Goal: Information Seeking & Learning: Learn about a topic

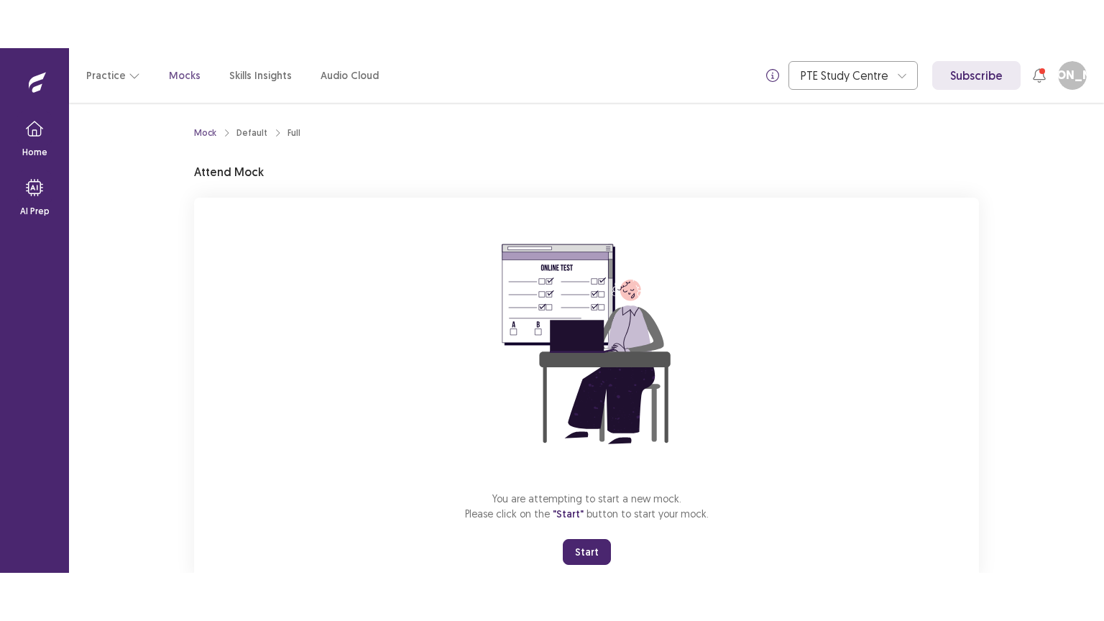
scroll to position [43, 0]
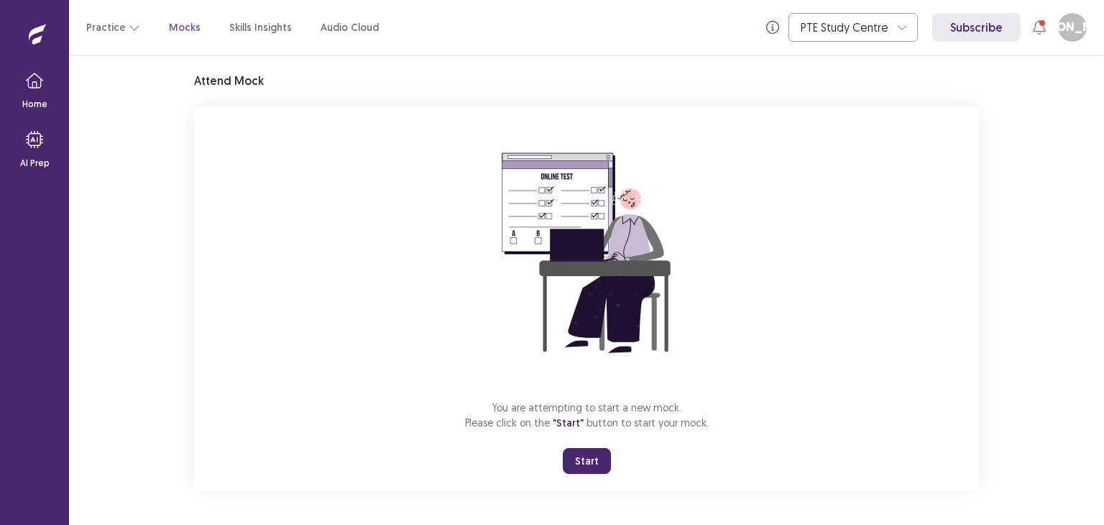
click at [593, 463] on button "Start" at bounding box center [587, 461] width 48 height 26
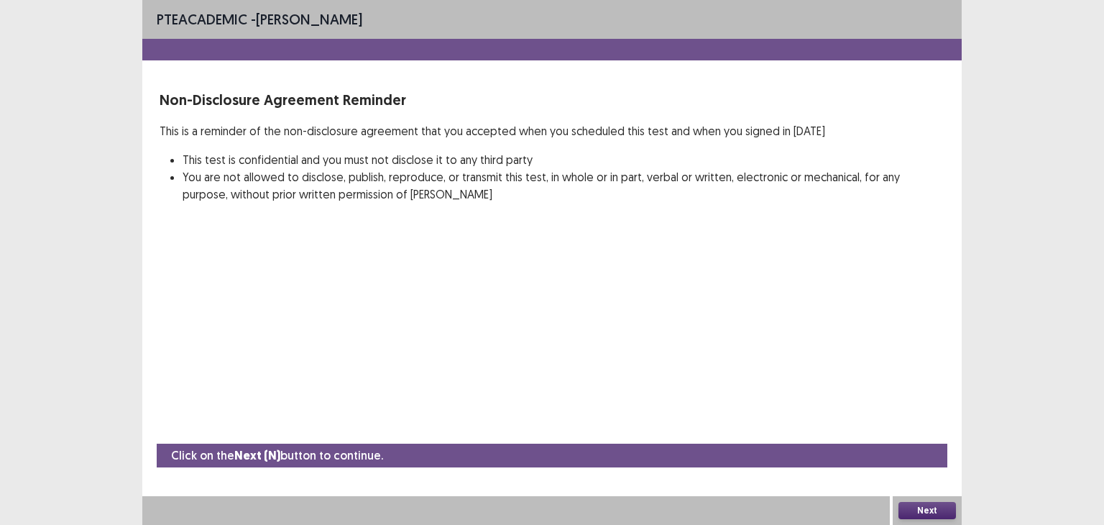
click at [950, 512] on button "Next" at bounding box center [926, 510] width 57 height 17
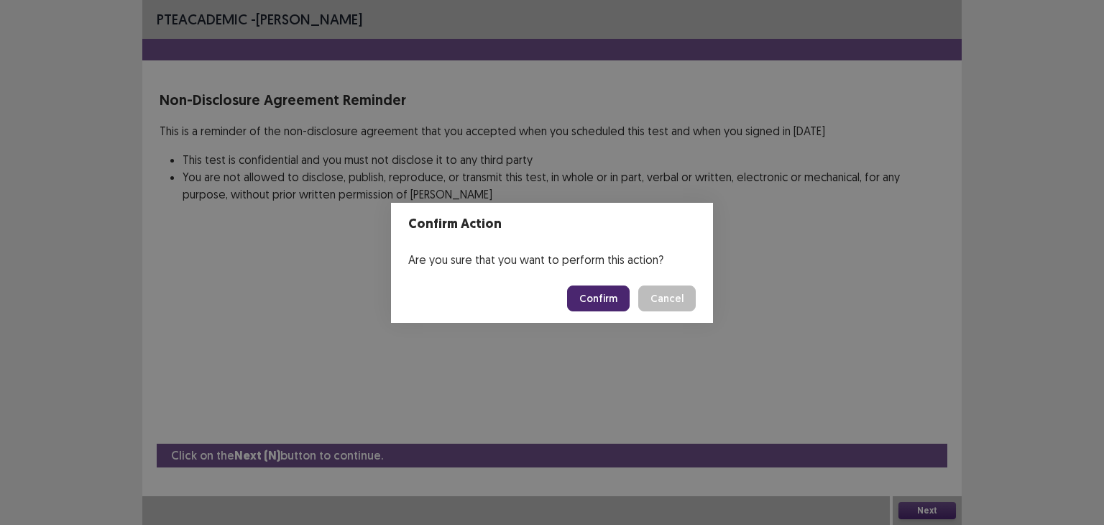
click at [598, 302] on button "Confirm" at bounding box center [598, 298] width 63 height 26
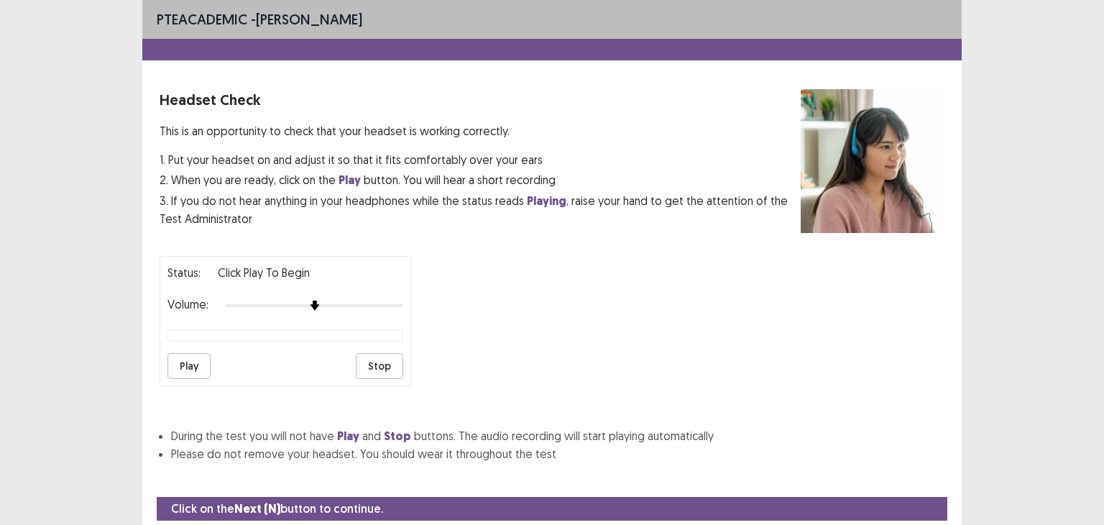
scroll to position [45, 0]
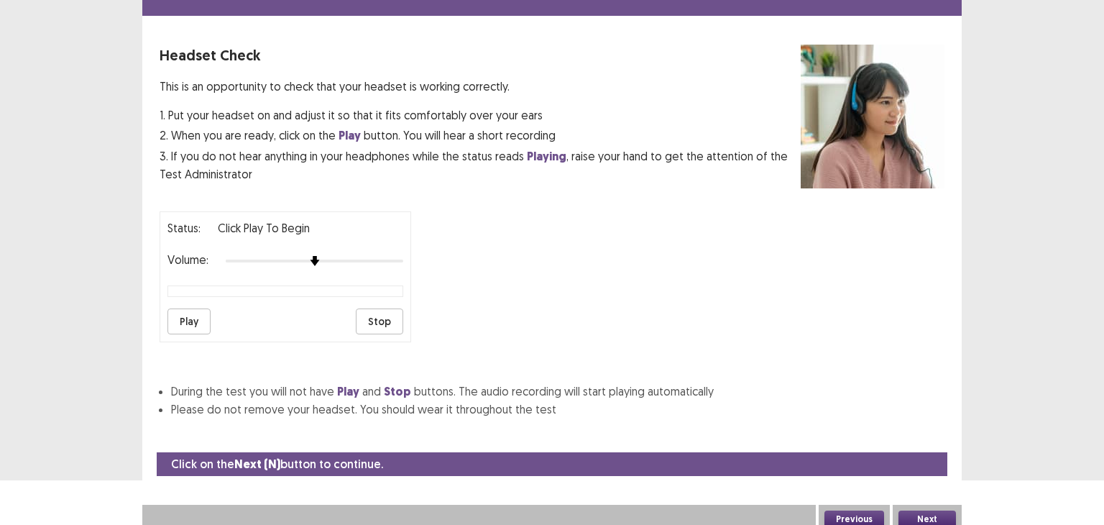
click at [201, 309] on button "Play" at bounding box center [188, 321] width 43 height 26
click at [930, 515] on button "Next" at bounding box center [926, 518] width 57 height 17
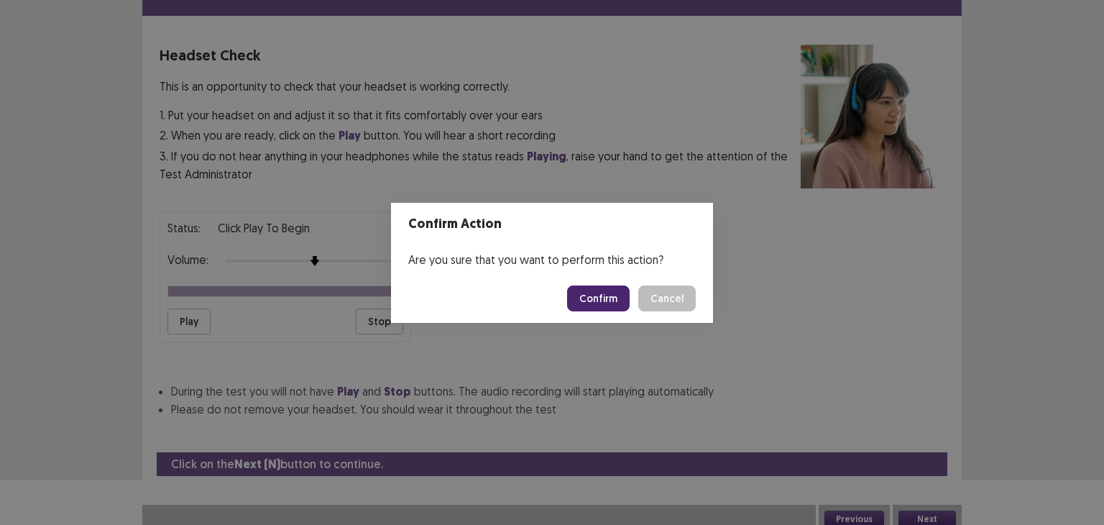
click at [601, 291] on button "Confirm" at bounding box center [598, 298] width 63 height 26
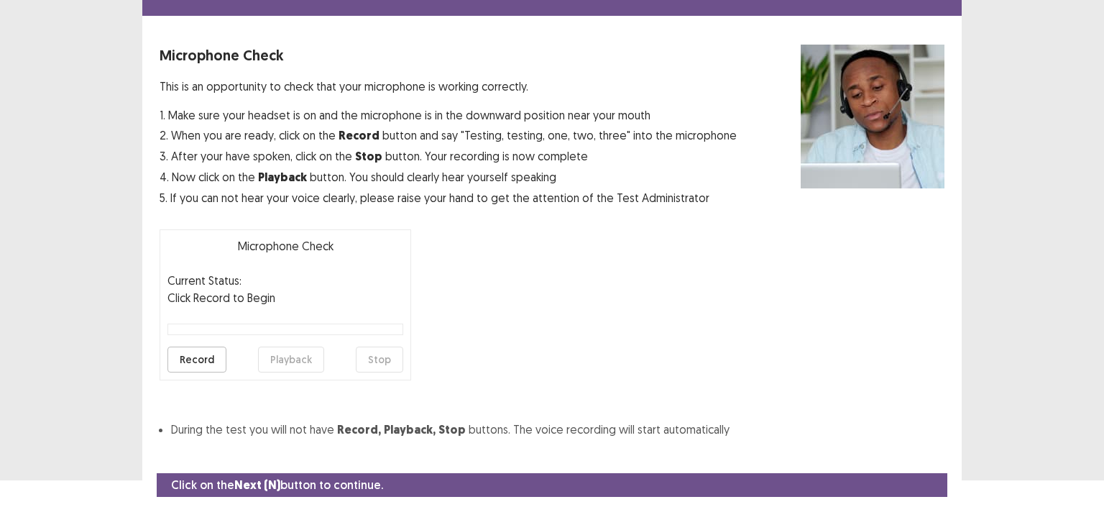
scroll to position [70, 0]
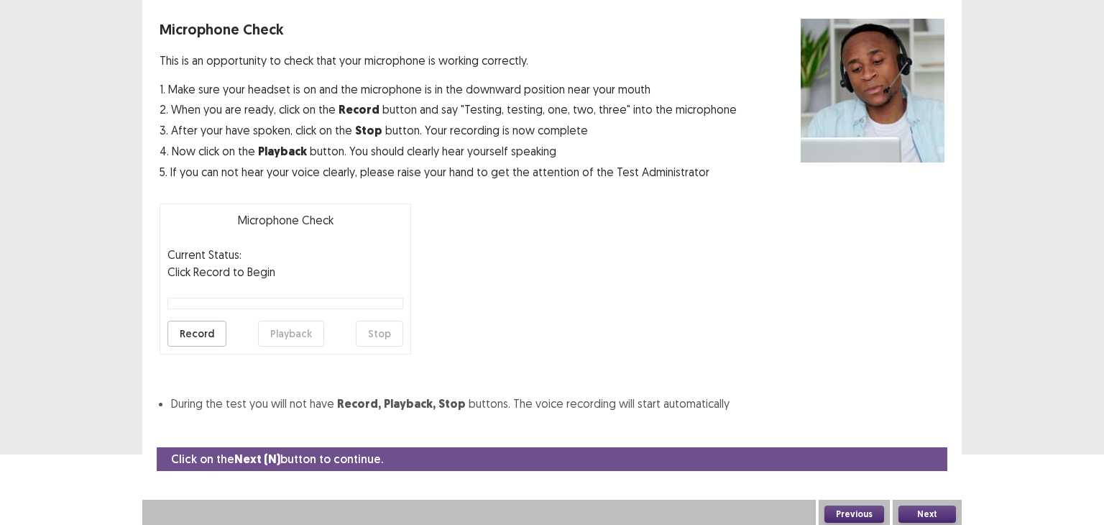
click at [224, 331] on div "Record Playback Stop" at bounding box center [285, 333] width 236 height 26
click at [207, 331] on button "Record" at bounding box center [196, 333] width 59 height 26
click at [371, 328] on button "Stop" at bounding box center [379, 333] width 47 height 26
click at [296, 323] on button "Playback" at bounding box center [291, 333] width 66 height 26
click at [940, 509] on button "Next" at bounding box center [926, 513] width 57 height 17
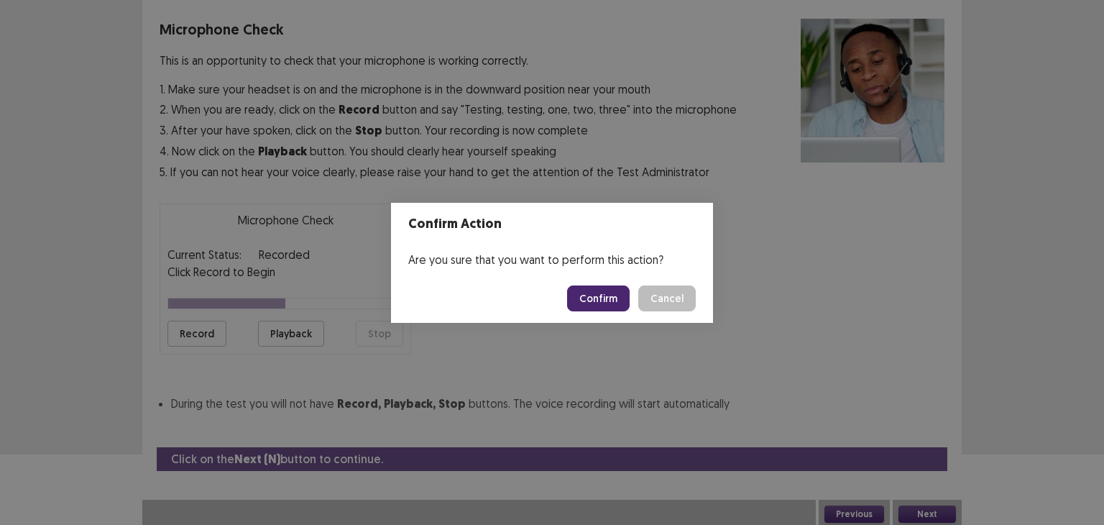
click at [624, 305] on button "Confirm" at bounding box center [598, 298] width 63 height 26
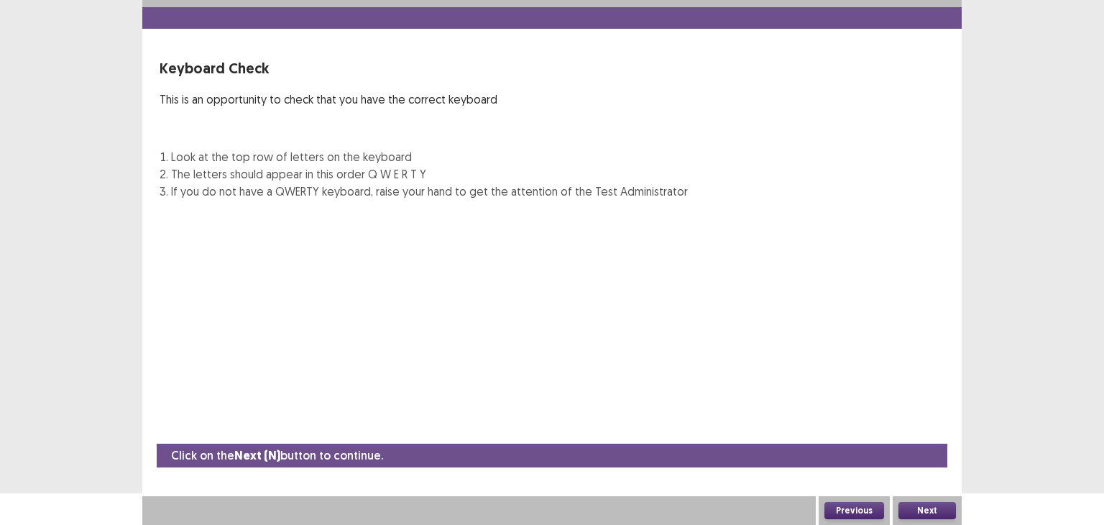
scroll to position [31, 0]
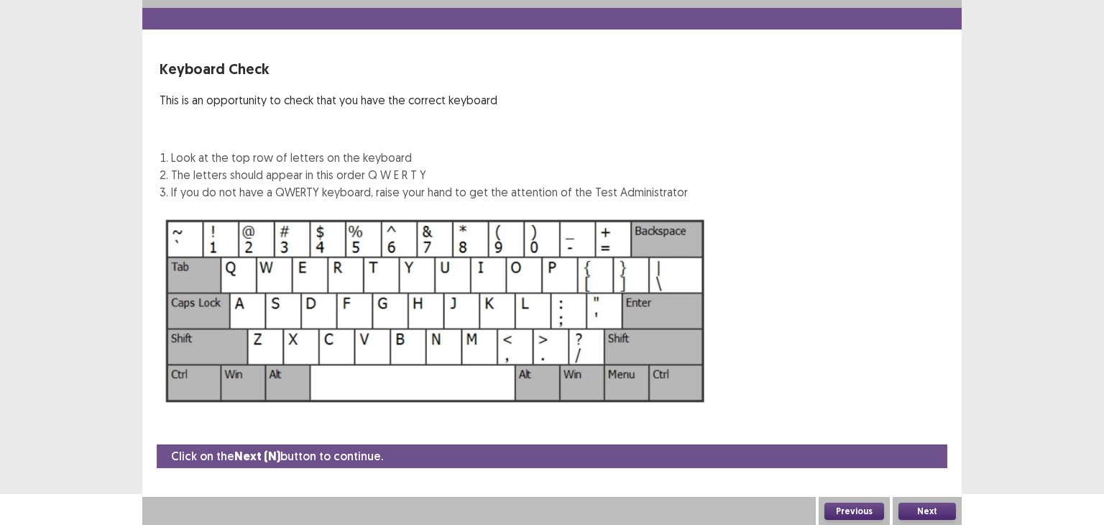
click at [936, 504] on button "Next" at bounding box center [926, 510] width 57 height 17
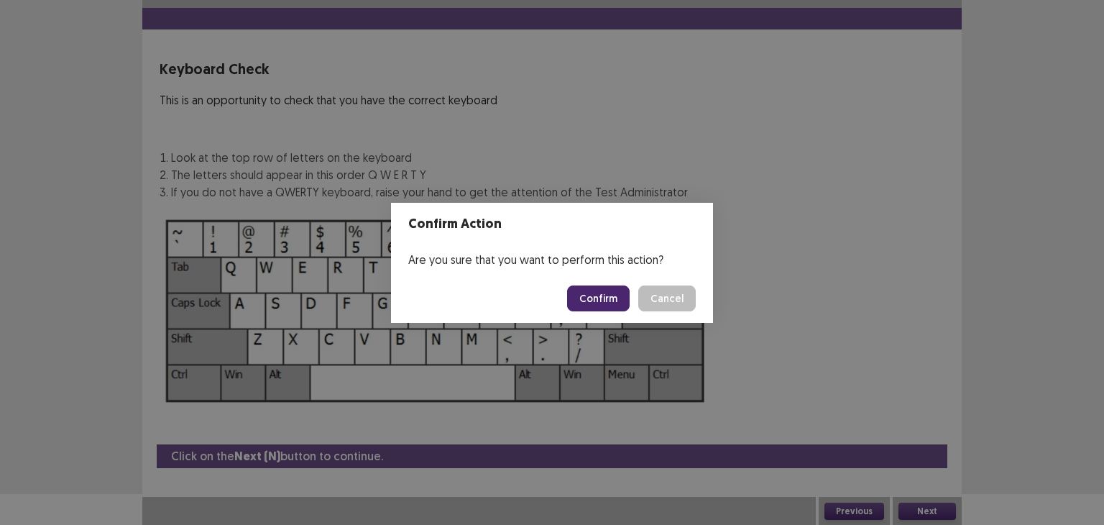
click at [597, 291] on button "Confirm" at bounding box center [598, 298] width 63 height 26
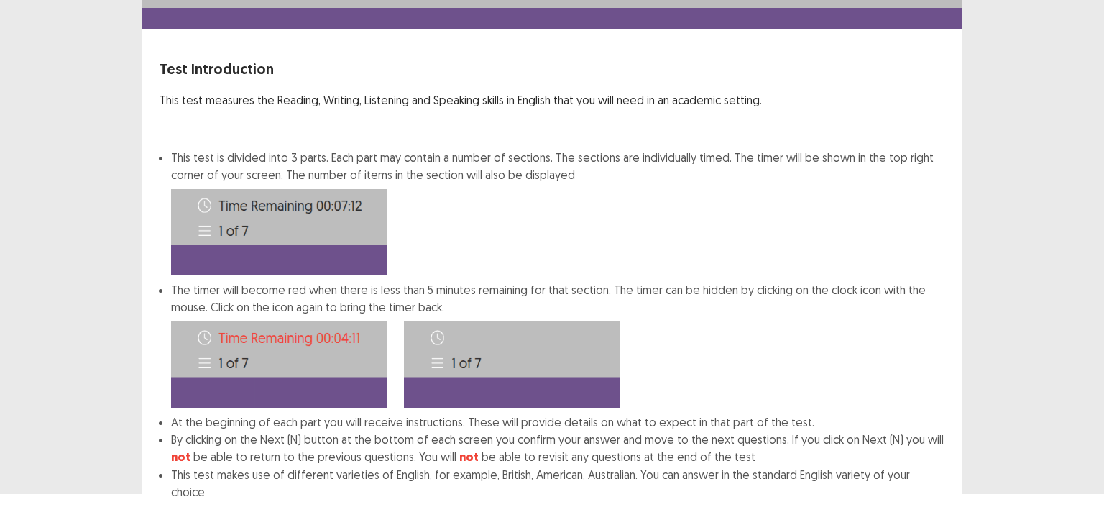
scroll to position [103, 0]
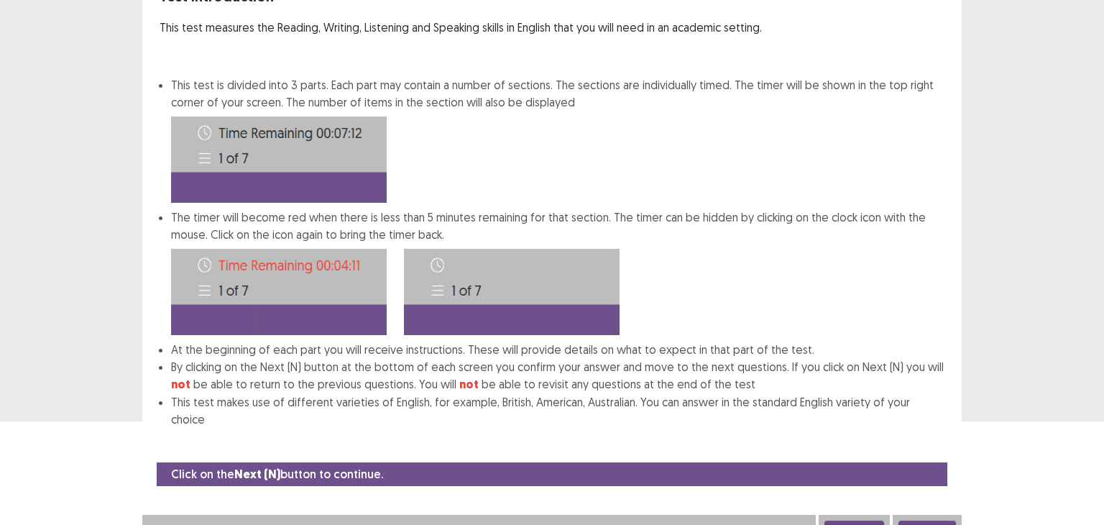
click at [940, 520] on button "Next" at bounding box center [926, 528] width 57 height 17
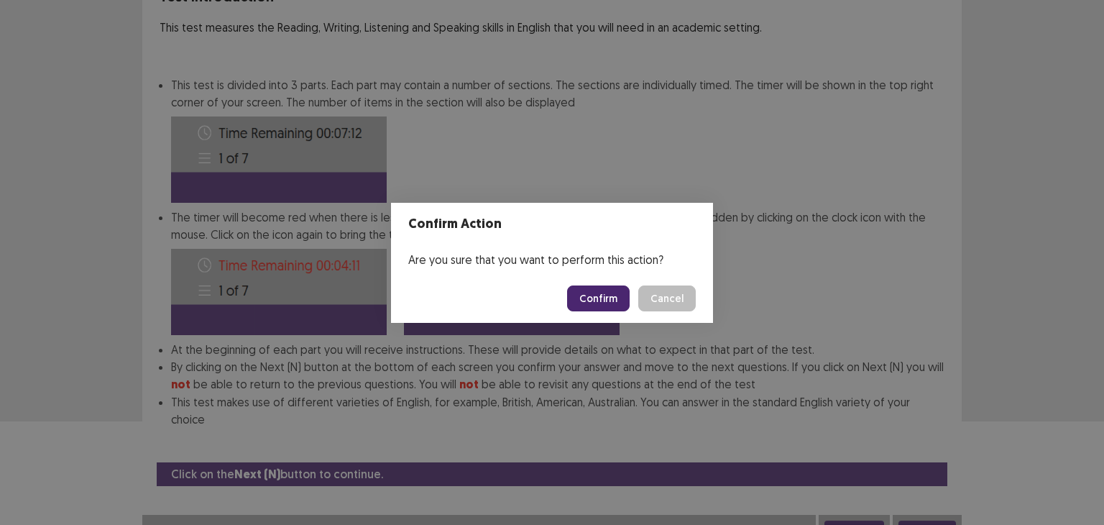
click at [618, 290] on button "Confirm" at bounding box center [598, 298] width 63 height 26
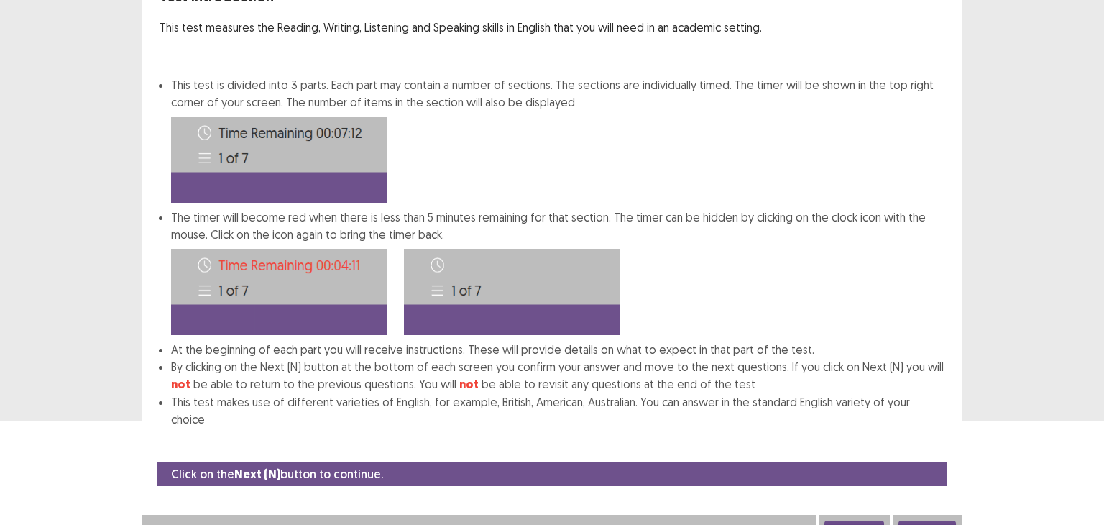
scroll to position [0, 0]
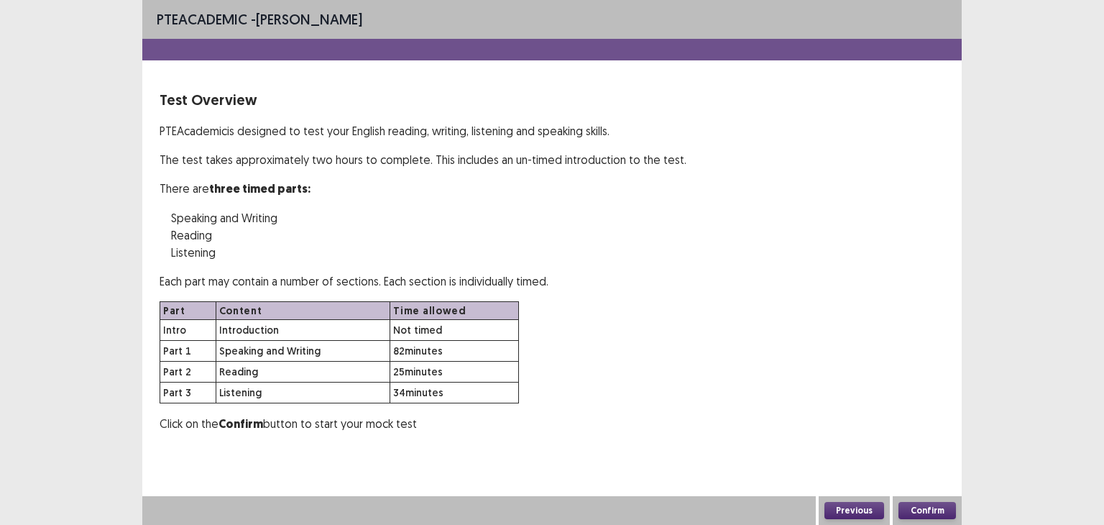
click at [937, 512] on button "Confirm" at bounding box center [926, 510] width 57 height 17
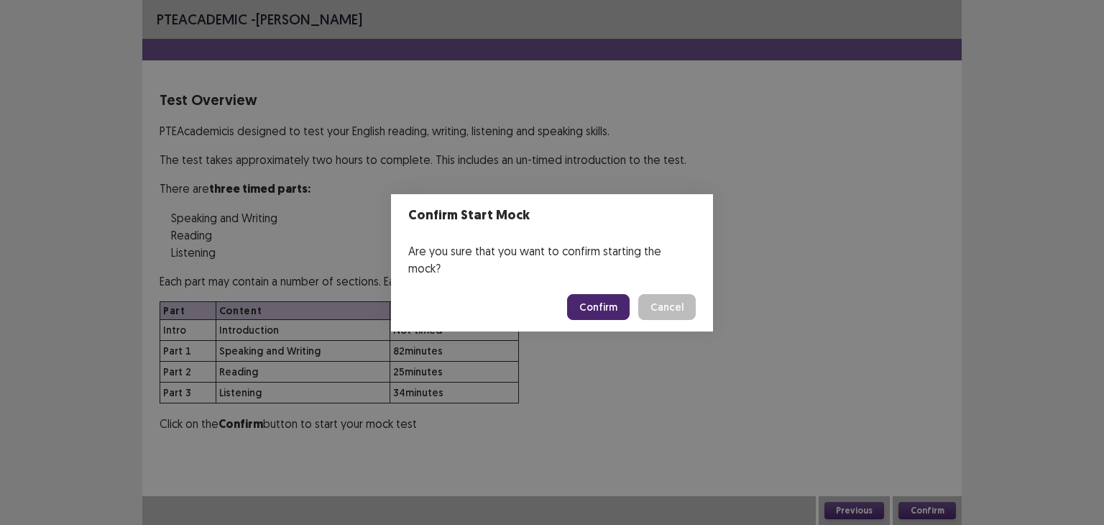
click at [615, 295] on button "Confirm" at bounding box center [598, 307] width 63 height 26
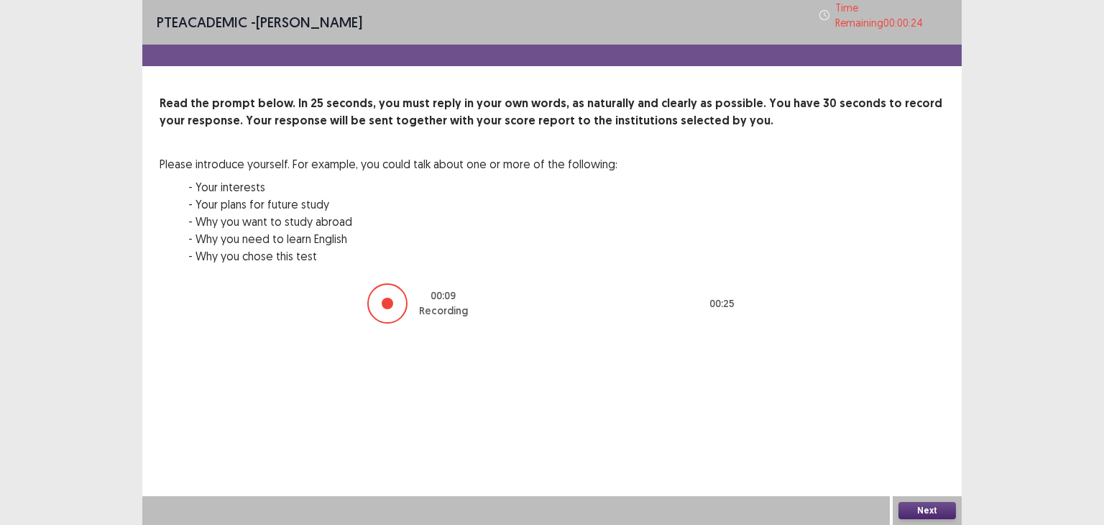
click at [926, 513] on button "Next" at bounding box center [926, 510] width 57 height 17
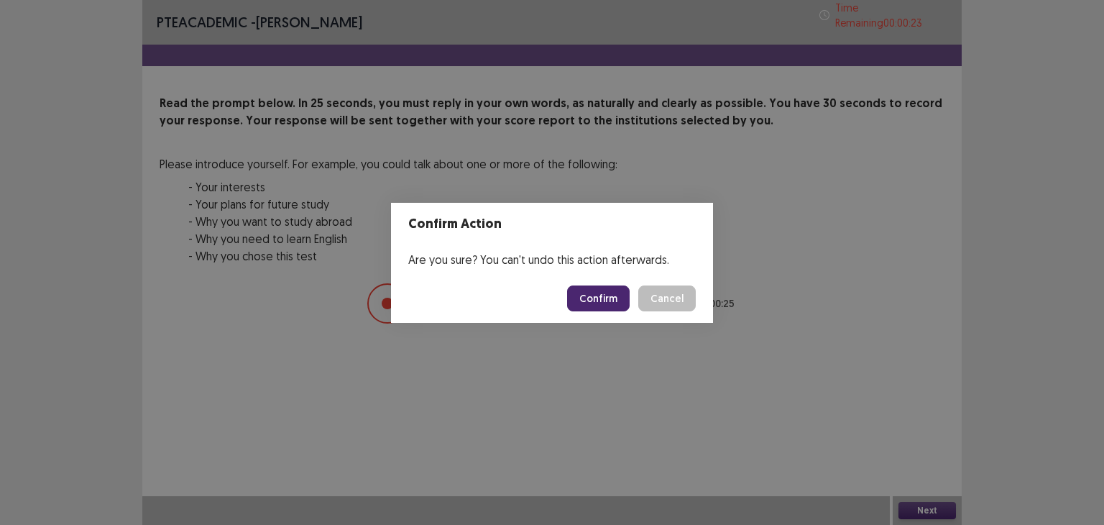
click at [595, 291] on button "Confirm" at bounding box center [598, 298] width 63 height 26
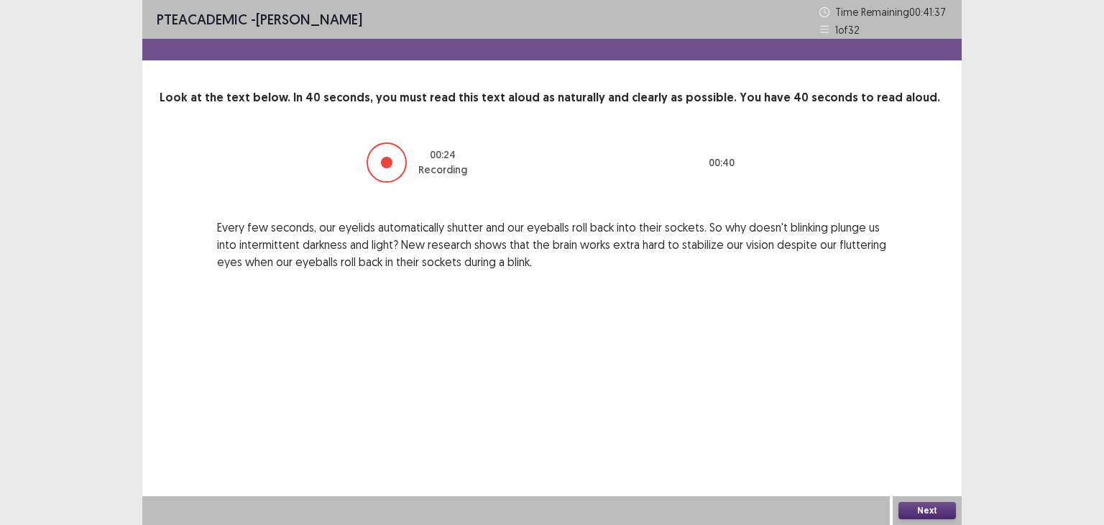
click at [922, 515] on button "Next" at bounding box center [926, 510] width 57 height 17
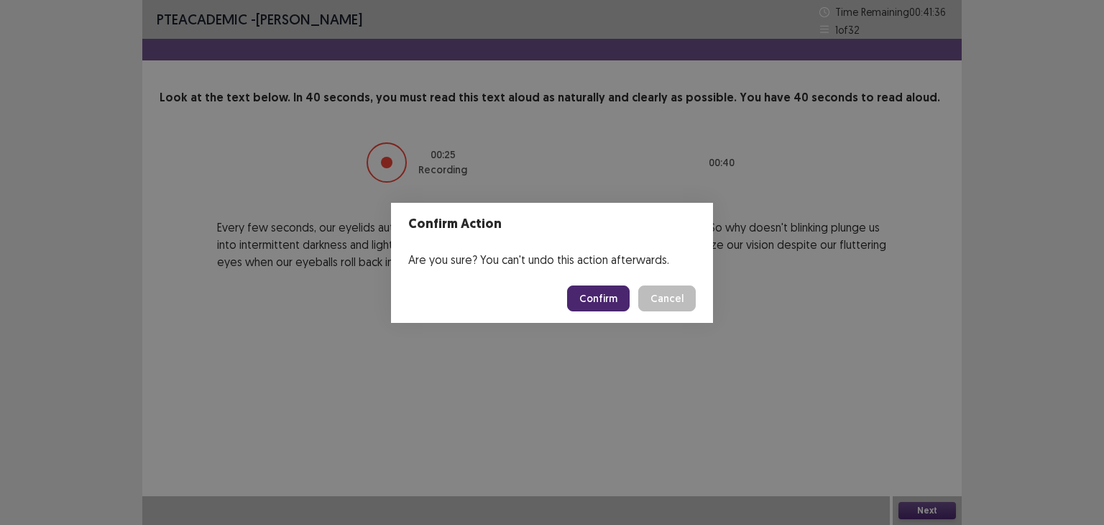
click at [614, 304] on button "Confirm" at bounding box center [598, 298] width 63 height 26
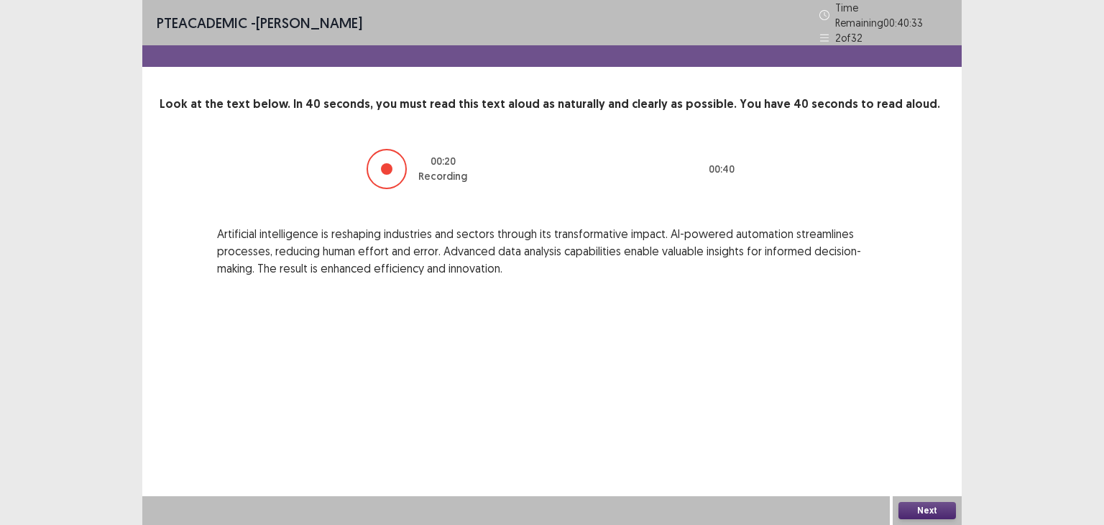
click at [933, 512] on button "Next" at bounding box center [926, 510] width 57 height 17
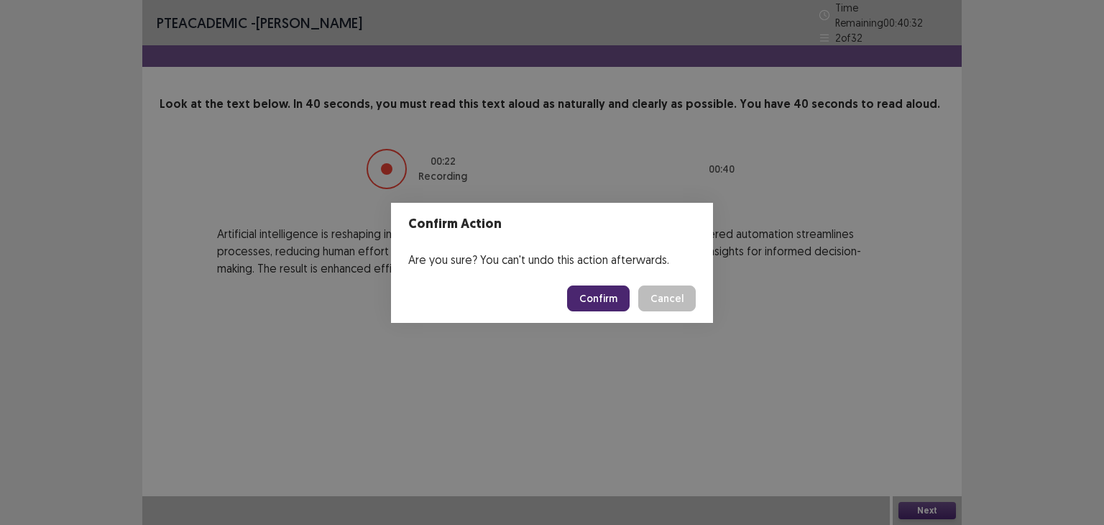
click at [591, 300] on button "Confirm" at bounding box center [598, 298] width 63 height 26
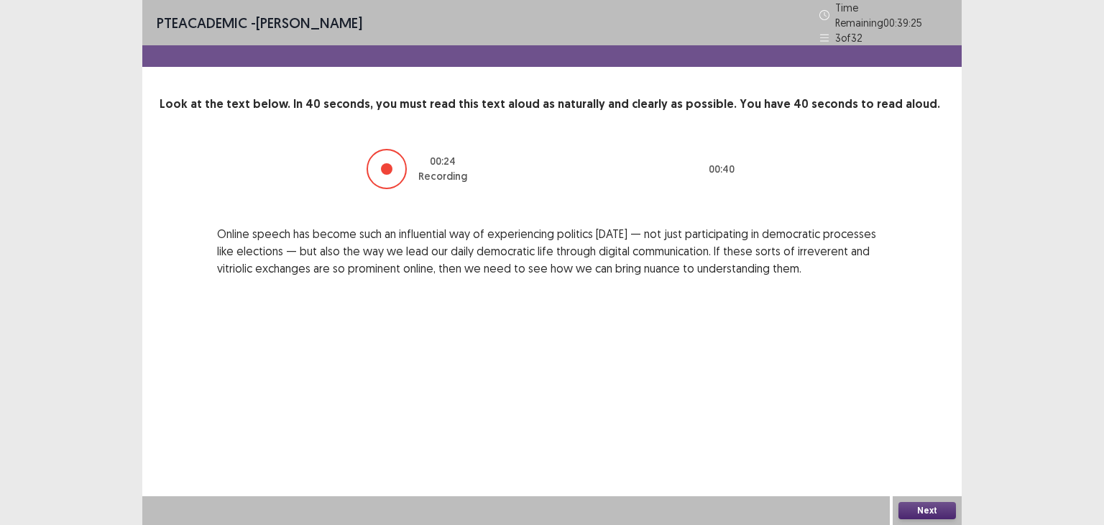
click at [926, 502] on button "Next" at bounding box center [926, 510] width 57 height 17
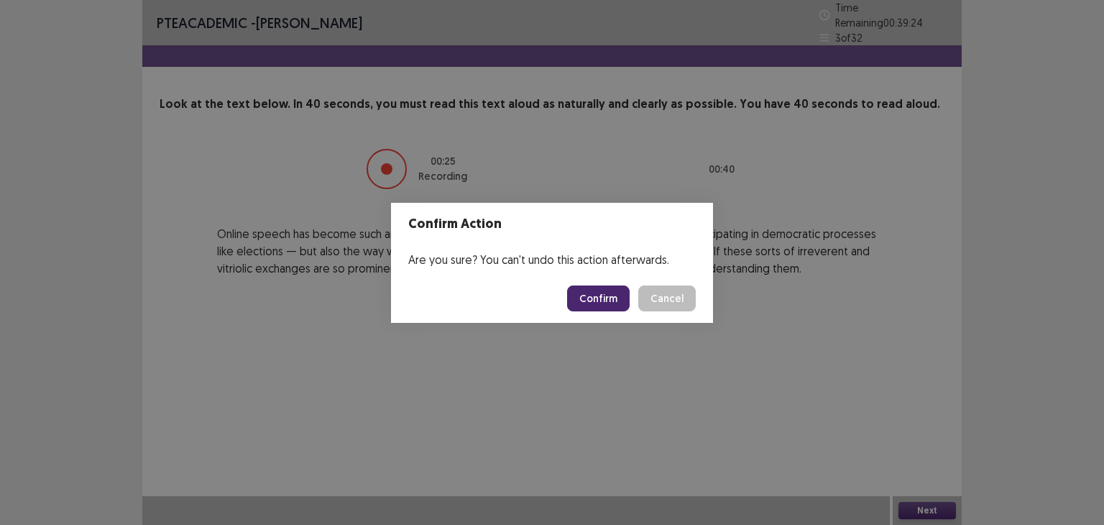
click at [625, 296] on button "Confirm" at bounding box center [598, 298] width 63 height 26
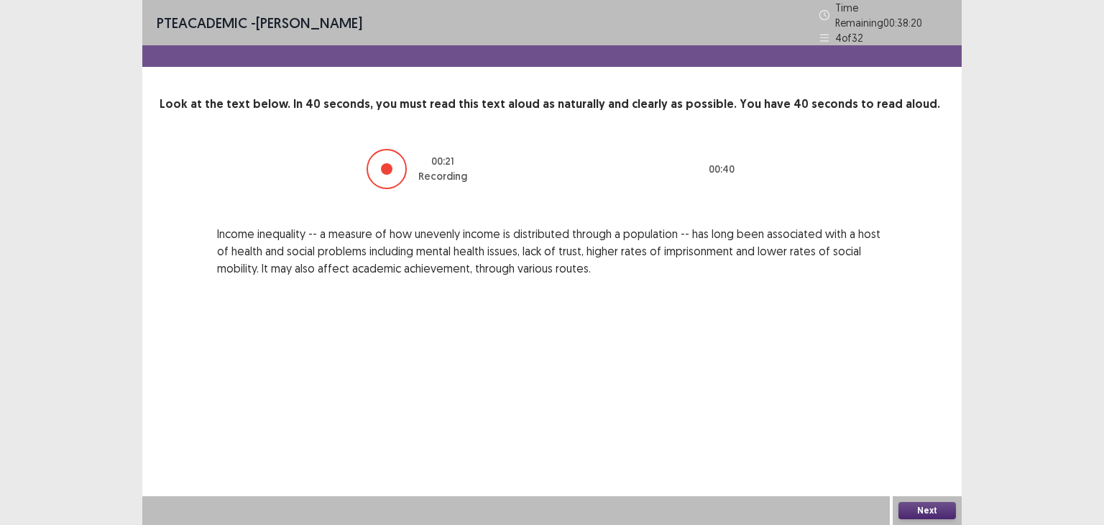
click at [936, 504] on button "Next" at bounding box center [926, 510] width 57 height 17
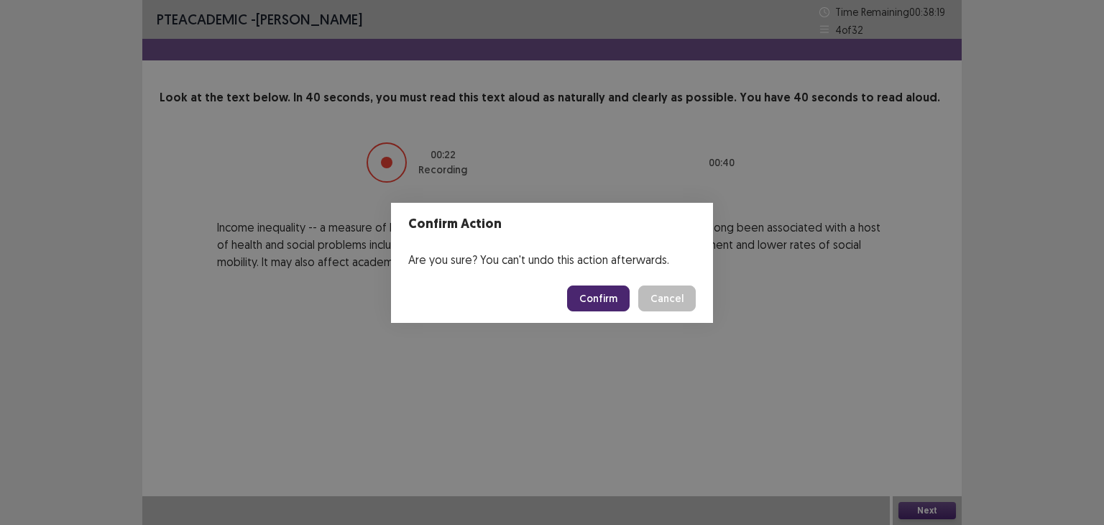
click at [606, 297] on button "Confirm" at bounding box center [598, 298] width 63 height 26
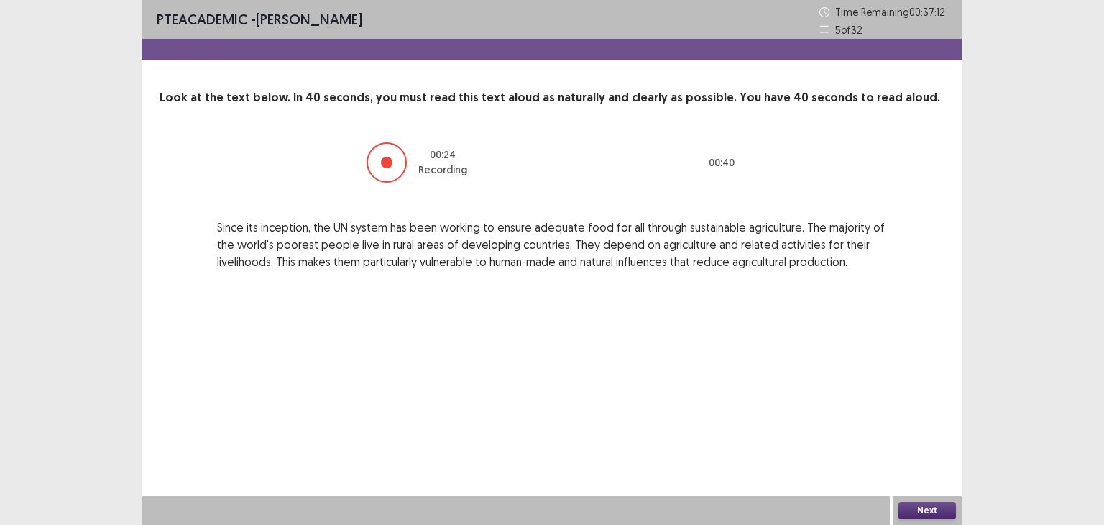
click at [912, 508] on button "Next" at bounding box center [926, 510] width 57 height 17
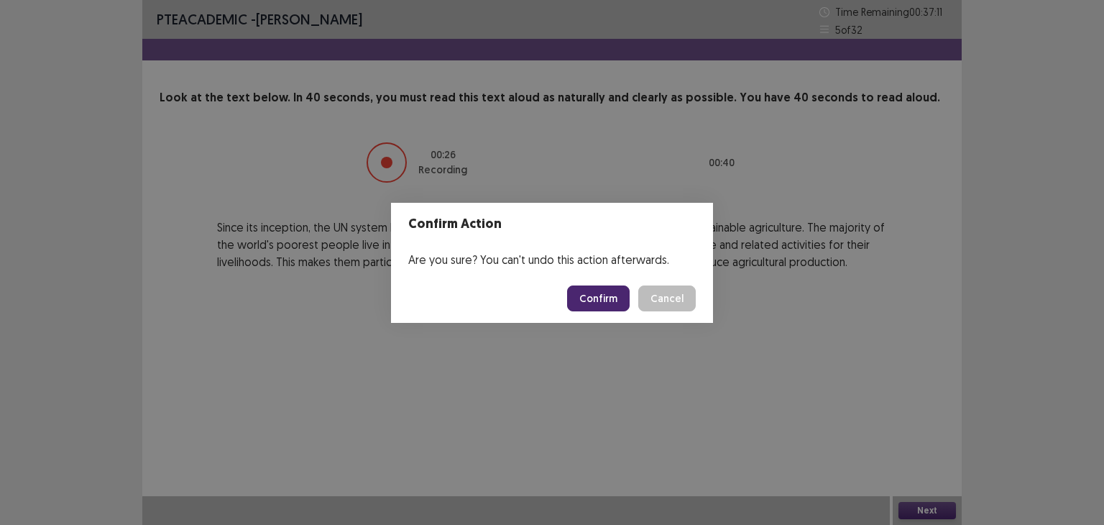
click at [596, 305] on button "Confirm" at bounding box center [598, 298] width 63 height 26
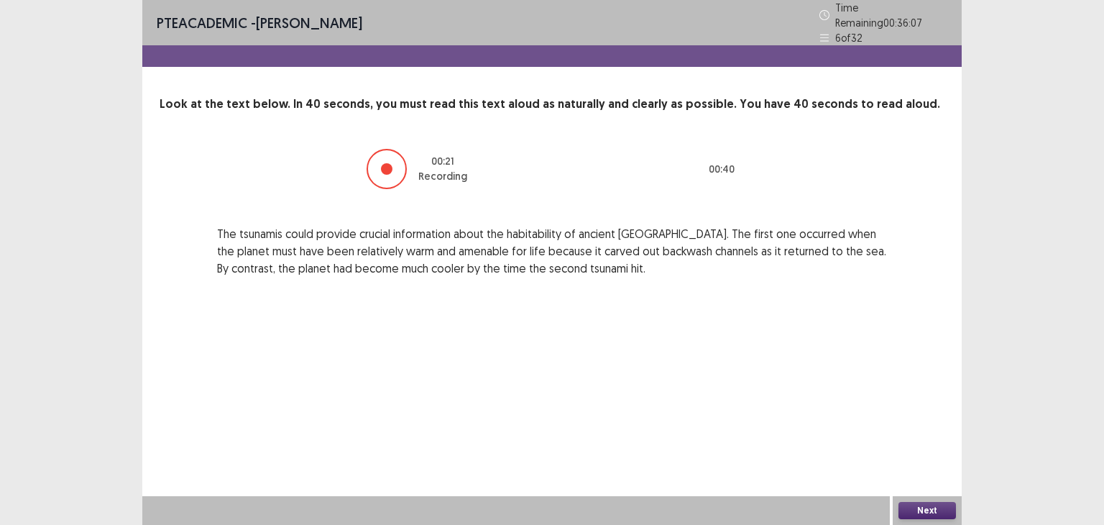
click at [905, 504] on button "Next" at bounding box center [926, 510] width 57 height 17
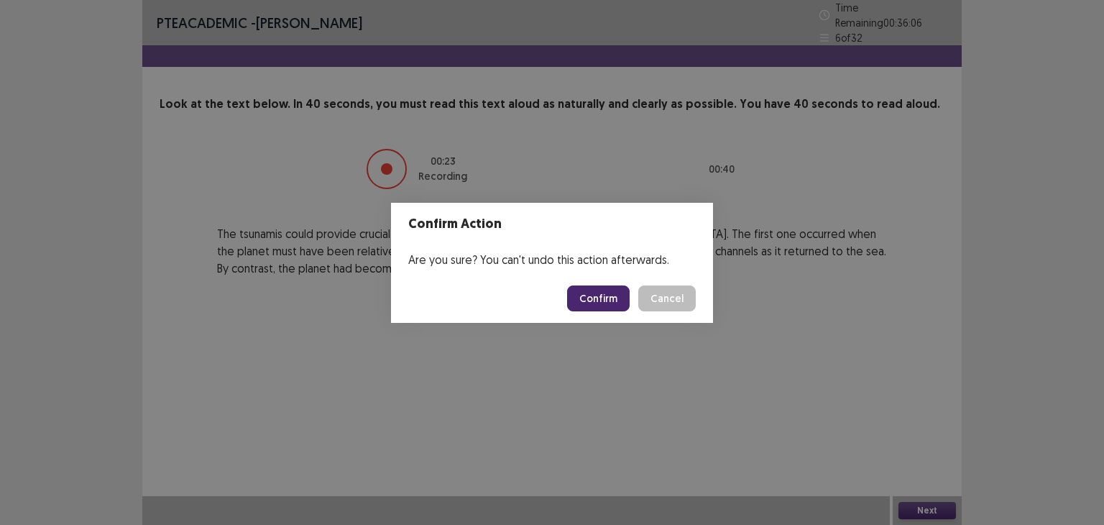
click at [596, 303] on button "Confirm" at bounding box center [598, 298] width 63 height 26
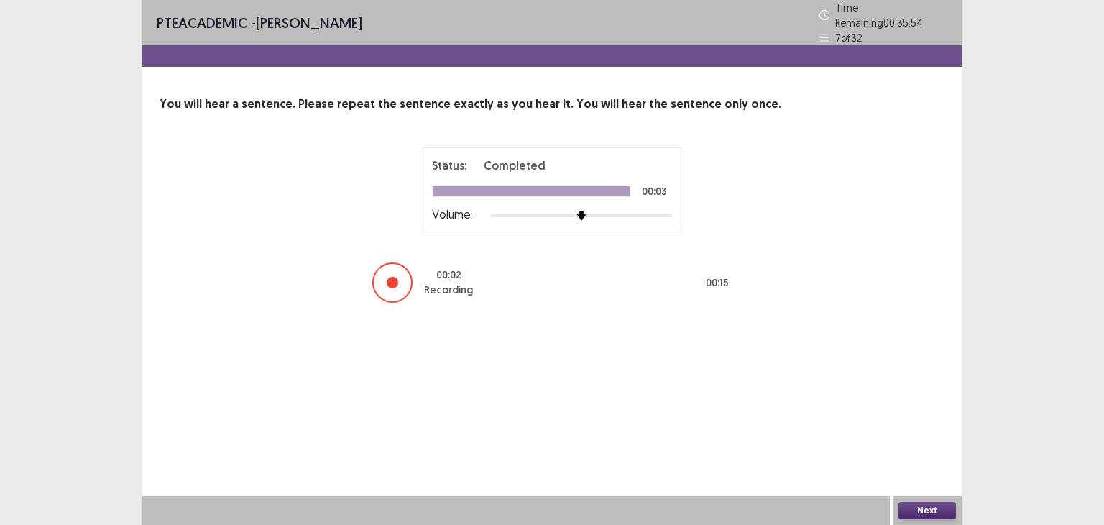
click at [914, 509] on button "Next" at bounding box center [926, 510] width 57 height 17
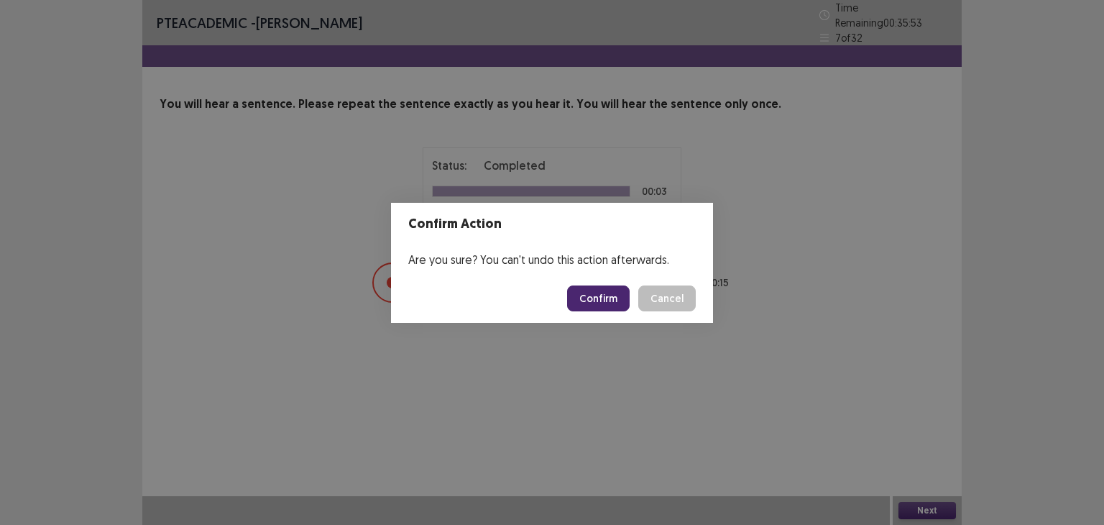
click at [601, 303] on button "Confirm" at bounding box center [598, 298] width 63 height 26
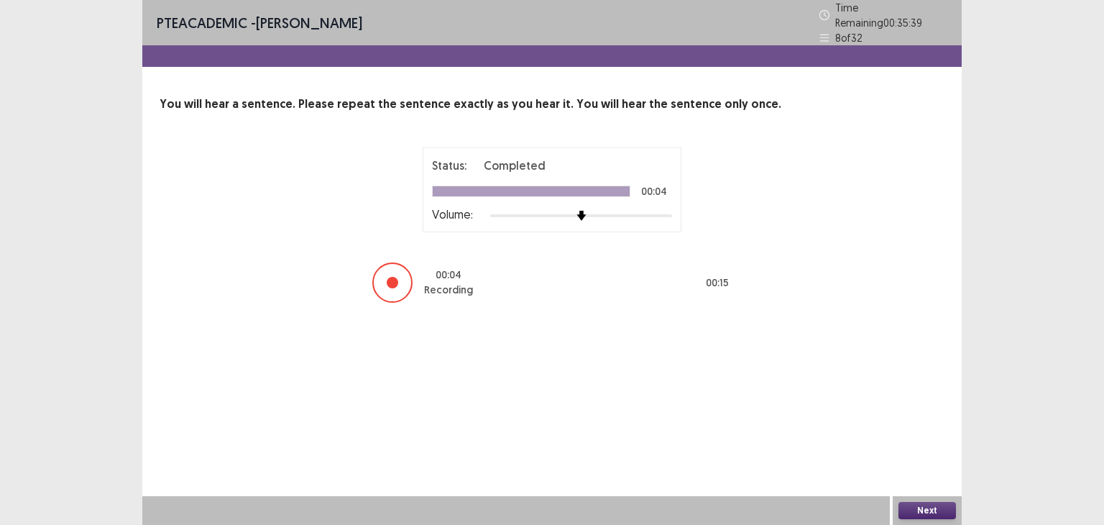
click at [918, 507] on button "Next" at bounding box center [926, 510] width 57 height 17
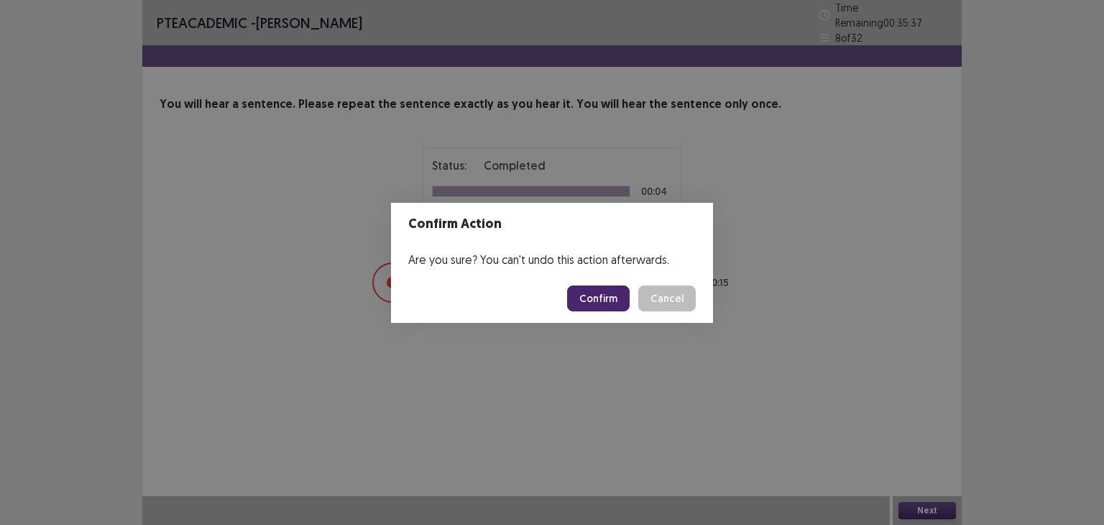
click at [587, 299] on button "Confirm" at bounding box center [598, 298] width 63 height 26
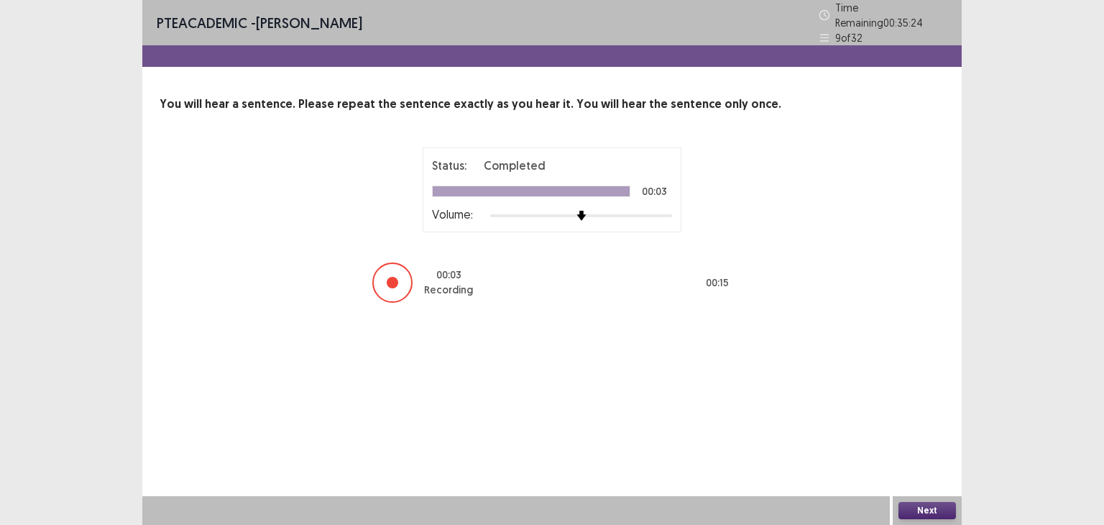
click at [930, 512] on button "Next" at bounding box center [926, 510] width 57 height 17
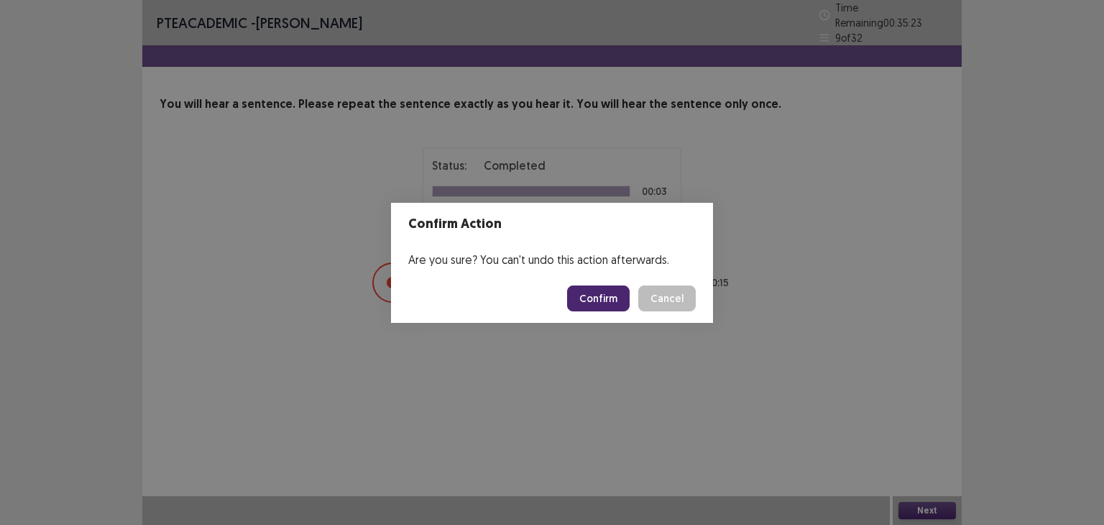
click at [604, 300] on button "Confirm" at bounding box center [598, 298] width 63 height 26
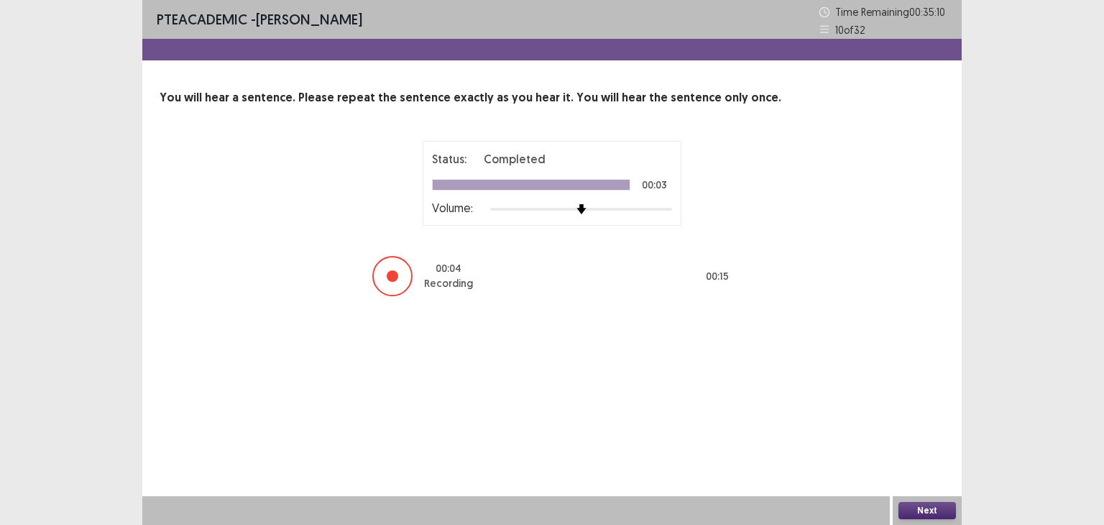
click at [917, 506] on button "Next" at bounding box center [926, 510] width 57 height 17
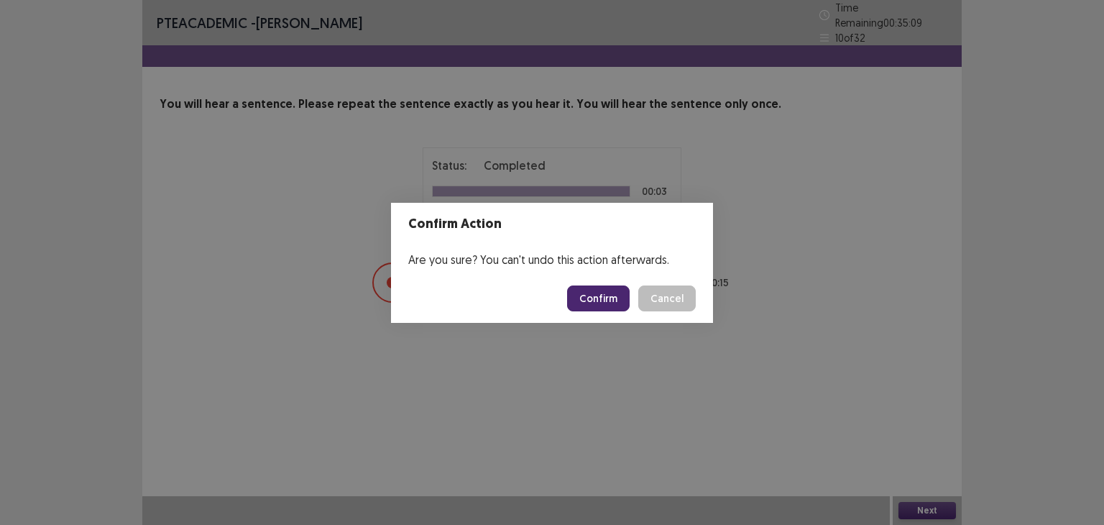
click at [606, 300] on button "Confirm" at bounding box center [598, 298] width 63 height 26
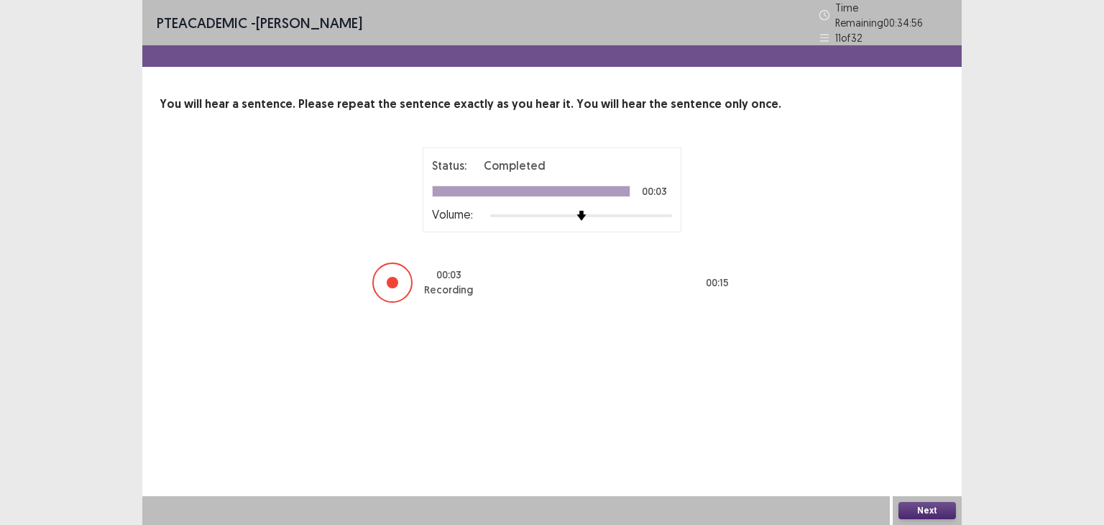
click at [915, 505] on button "Next" at bounding box center [926, 510] width 57 height 17
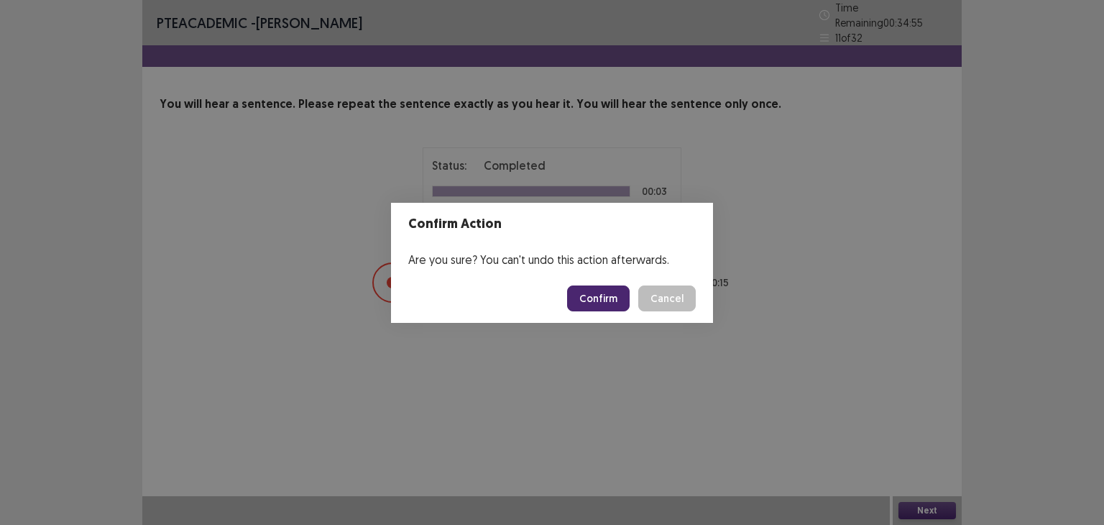
click at [591, 292] on button "Confirm" at bounding box center [598, 298] width 63 height 26
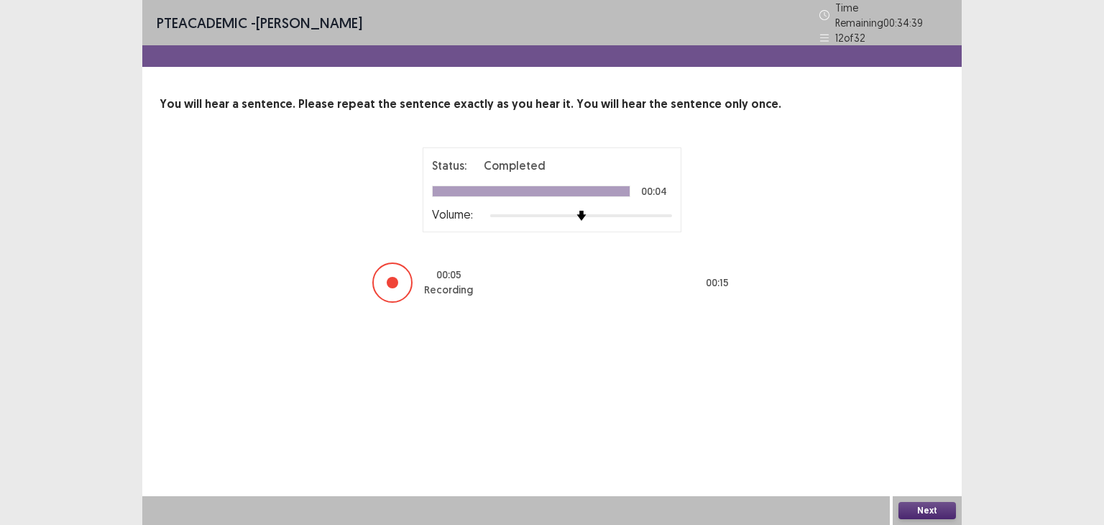
click at [926, 513] on button "Next" at bounding box center [926, 510] width 57 height 17
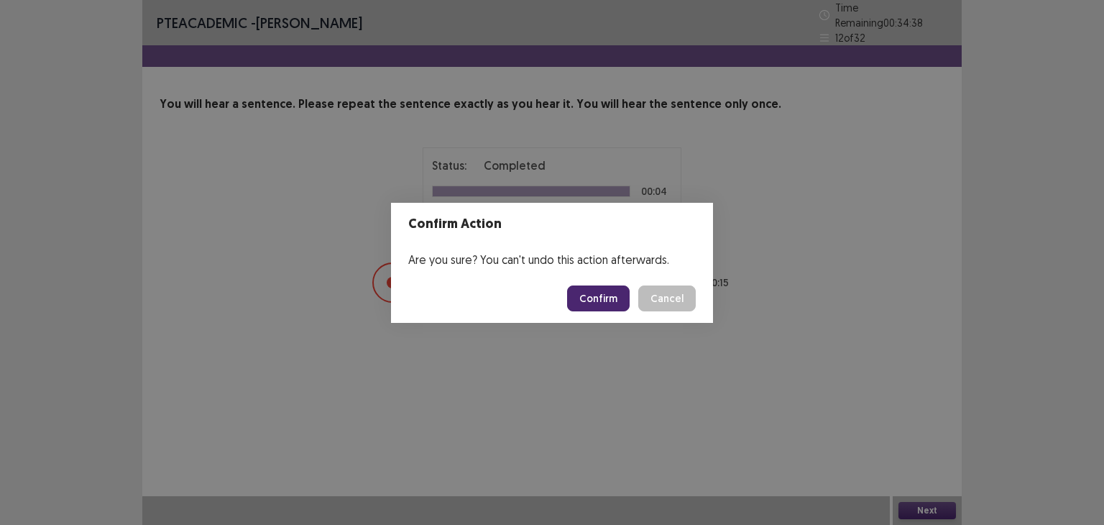
click at [606, 300] on button "Confirm" at bounding box center [598, 298] width 63 height 26
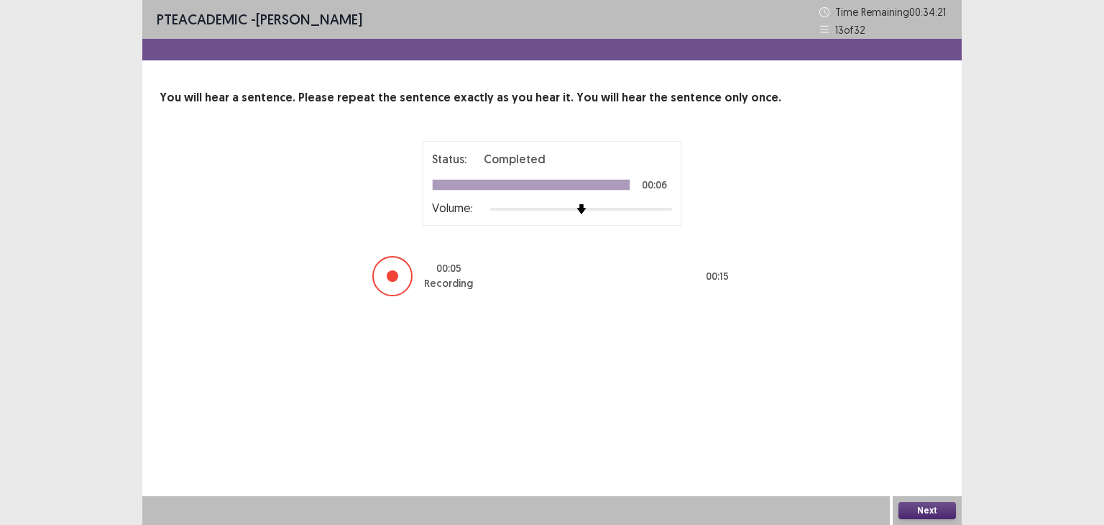
click at [924, 510] on button "Next" at bounding box center [926, 510] width 57 height 17
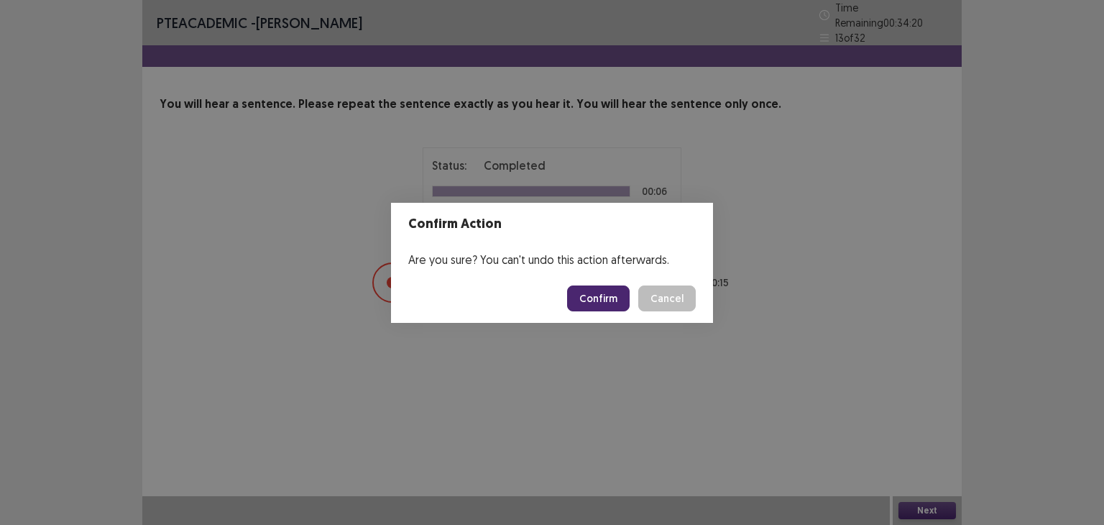
click at [615, 301] on button "Confirm" at bounding box center [598, 298] width 63 height 26
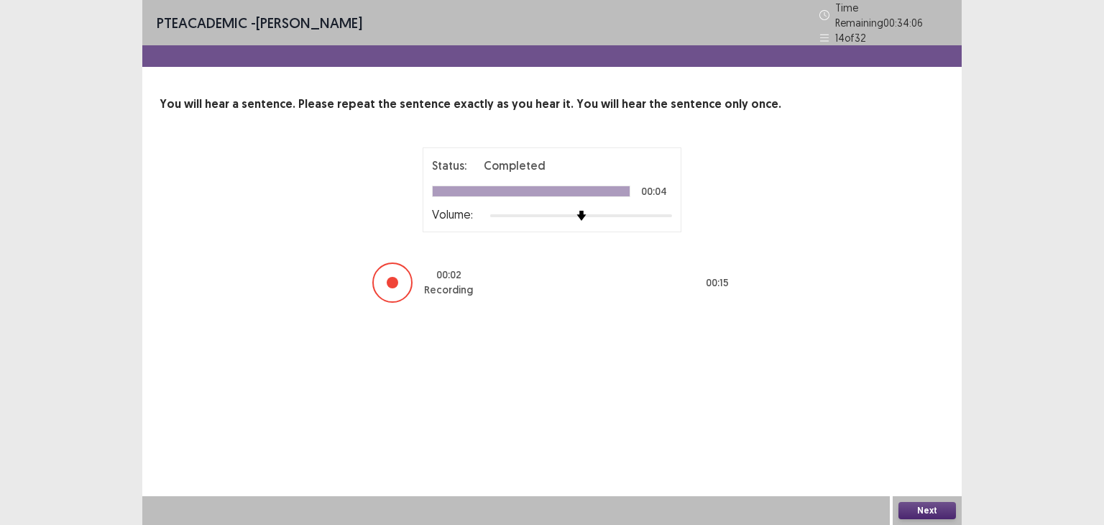
click at [921, 515] on button "Next" at bounding box center [926, 510] width 57 height 17
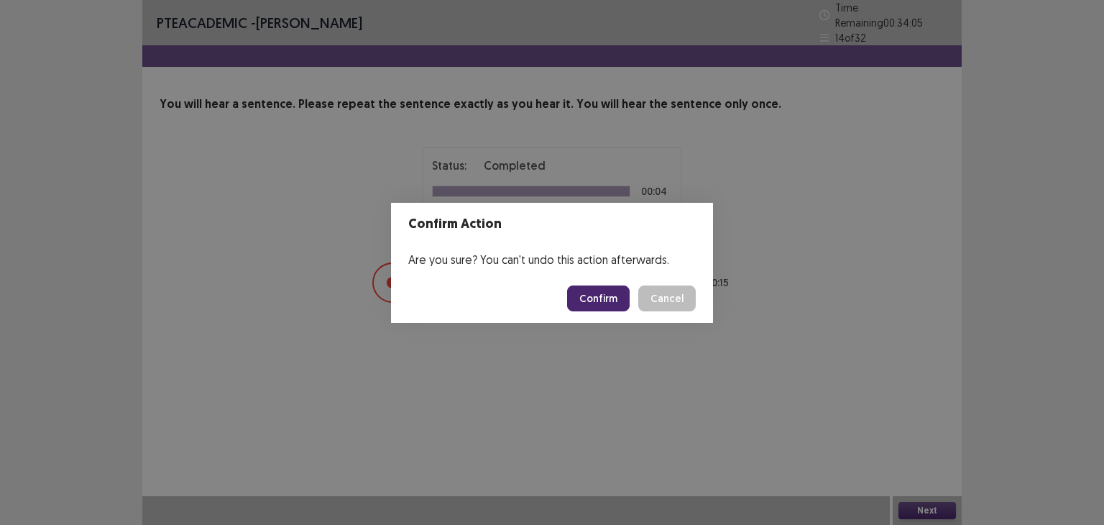
click at [605, 287] on button "Confirm" at bounding box center [598, 298] width 63 height 26
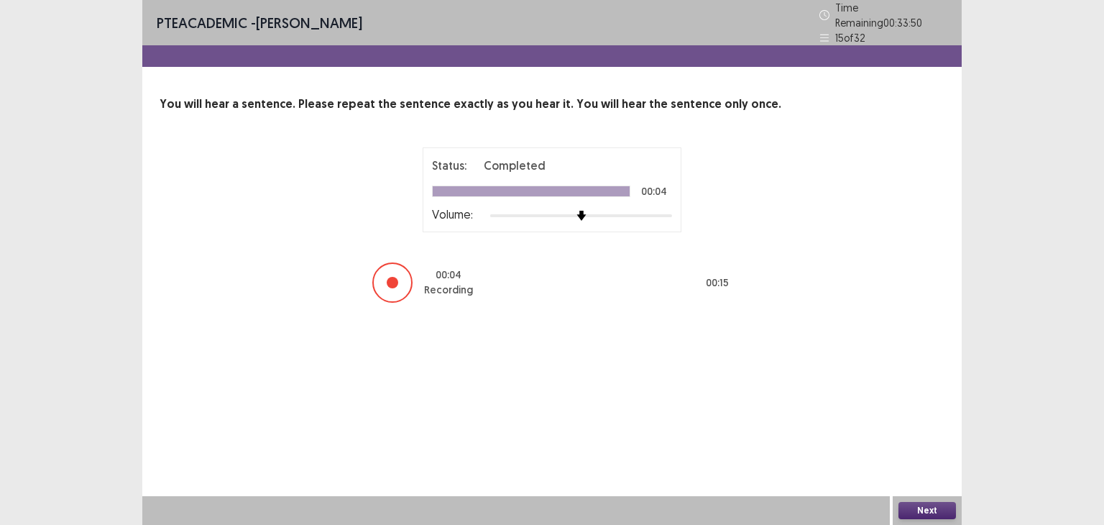
click at [920, 509] on button "Next" at bounding box center [926, 510] width 57 height 17
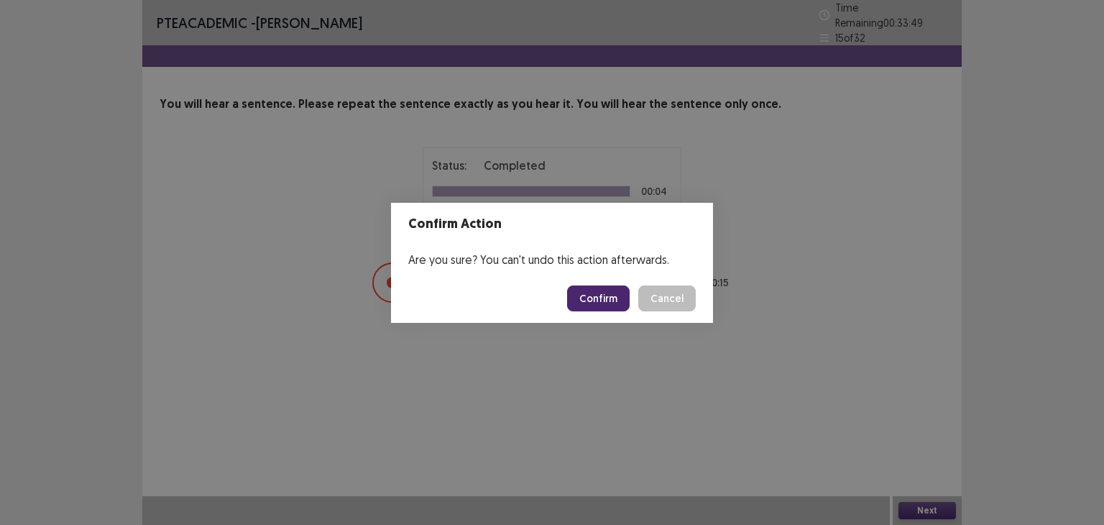
click at [595, 293] on button "Confirm" at bounding box center [598, 298] width 63 height 26
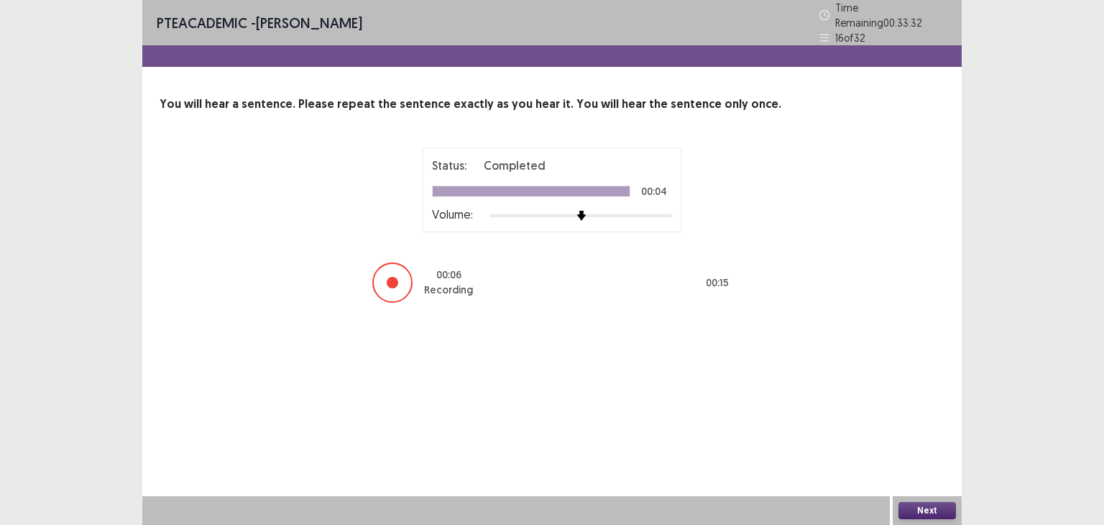
click at [908, 511] on button "Next" at bounding box center [926, 510] width 57 height 17
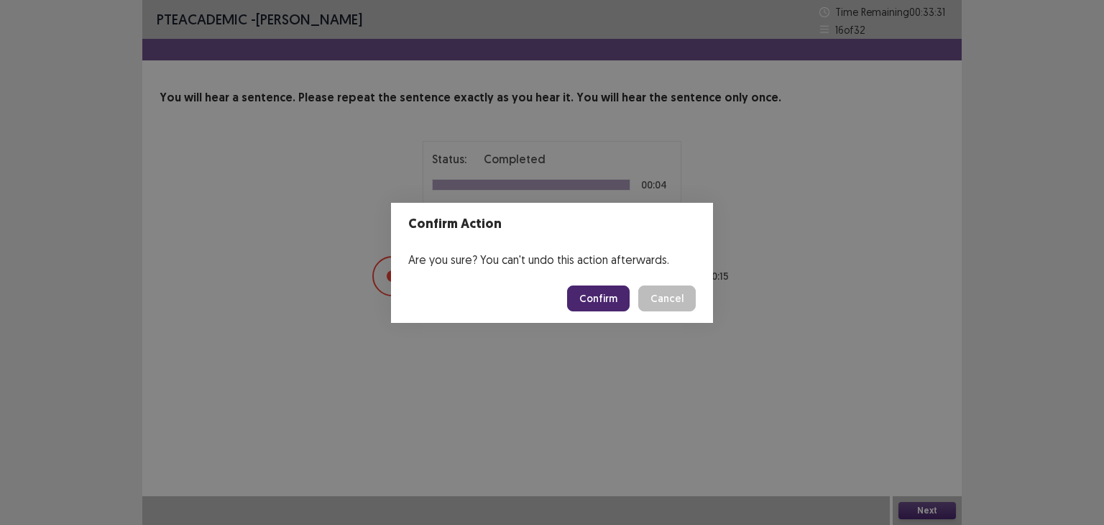
click at [621, 300] on button "Confirm" at bounding box center [598, 298] width 63 height 26
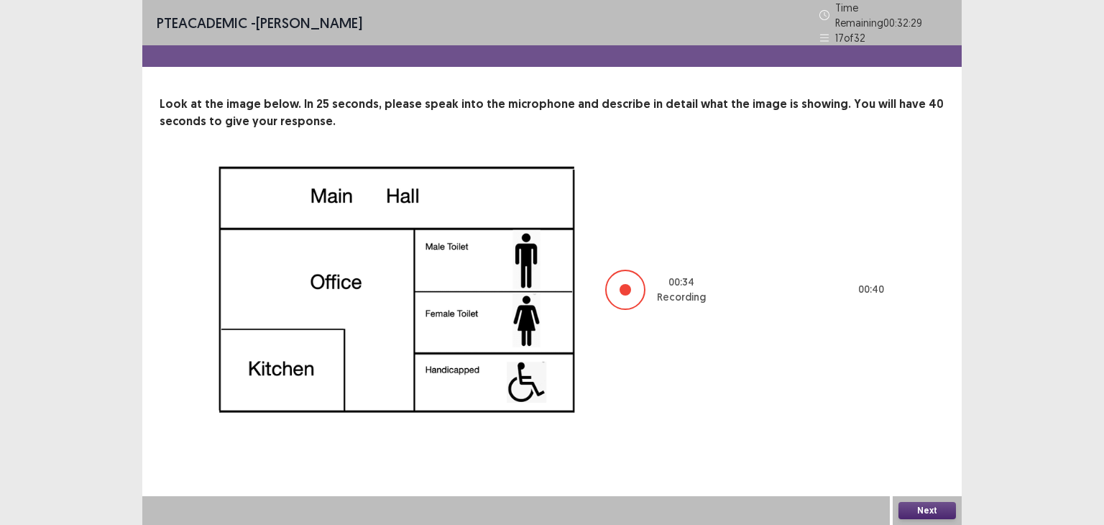
click at [946, 509] on button "Next" at bounding box center [926, 510] width 57 height 17
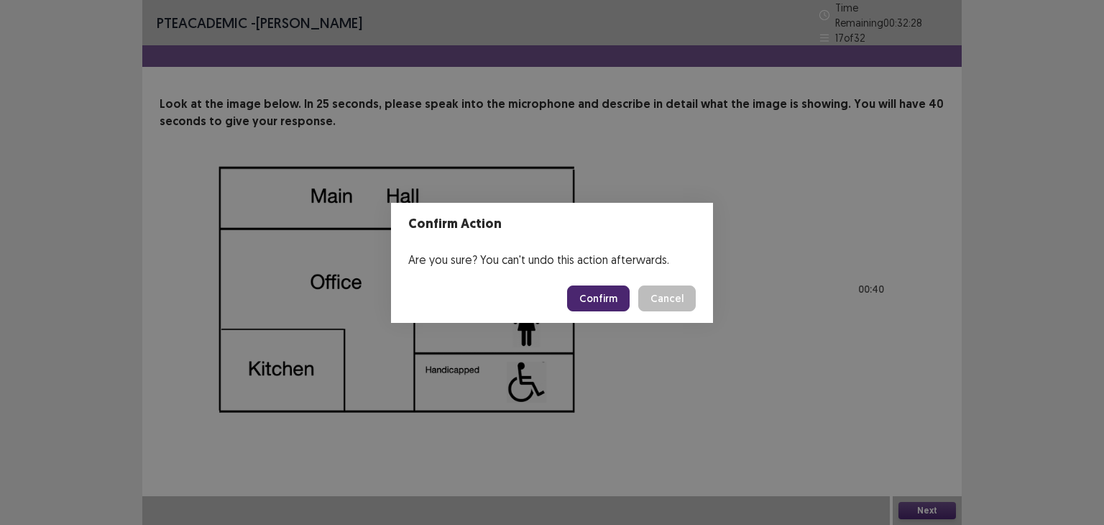
click at [621, 294] on button "Confirm" at bounding box center [598, 298] width 63 height 26
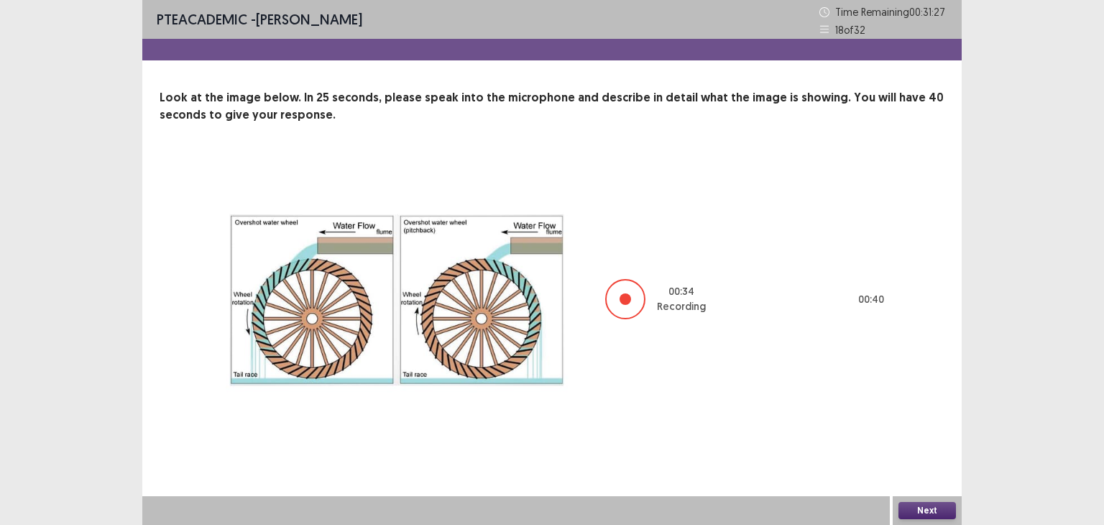
click at [926, 515] on button "Next" at bounding box center [926, 510] width 57 height 17
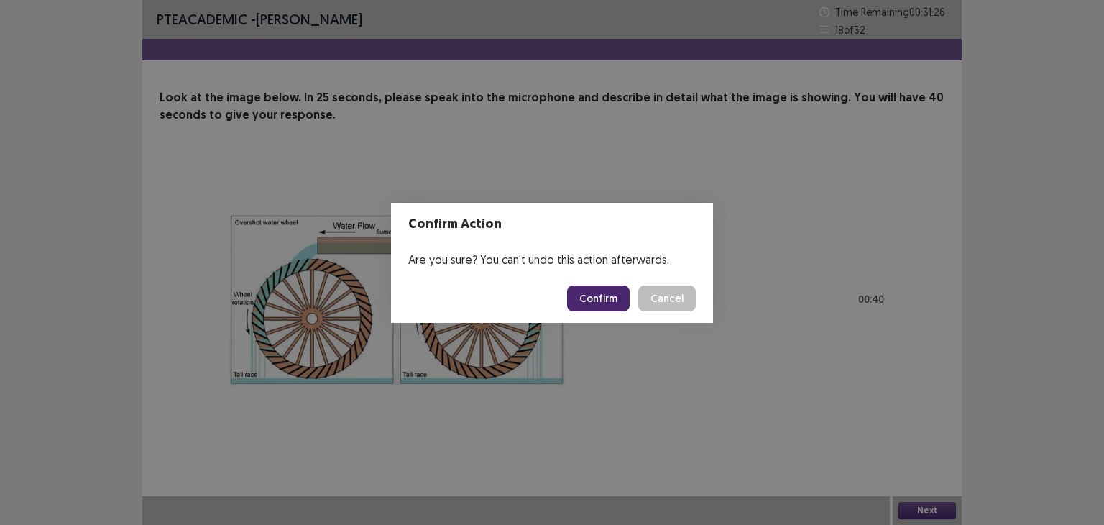
click at [606, 291] on button "Confirm" at bounding box center [598, 298] width 63 height 26
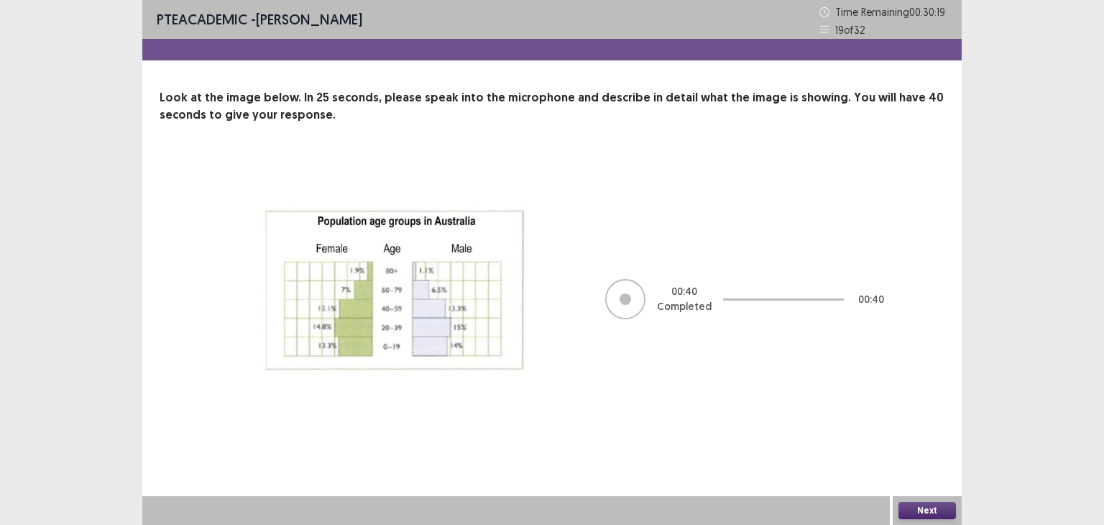
click at [919, 508] on button "Next" at bounding box center [926, 510] width 57 height 17
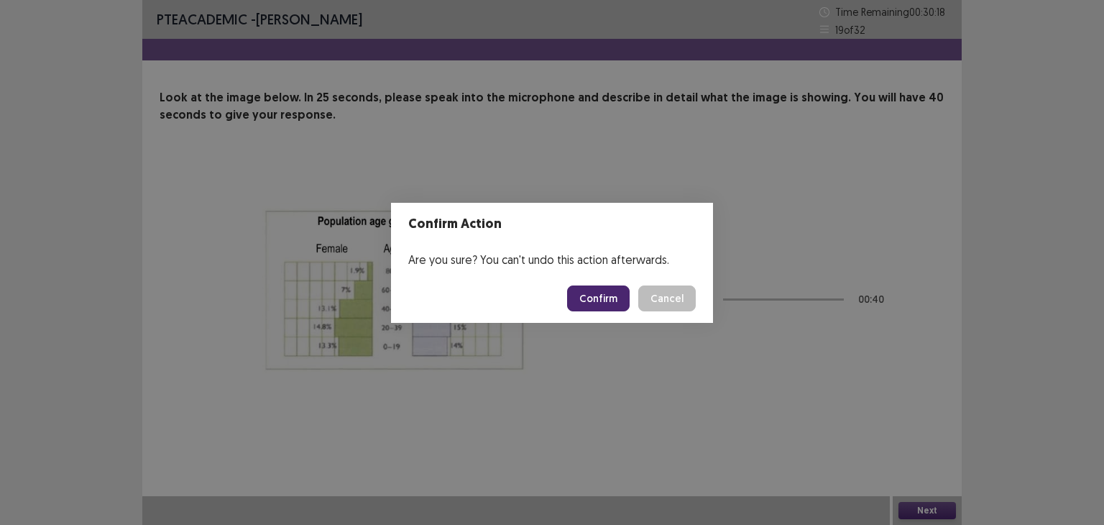
click at [597, 297] on button "Confirm" at bounding box center [598, 298] width 63 height 26
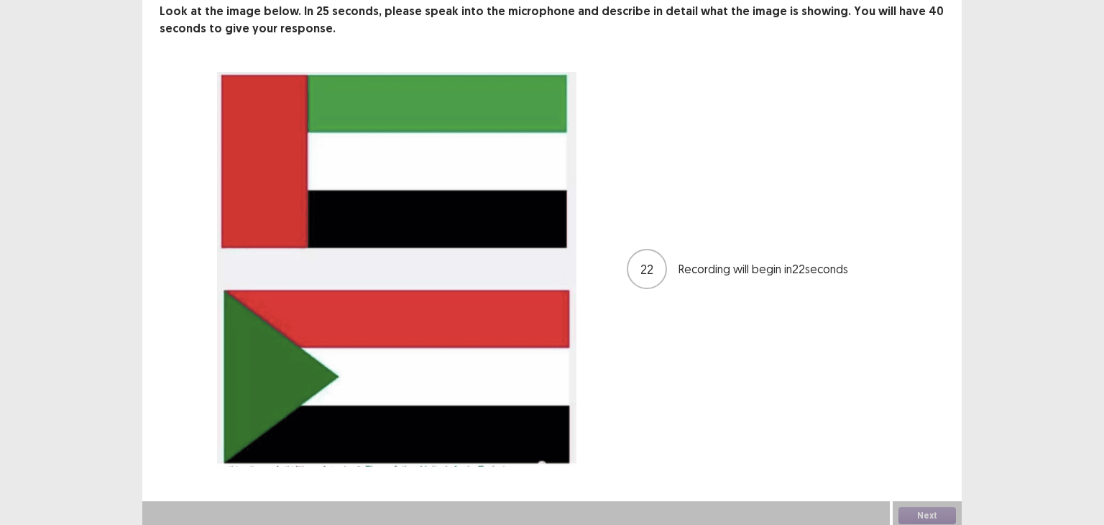
scroll to position [86, 0]
click at [910, 511] on button "Next" at bounding box center [926, 515] width 57 height 17
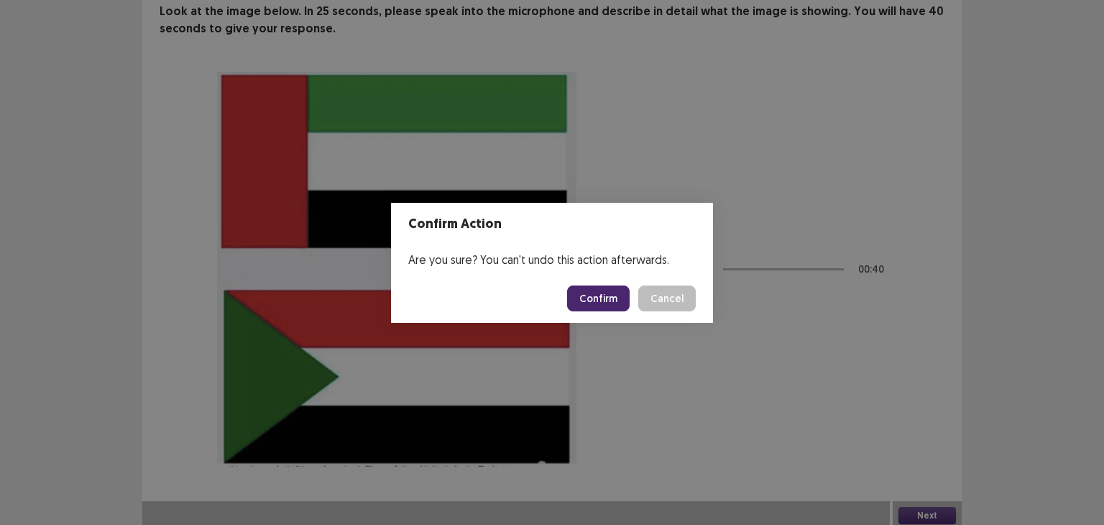
click at [595, 291] on button "Confirm" at bounding box center [598, 298] width 63 height 26
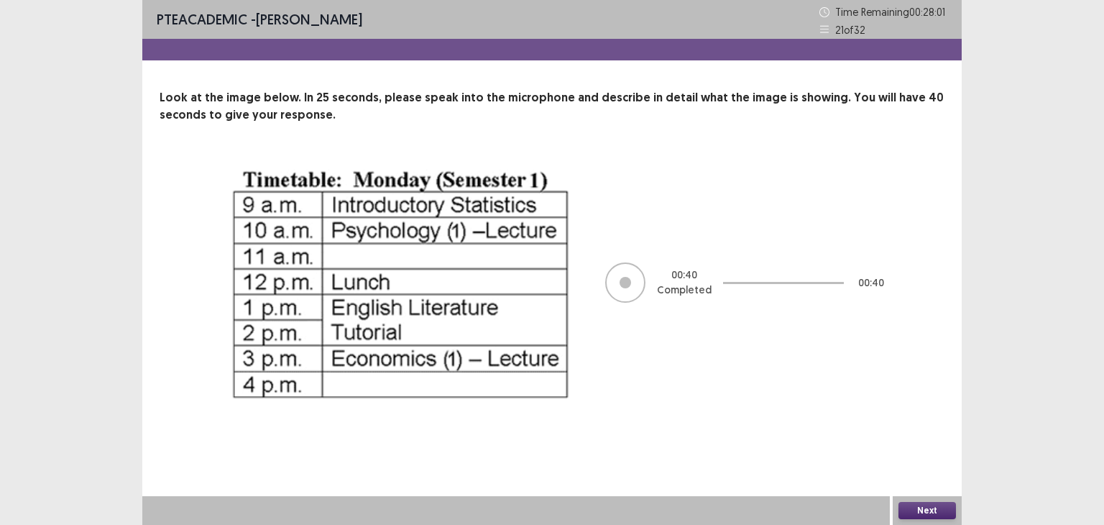
click at [921, 505] on button "Next" at bounding box center [926, 510] width 57 height 17
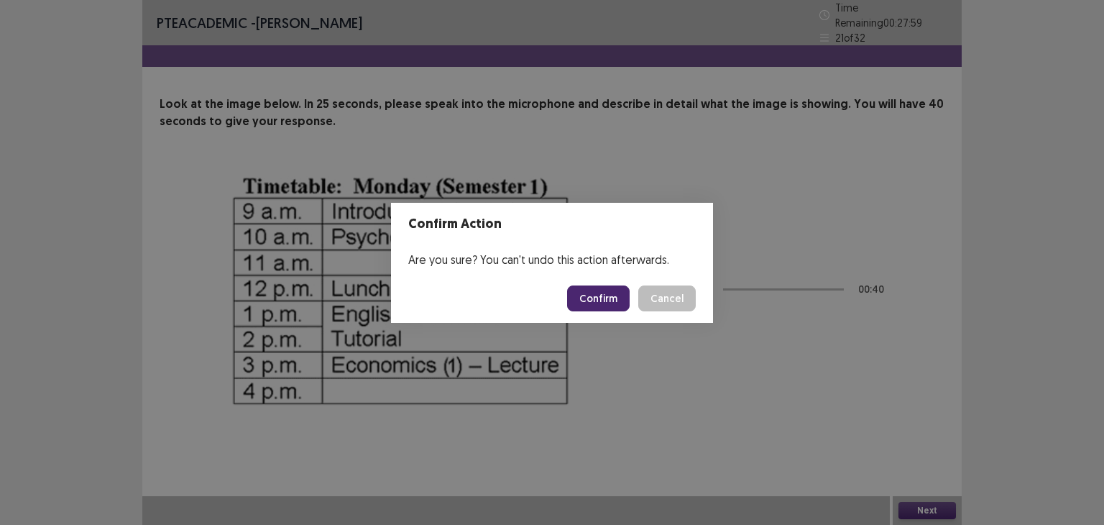
click at [601, 288] on button "Confirm" at bounding box center [598, 298] width 63 height 26
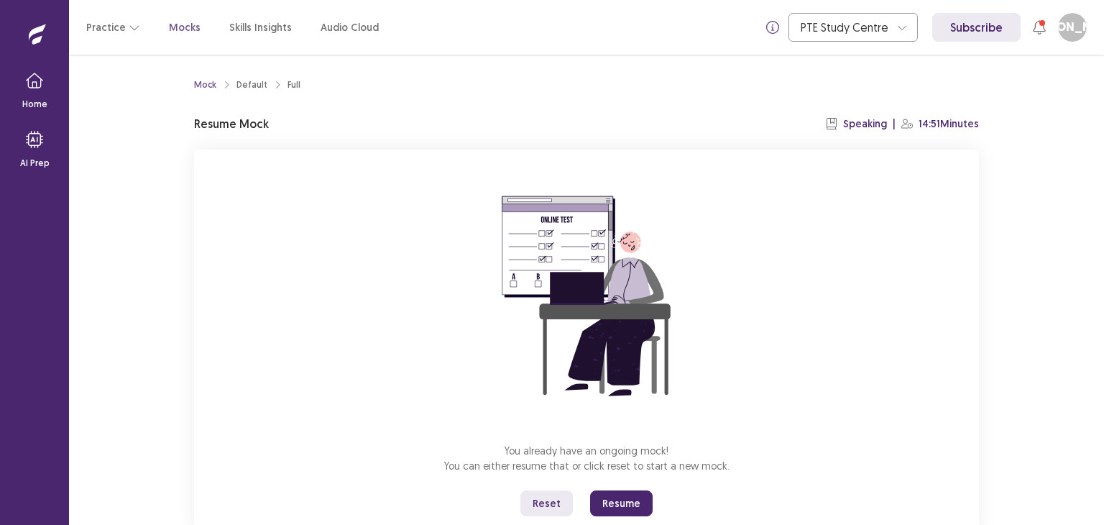
click at [632, 503] on button "Resume" at bounding box center [621, 503] width 63 height 26
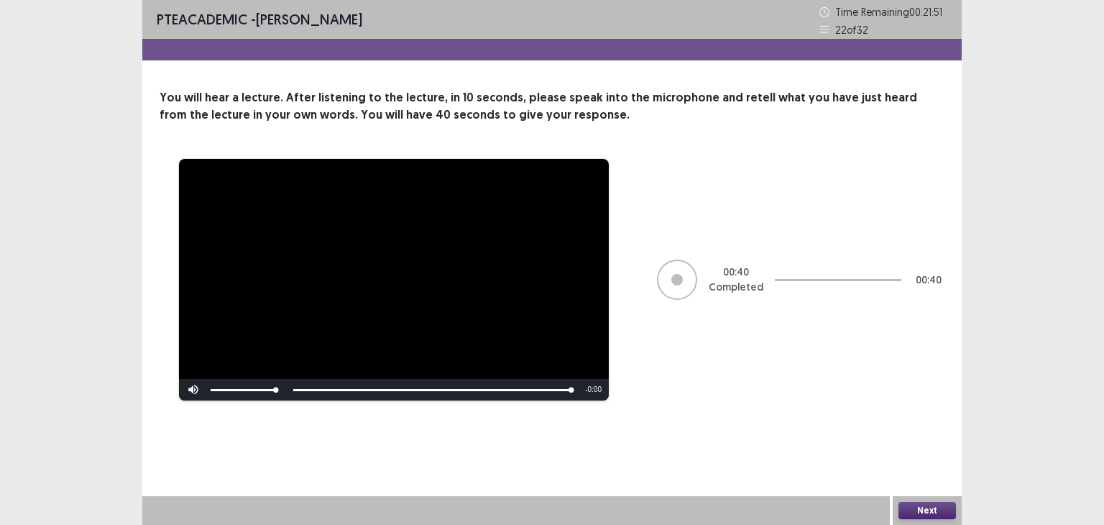
click at [923, 515] on button "Next" at bounding box center [926, 510] width 57 height 17
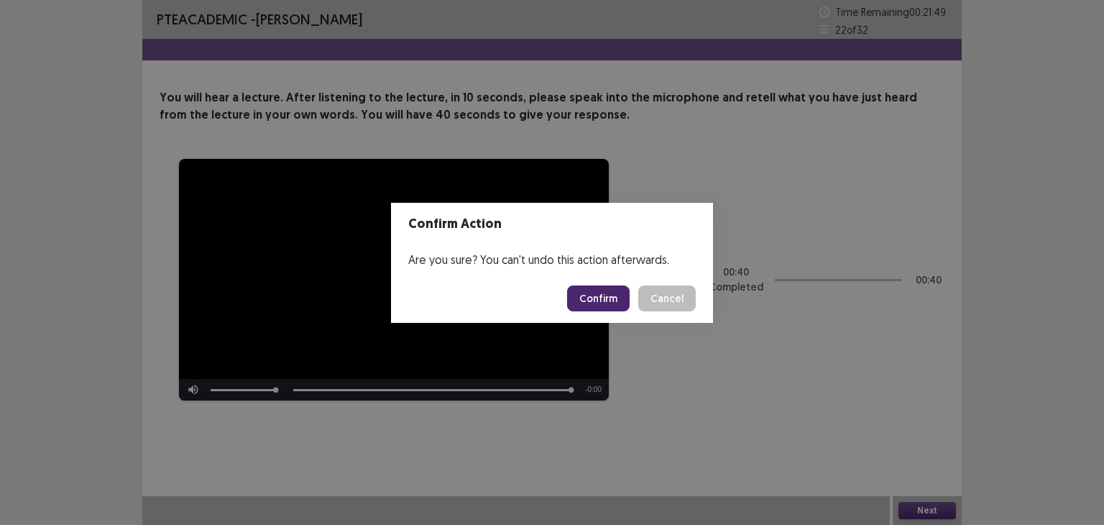
click at [618, 305] on button "Confirm" at bounding box center [598, 298] width 63 height 26
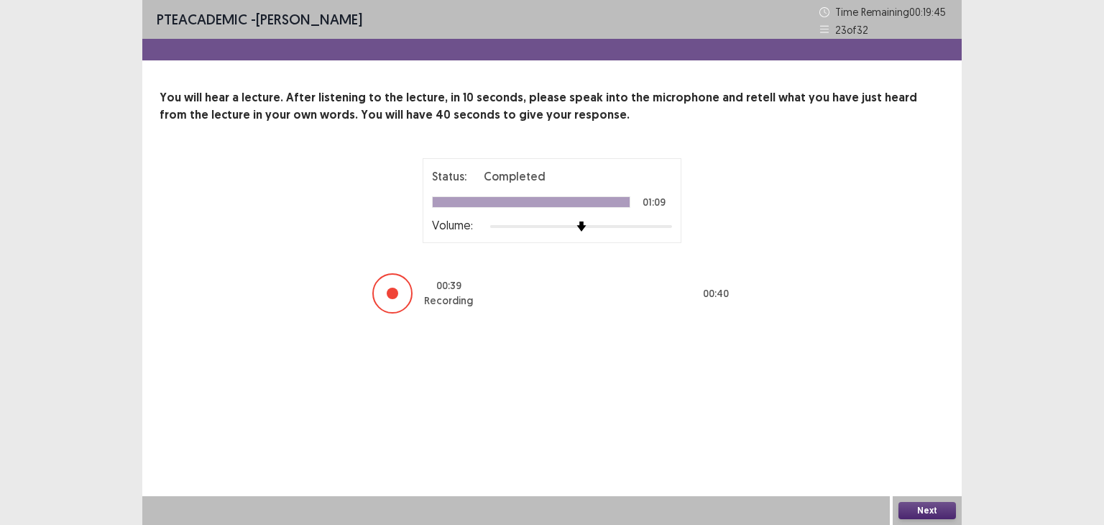
click at [943, 516] on button "Next" at bounding box center [926, 510] width 57 height 17
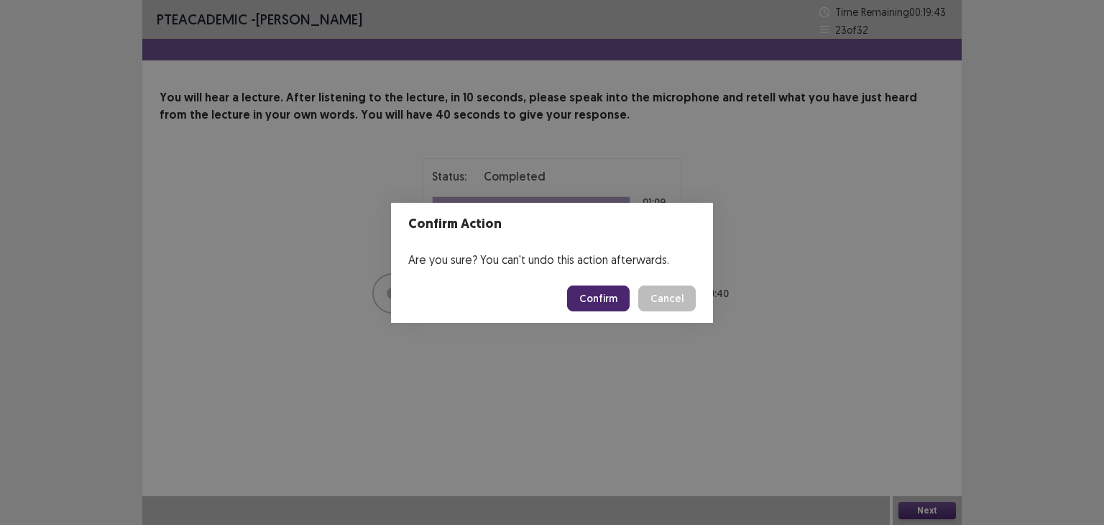
click at [621, 297] on button "Confirm" at bounding box center [598, 298] width 63 height 26
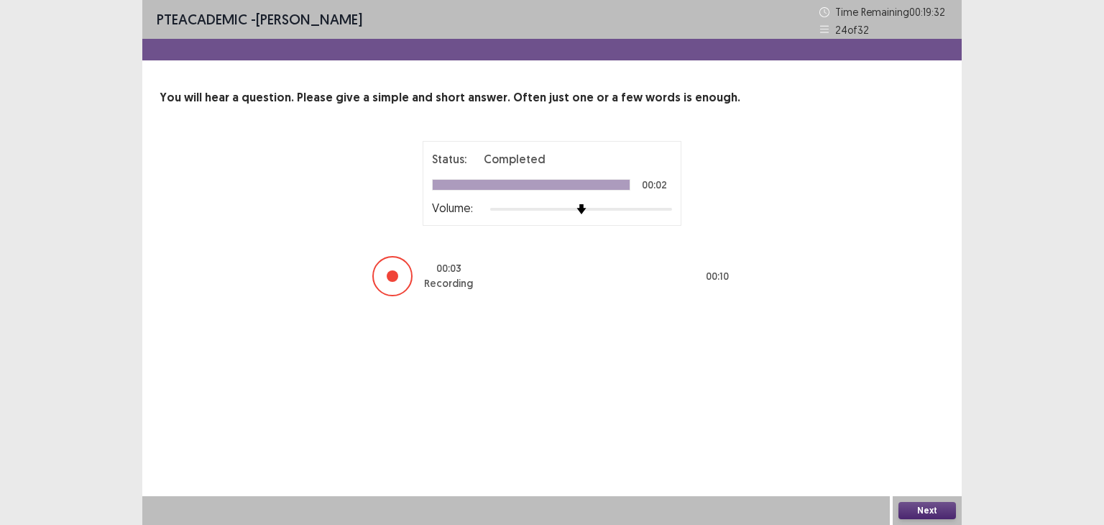
click at [926, 502] on button "Next" at bounding box center [926, 510] width 57 height 17
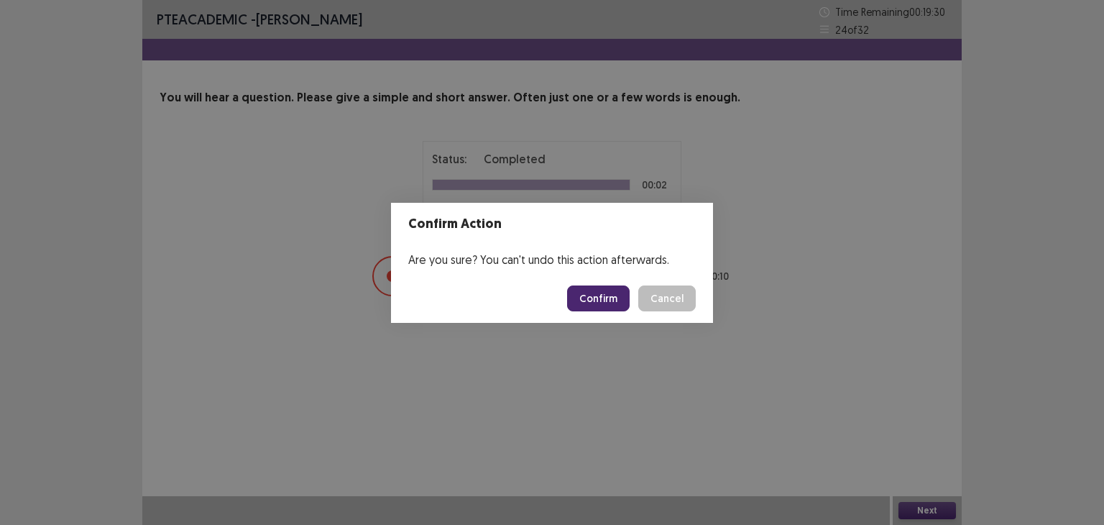
click at [597, 300] on button "Confirm" at bounding box center [598, 298] width 63 height 26
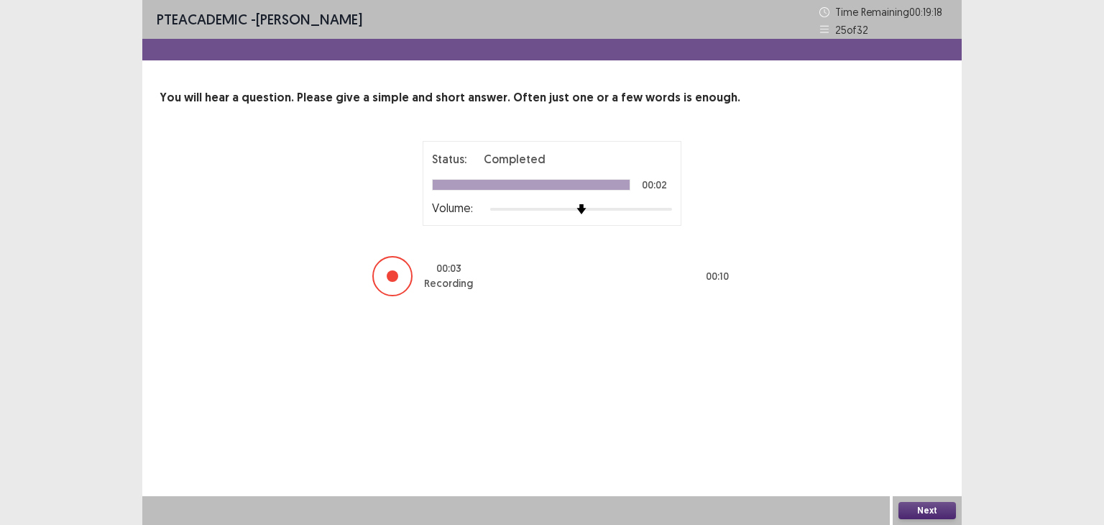
click at [923, 509] on button "Next" at bounding box center [926, 510] width 57 height 17
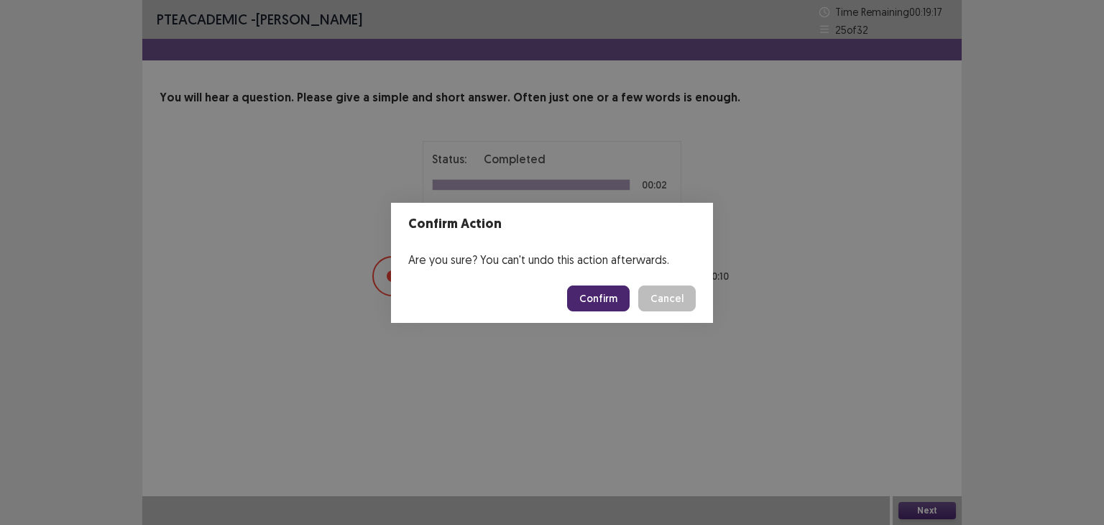
click at [603, 300] on button "Confirm" at bounding box center [598, 298] width 63 height 26
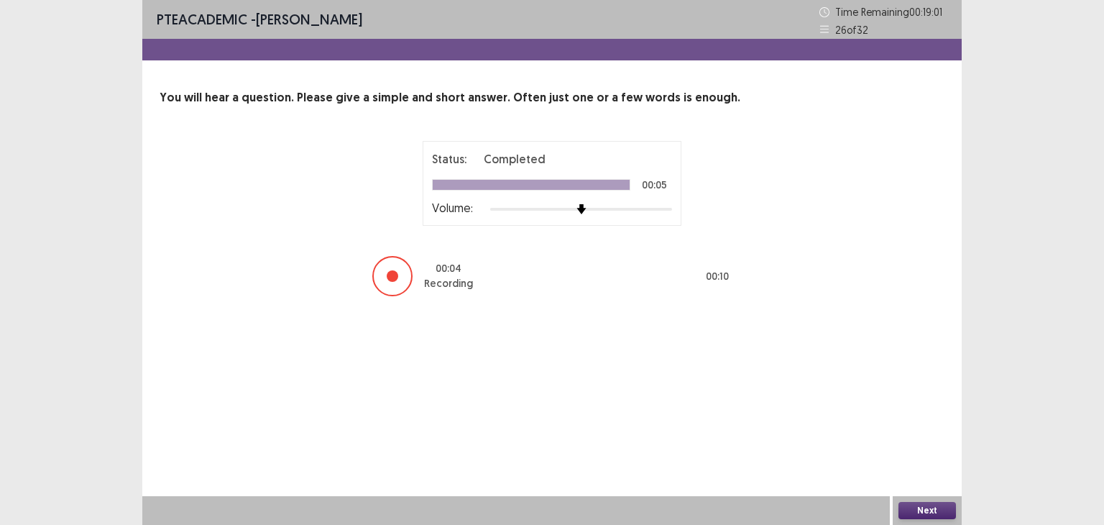
click at [908, 507] on button "Next" at bounding box center [926, 510] width 57 height 17
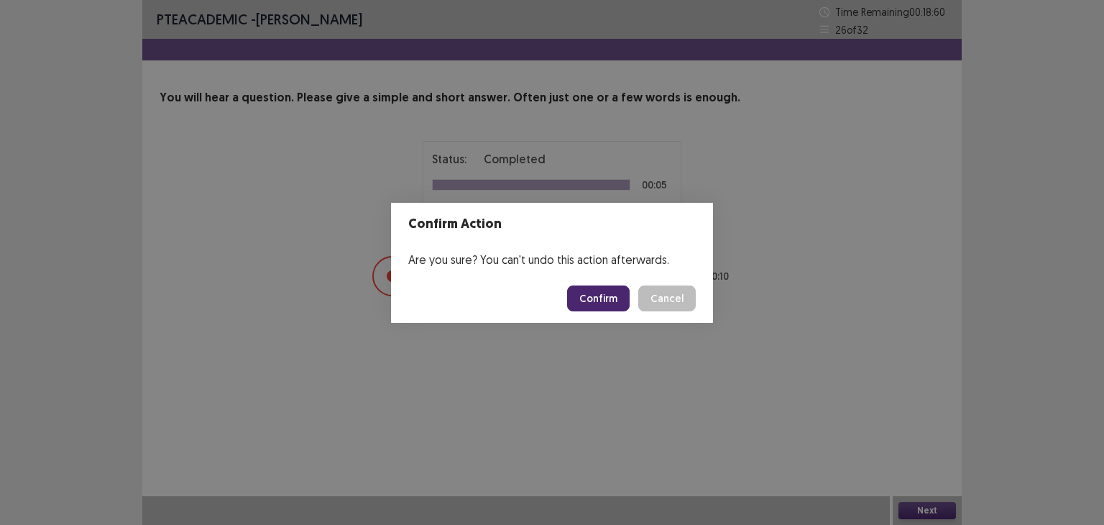
click at [605, 305] on button "Confirm" at bounding box center [598, 298] width 63 height 26
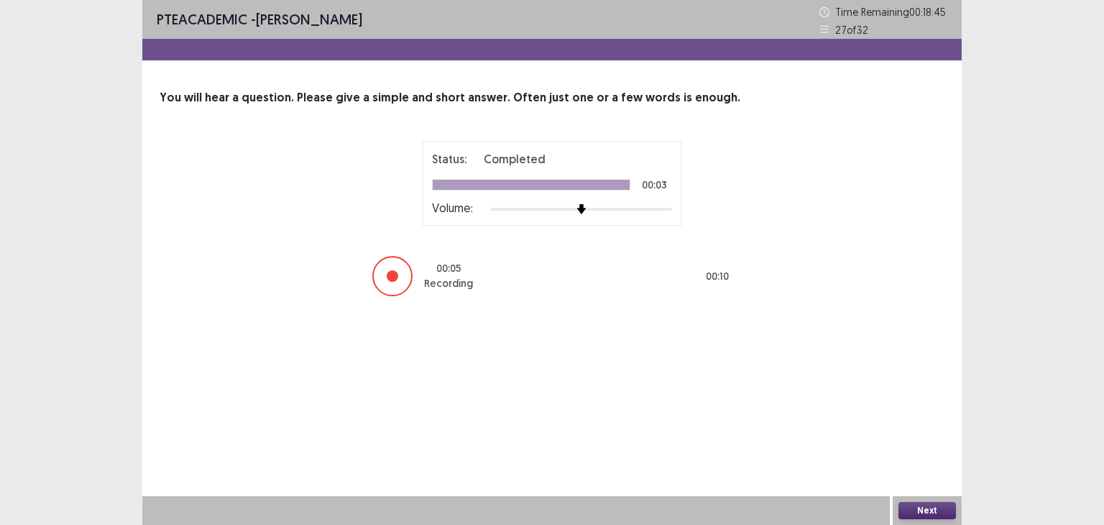
click at [921, 508] on button "Next" at bounding box center [926, 510] width 57 height 17
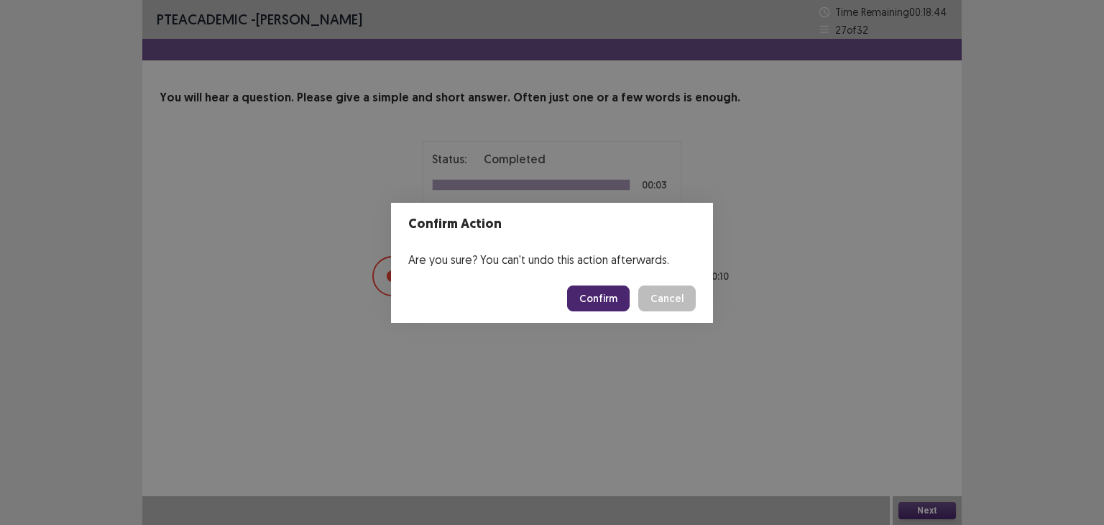
click at [595, 285] on button "Confirm" at bounding box center [598, 298] width 63 height 26
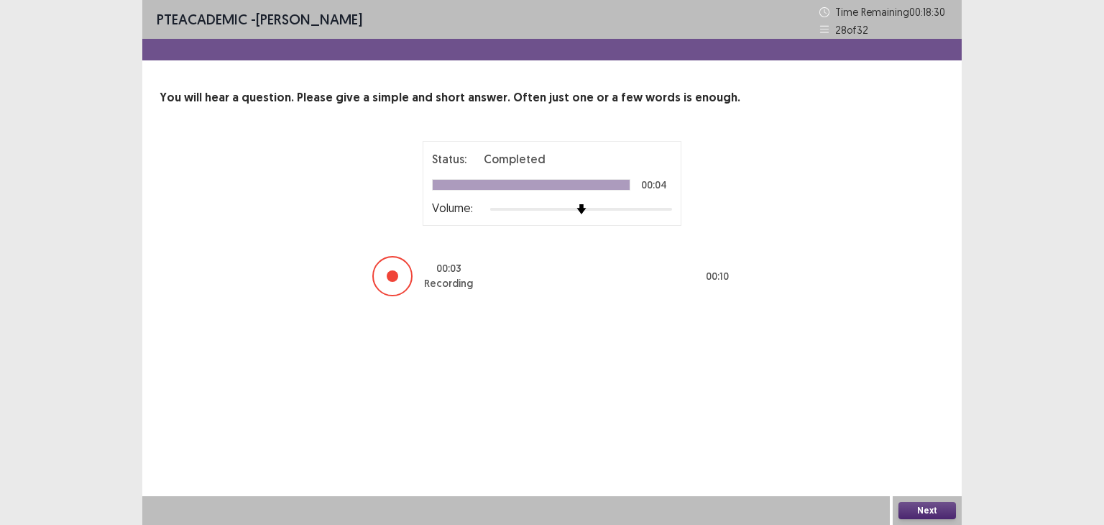
click at [917, 507] on button "Next" at bounding box center [926, 510] width 57 height 17
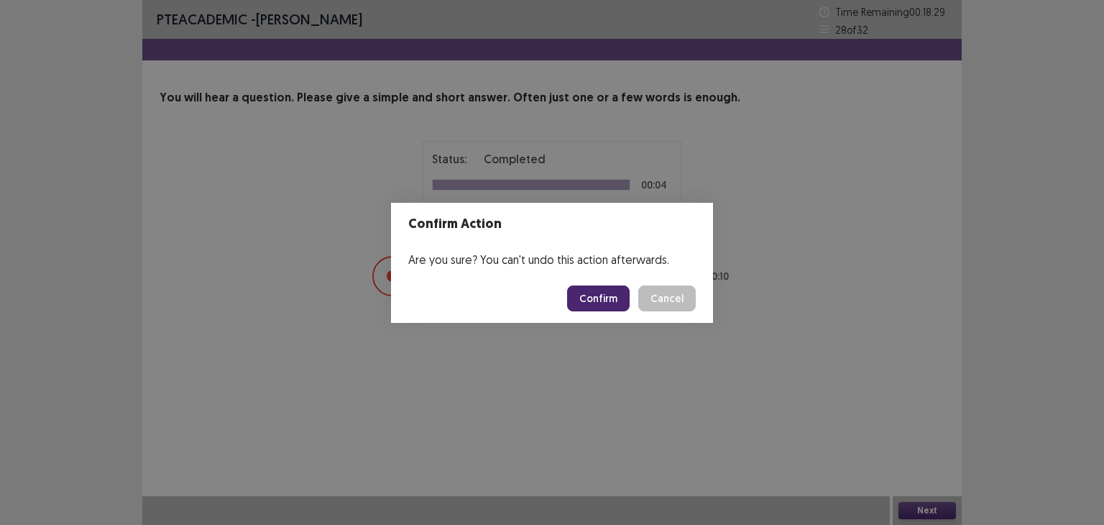
click at [591, 285] on button "Confirm" at bounding box center [598, 298] width 63 height 26
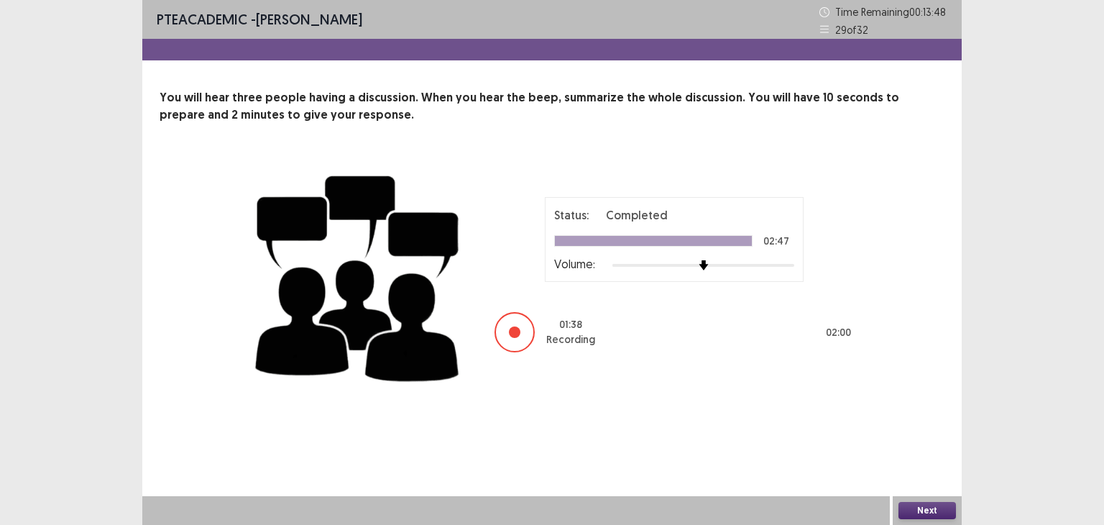
click at [938, 507] on button "Next" at bounding box center [926, 510] width 57 height 17
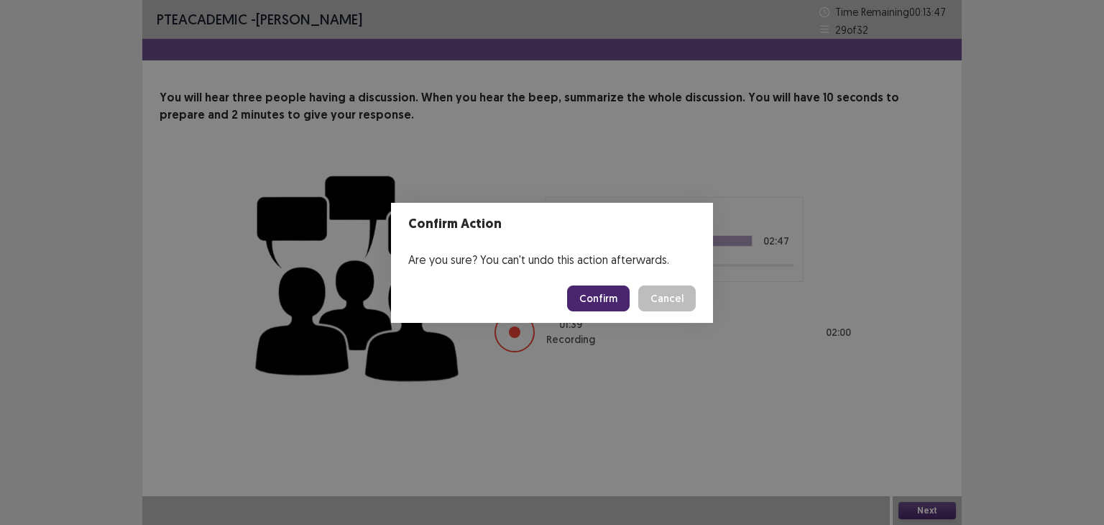
click at [614, 299] on button "Confirm" at bounding box center [598, 298] width 63 height 26
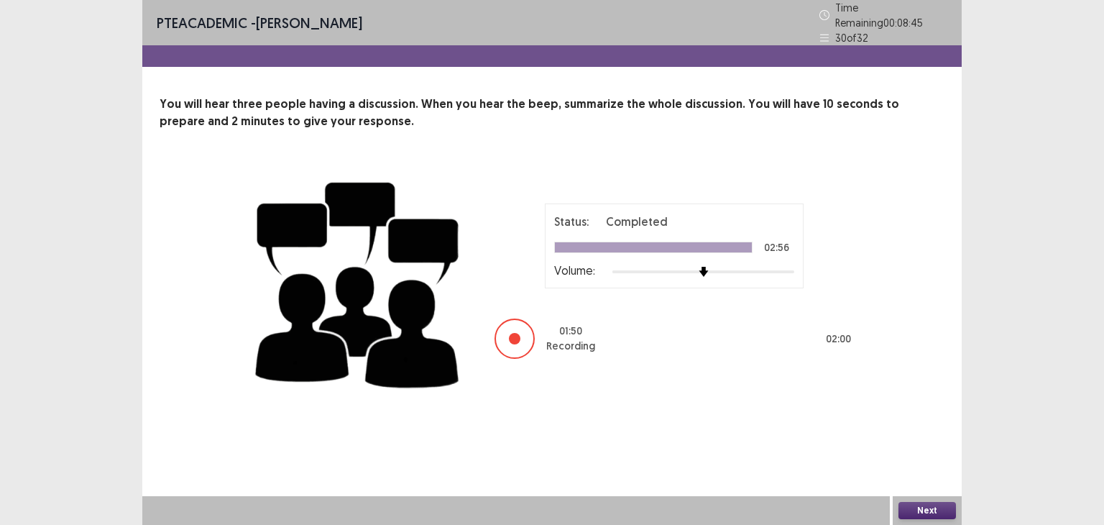
click at [905, 514] on button "Next" at bounding box center [926, 510] width 57 height 17
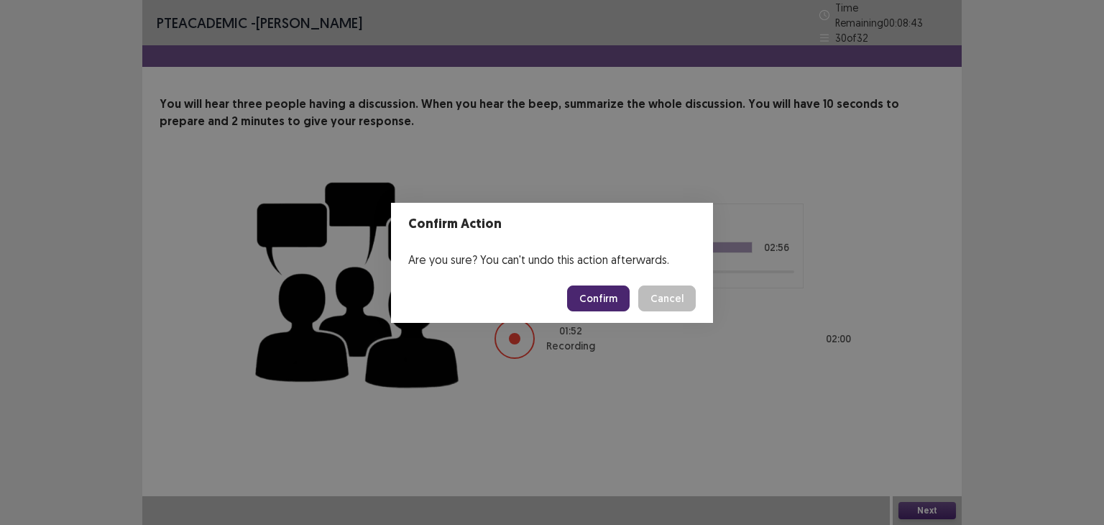
click at [594, 294] on button "Confirm" at bounding box center [598, 298] width 63 height 26
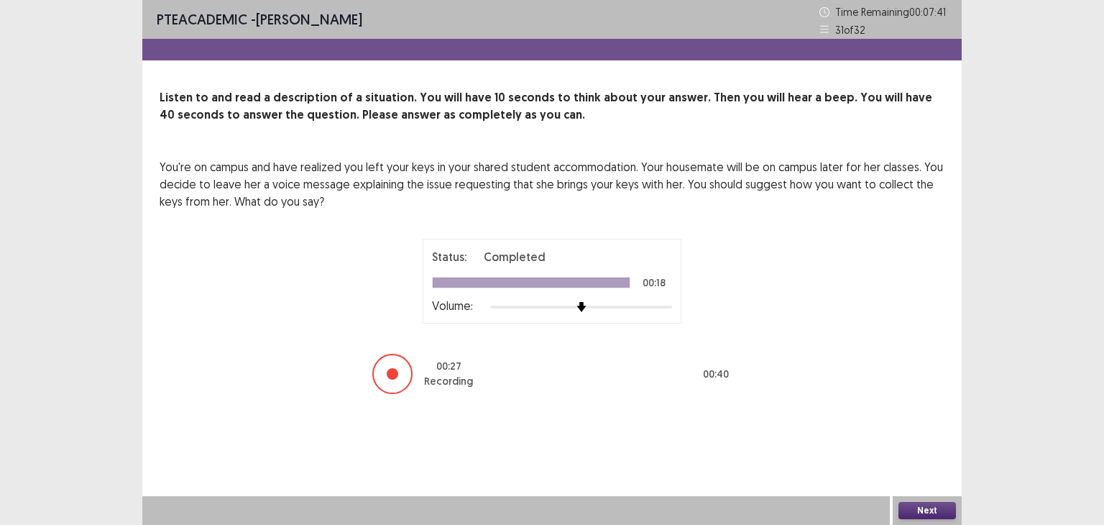
click at [913, 507] on button "Next" at bounding box center [926, 510] width 57 height 17
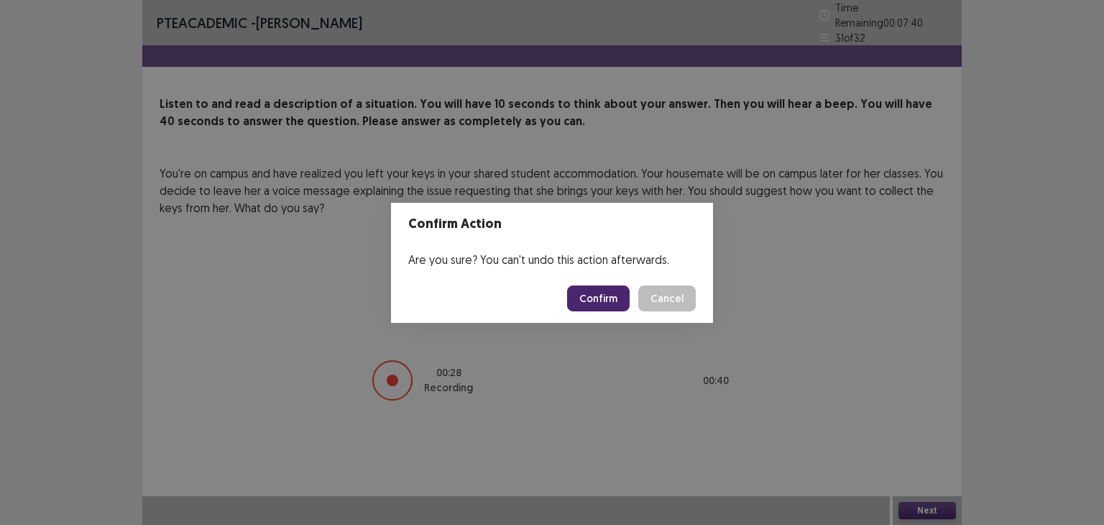
click at [584, 295] on button "Confirm" at bounding box center [598, 298] width 63 height 26
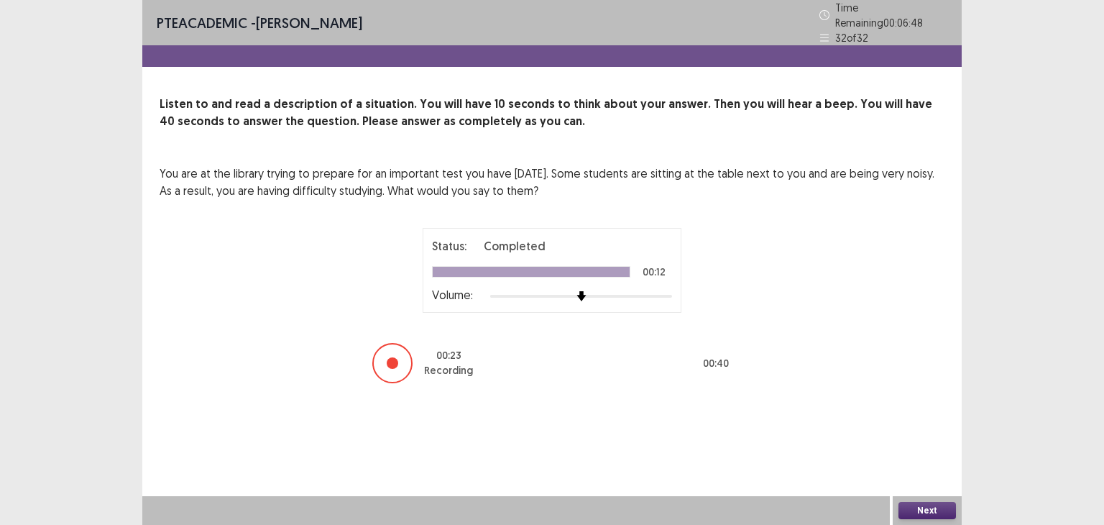
click at [945, 502] on button "Next" at bounding box center [926, 510] width 57 height 17
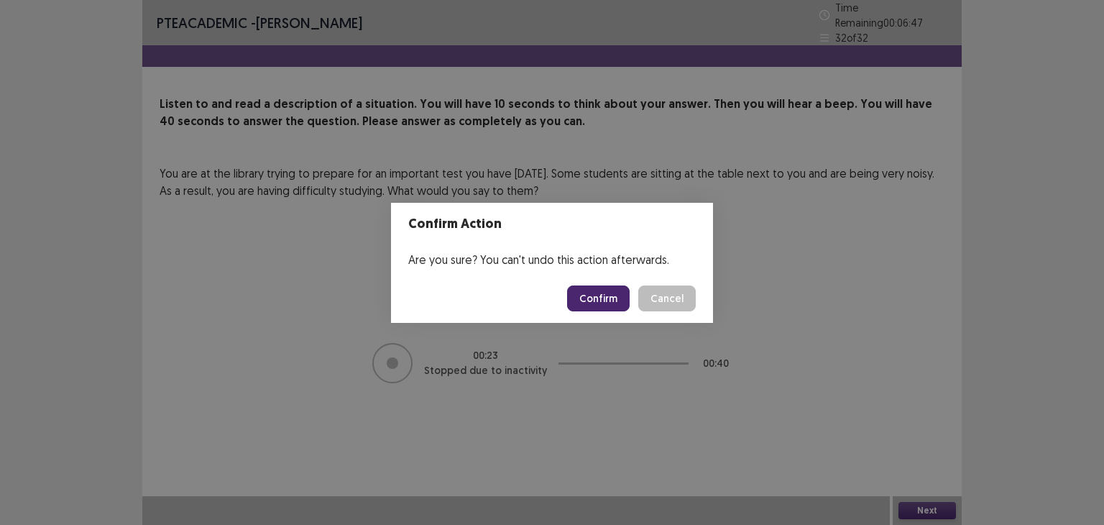
click at [609, 300] on button "Confirm" at bounding box center [598, 298] width 63 height 26
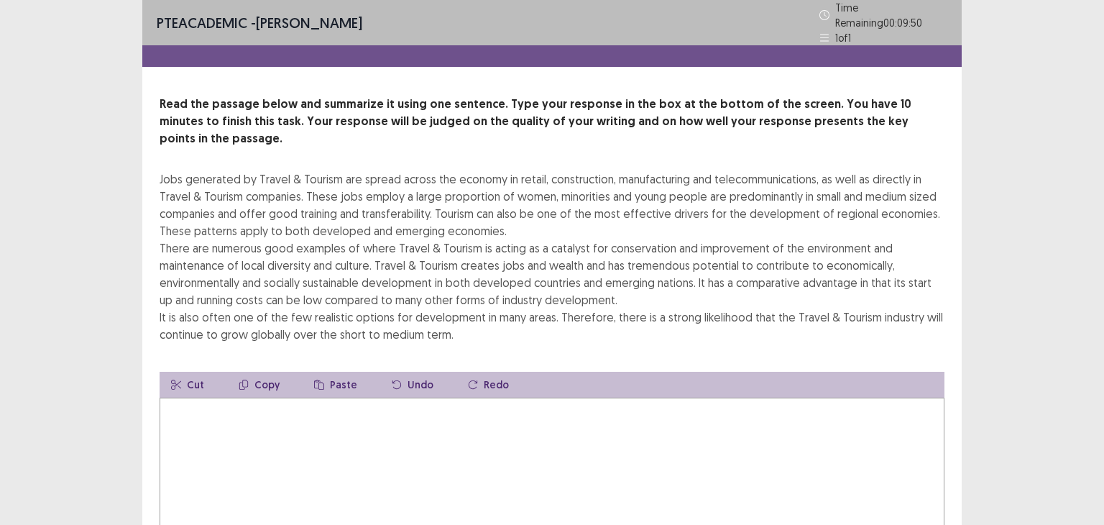
click at [476, 440] on textarea at bounding box center [552, 476] width 785 height 158
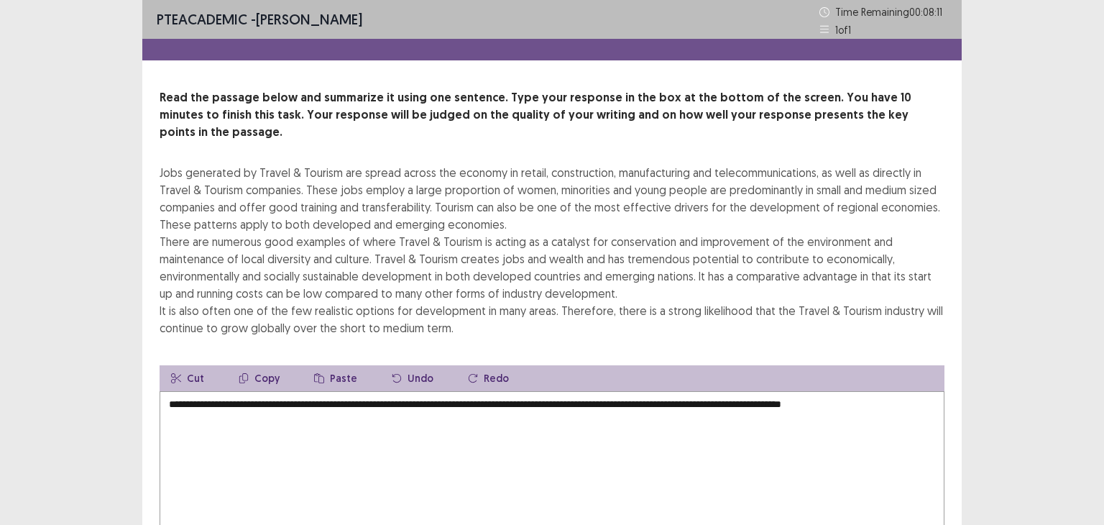
click at [663, 391] on textarea "**********" at bounding box center [552, 470] width 785 height 158
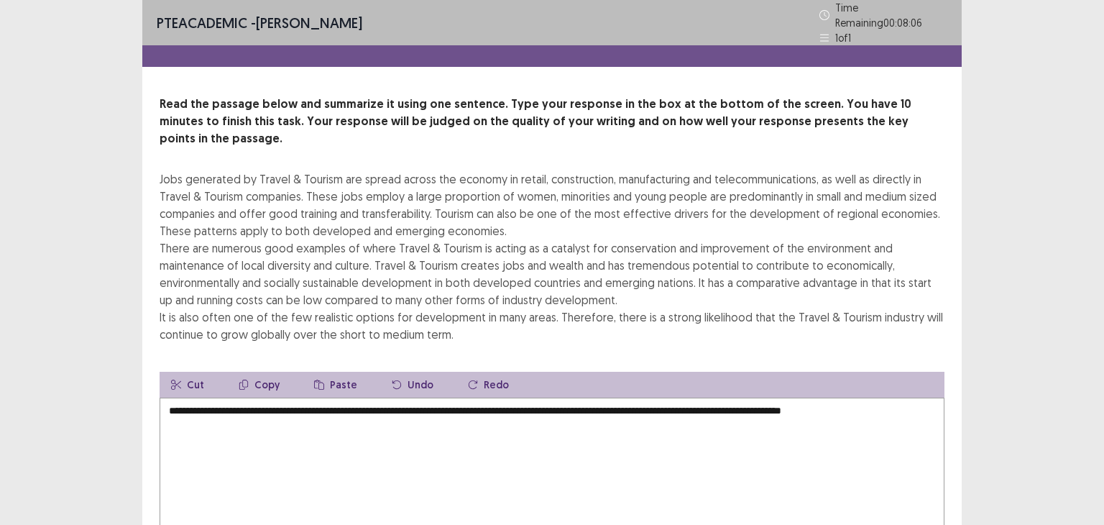
click at [934, 397] on textarea "**********" at bounding box center [552, 476] width 785 height 158
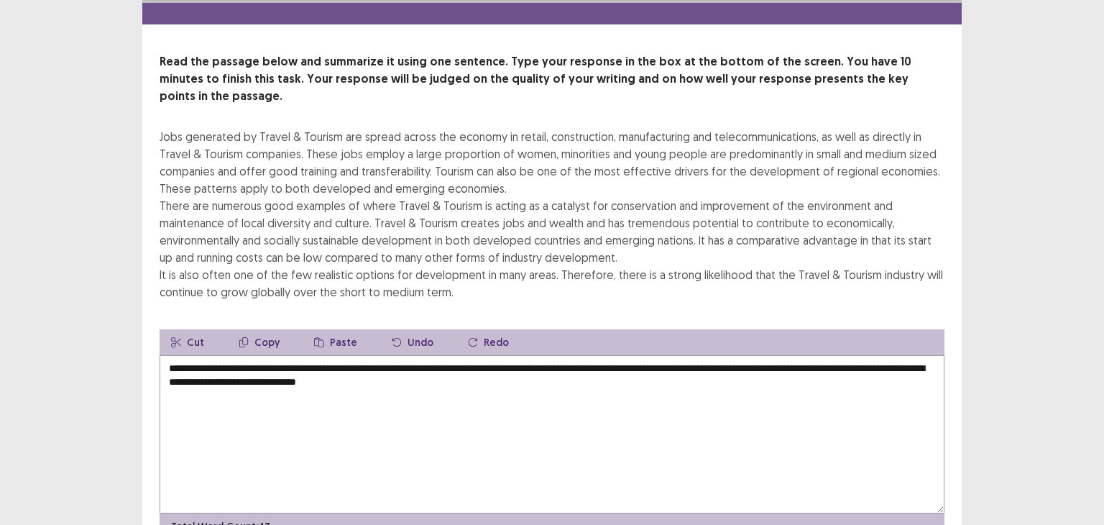
scroll to position [43, 0]
drag, startPoint x: 336, startPoint y: 111, endPoint x: 294, endPoint y: 109, distance: 42.5
click at [294, 127] on div "Jobs generated by Travel & Tourism are spread across the economy in retail, con…" at bounding box center [552, 213] width 785 height 172
click at [561, 354] on textarea "**********" at bounding box center [552, 433] width 785 height 158
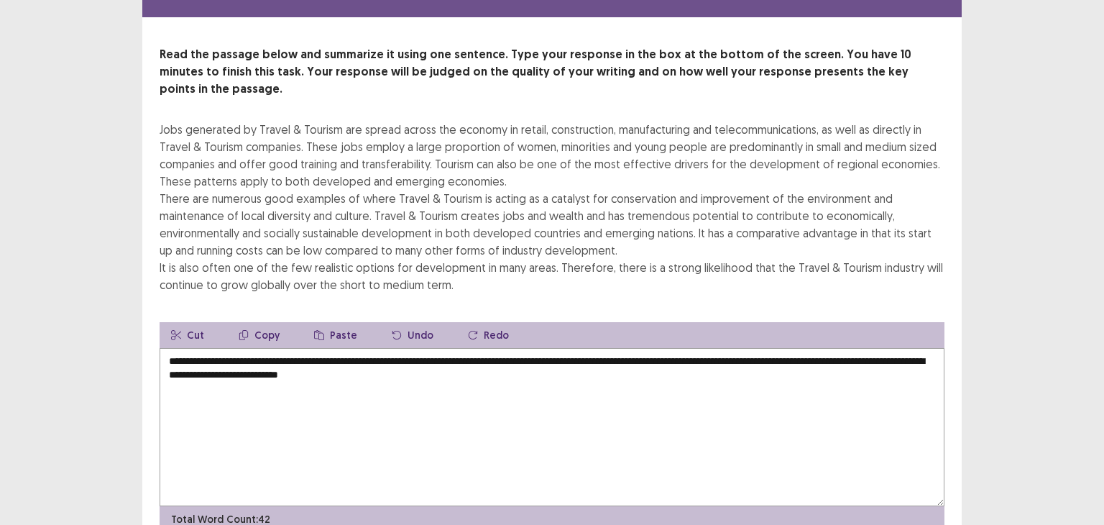
click at [495, 358] on textarea "**********" at bounding box center [552, 427] width 785 height 158
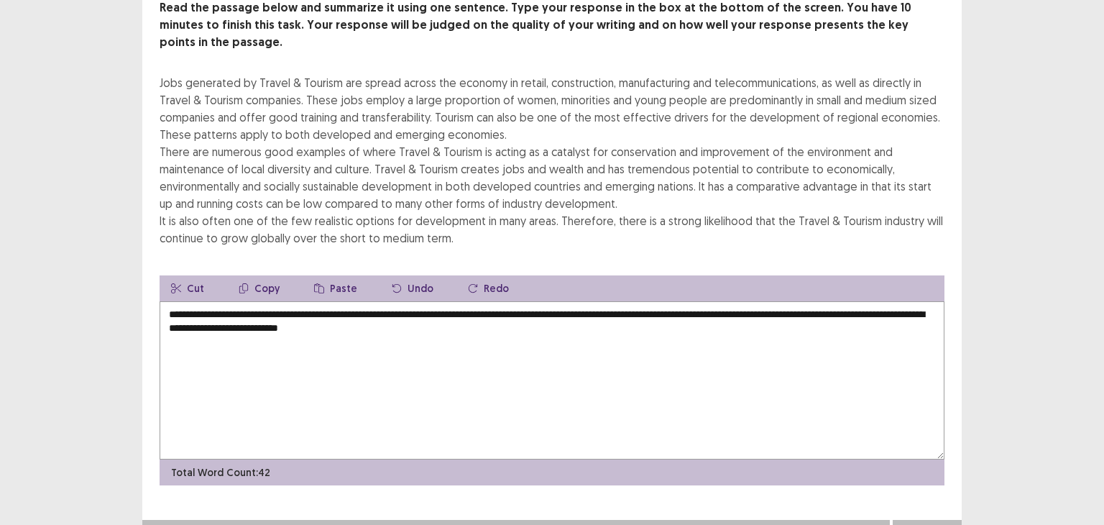
type textarea "**********"
click at [916, 524] on button "Next" at bounding box center [926, 533] width 57 height 17
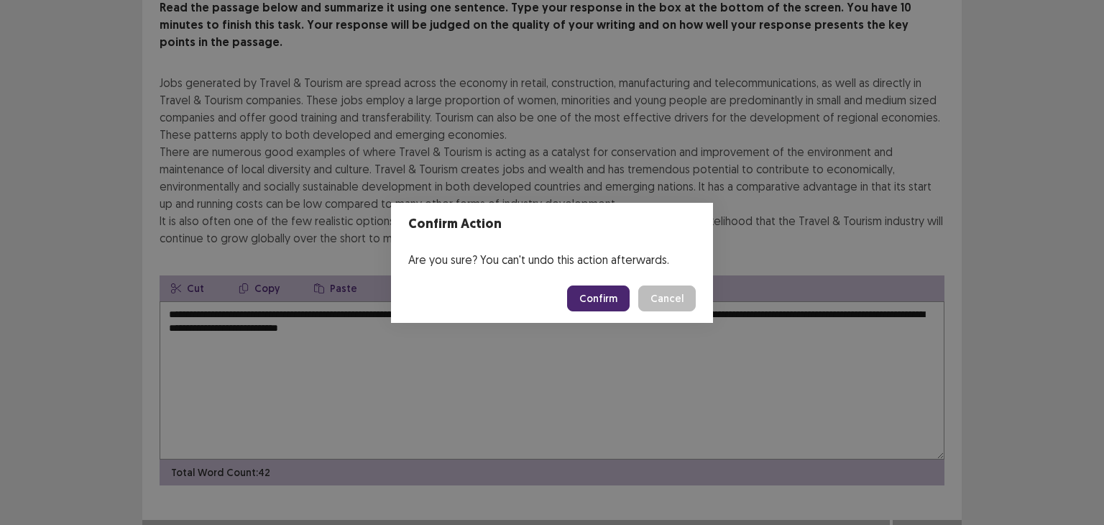
click at [598, 294] on button "Confirm" at bounding box center [598, 298] width 63 height 26
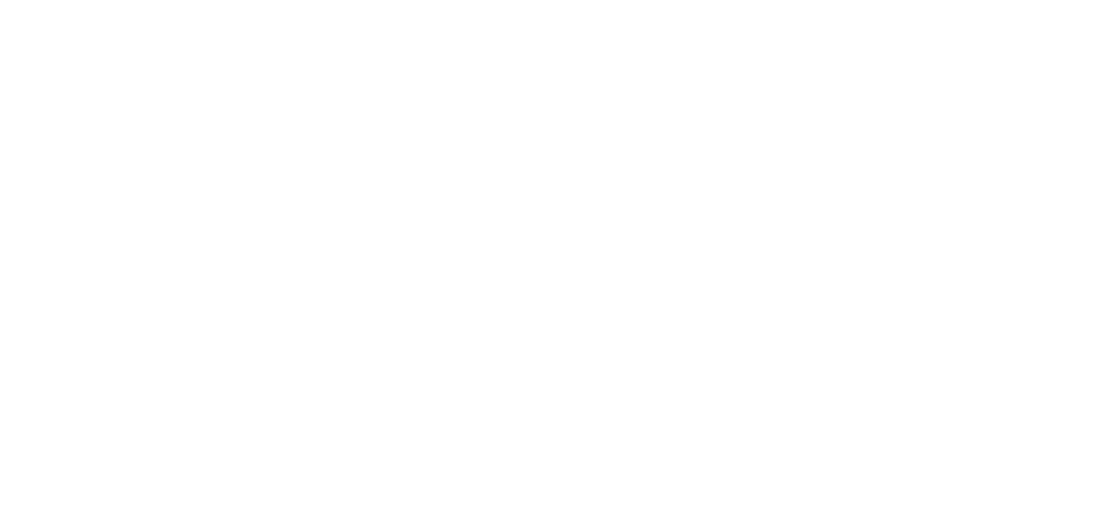
scroll to position [0, 0]
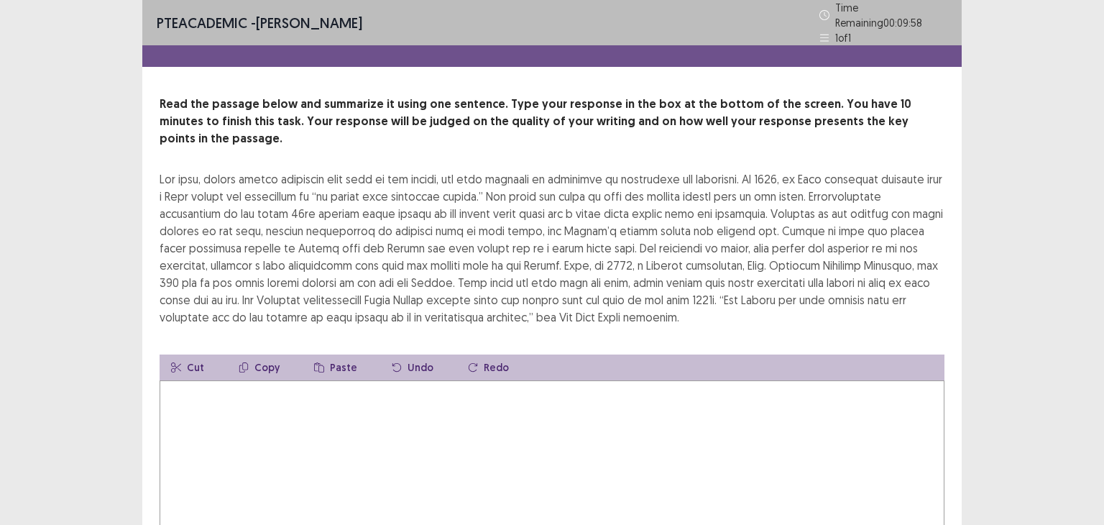
click at [500, 418] on textarea at bounding box center [552, 459] width 785 height 158
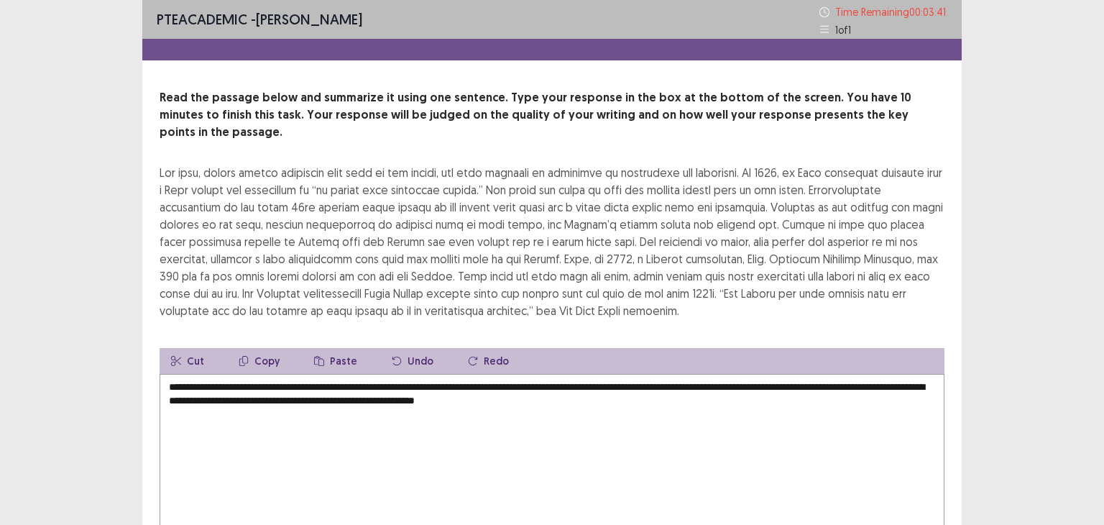
scroll to position [79, 0]
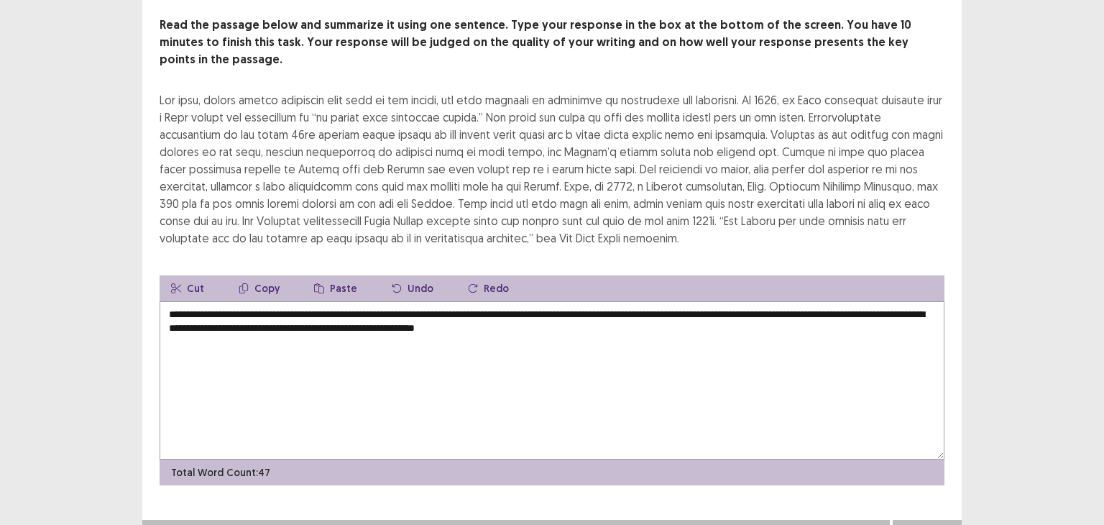
type textarea "**********"
click at [923, 524] on button "Next" at bounding box center [926, 533] width 57 height 17
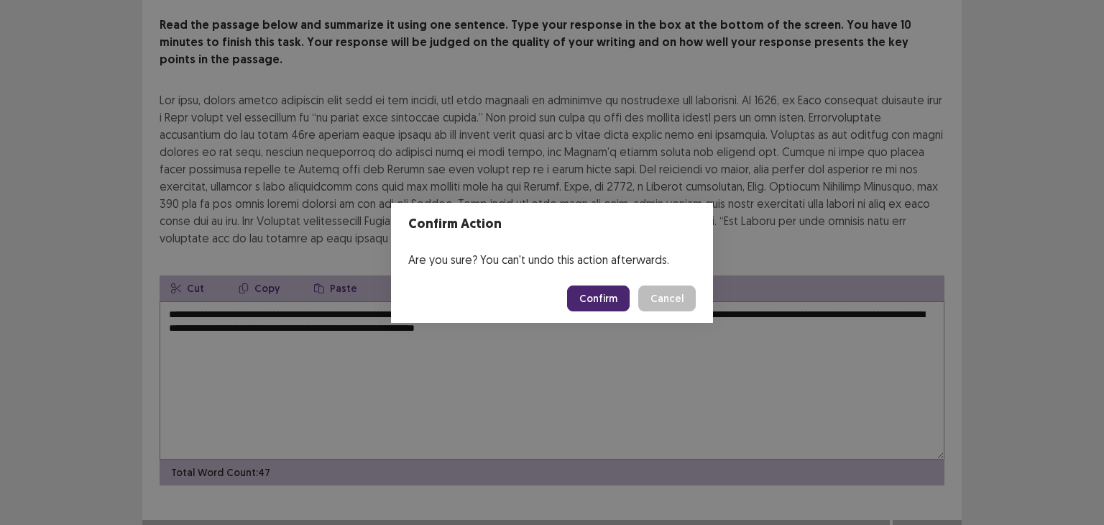
click at [616, 298] on button "Confirm" at bounding box center [598, 298] width 63 height 26
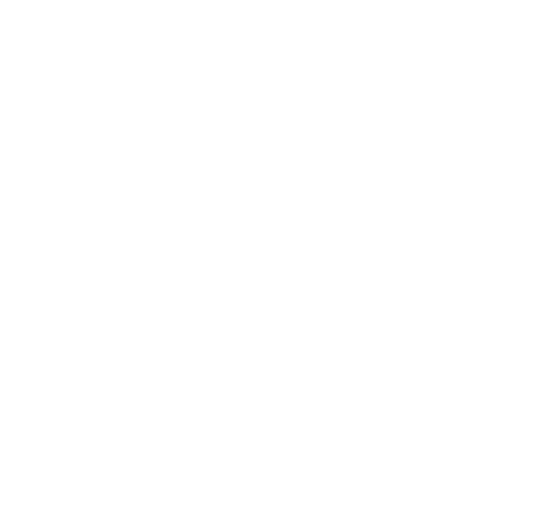
scroll to position [0, 0]
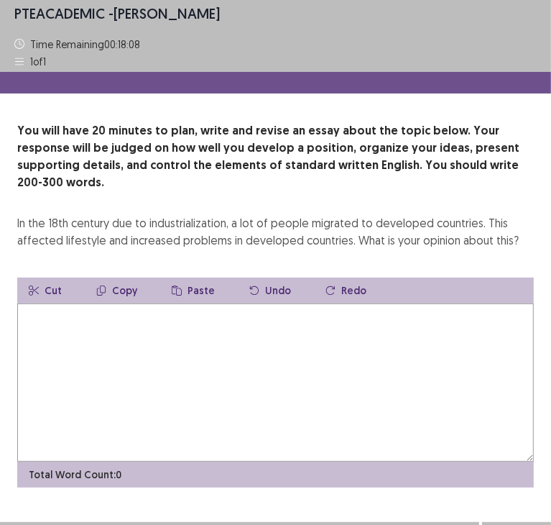
click at [165, 338] on textarea at bounding box center [275, 382] width 517 height 158
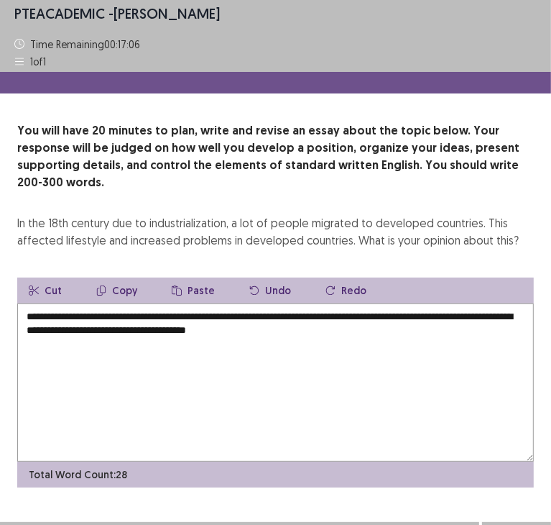
click at [201, 303] on textarea "**********" at bounding box center [275, 382] width 517 height 158
click at [402, 313] on textarea "**********" at bounding box center [275, 382] width 517 height 158
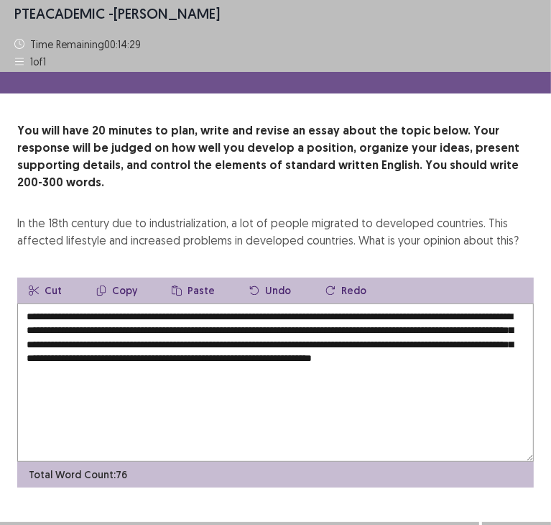
click at [175, 406] on textarea "**********" at bounding box center [275, 382] width 517 height 158
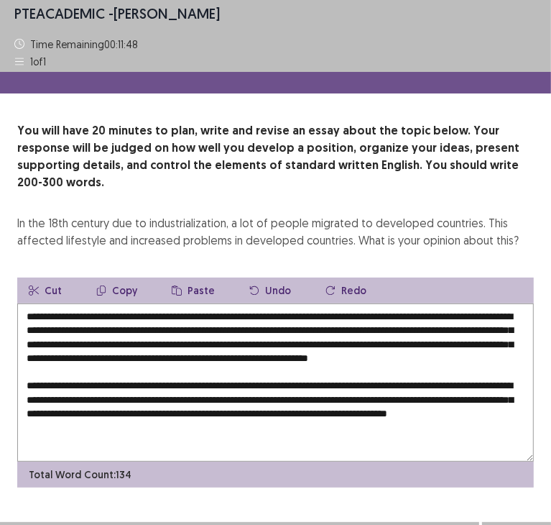
click at [292, 429] on textarea "**********" at bounding box center [275, 382] width 517 height 158
click at [226, 416] on textarea "**********" at bounding box center [275, 382] width 517 height 158
click at [224, 423] on textarea "**********" at bounding box center [275, 382] width 517 height 158
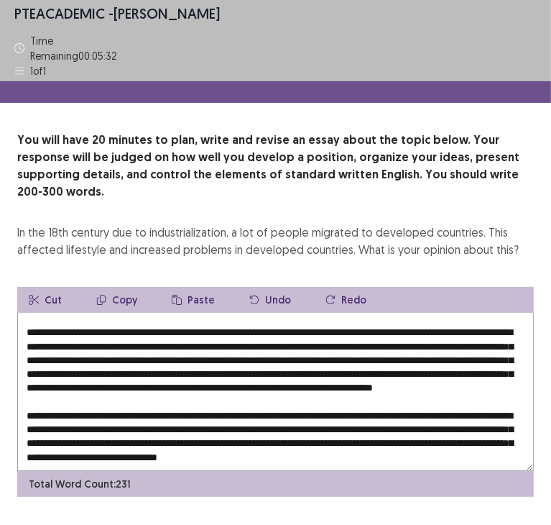
scroll to position [97, 0]
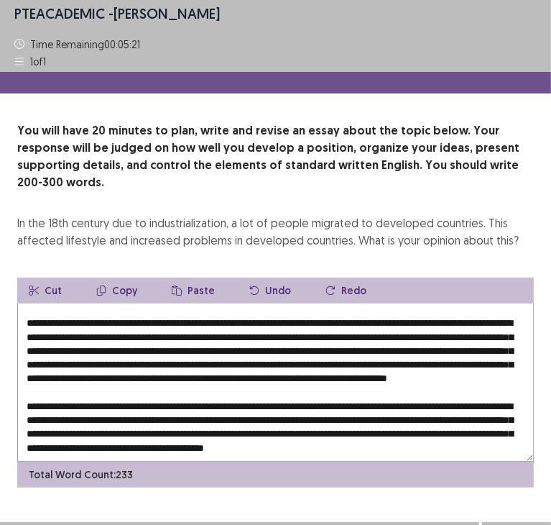
click at [269, 439] on textarea at bounding box center [275, 382] width 517 height 158
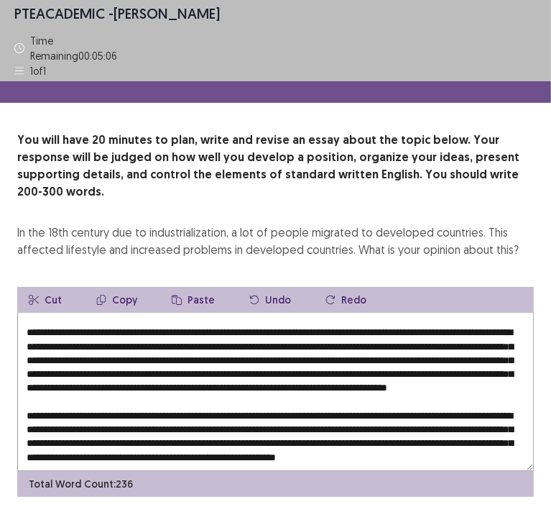
scroll to position [124, 0]
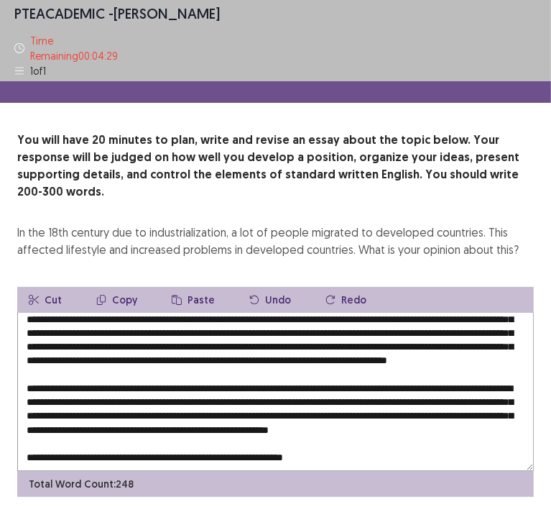
click at [353, 433] on textarea at bounding box center [275, 392] width 517 height 158
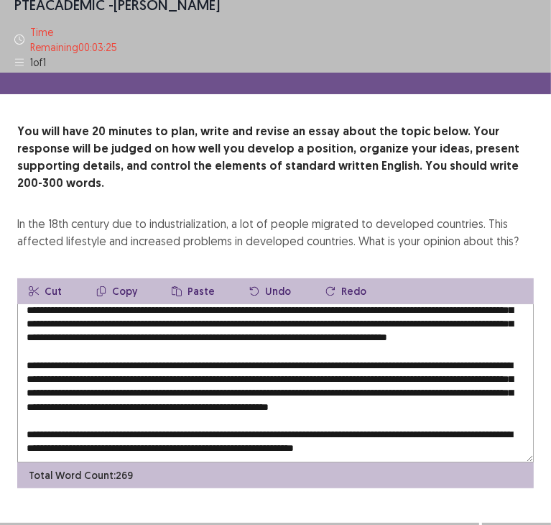
scroll to position [9, 0]
type textarea "**********"
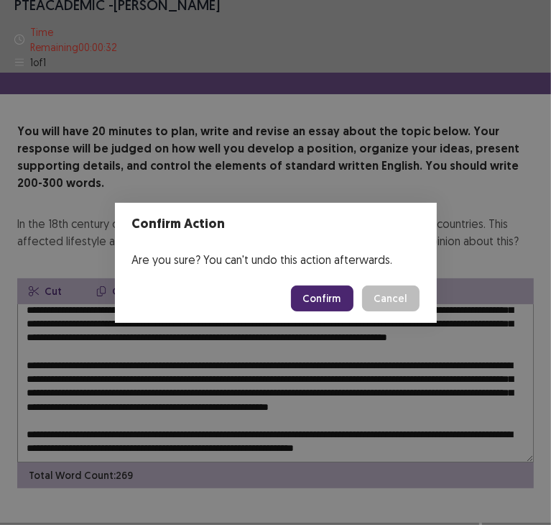
click at [324, 300] on button "Confirm" at bounding box center [322, 298] width 63 height 26
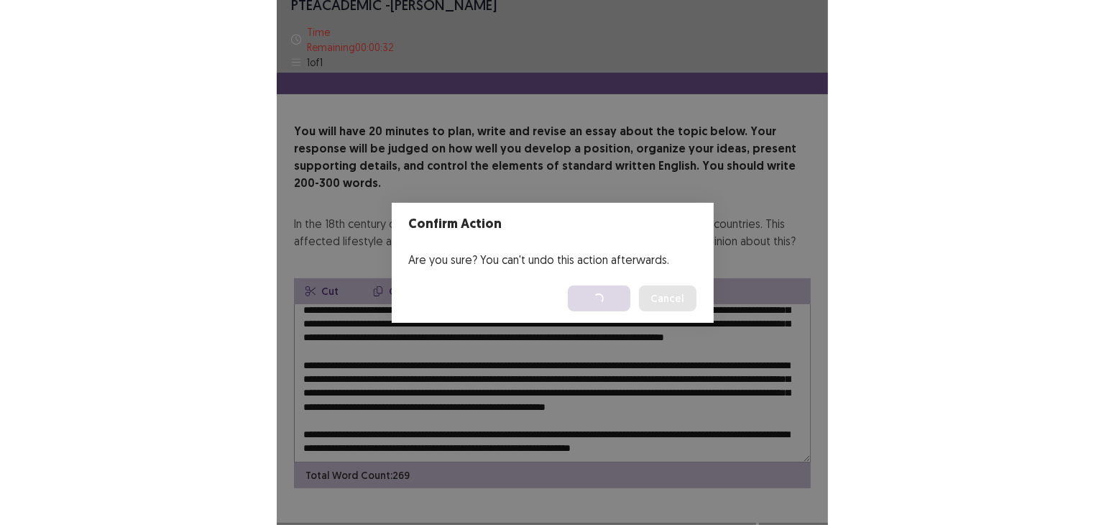
scroll to position [0, 0]
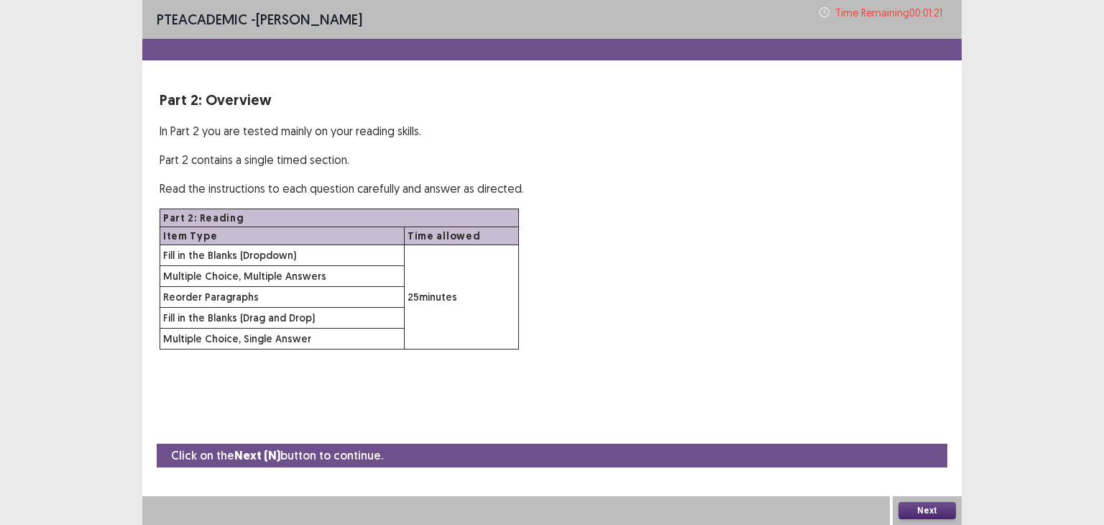
click at [933, 509] on button "Next" at bounding box center [926, 510] width 57 height 17
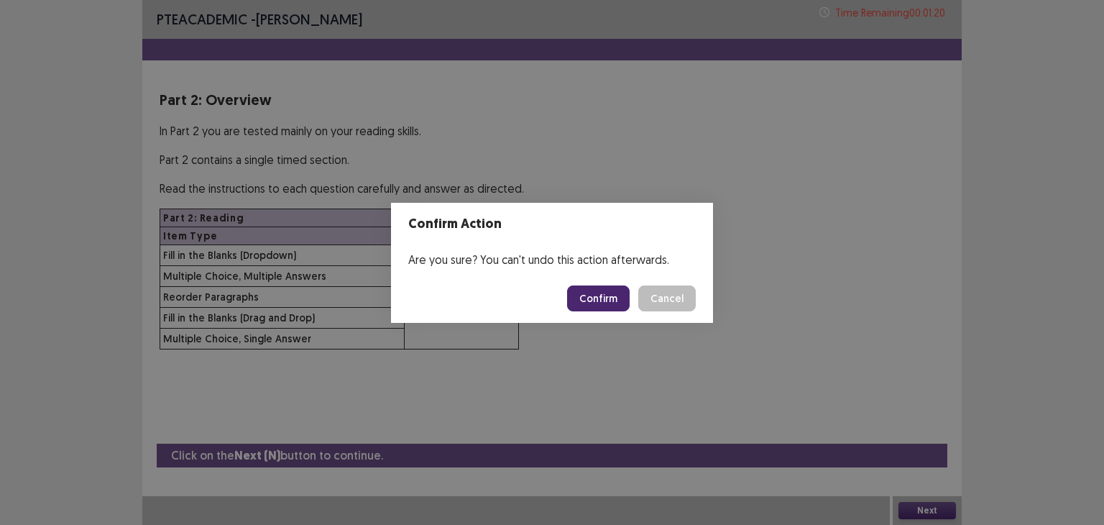
click at [613, 301] on button "Confirm" at bounding box center [598, 298] width 63 height 26
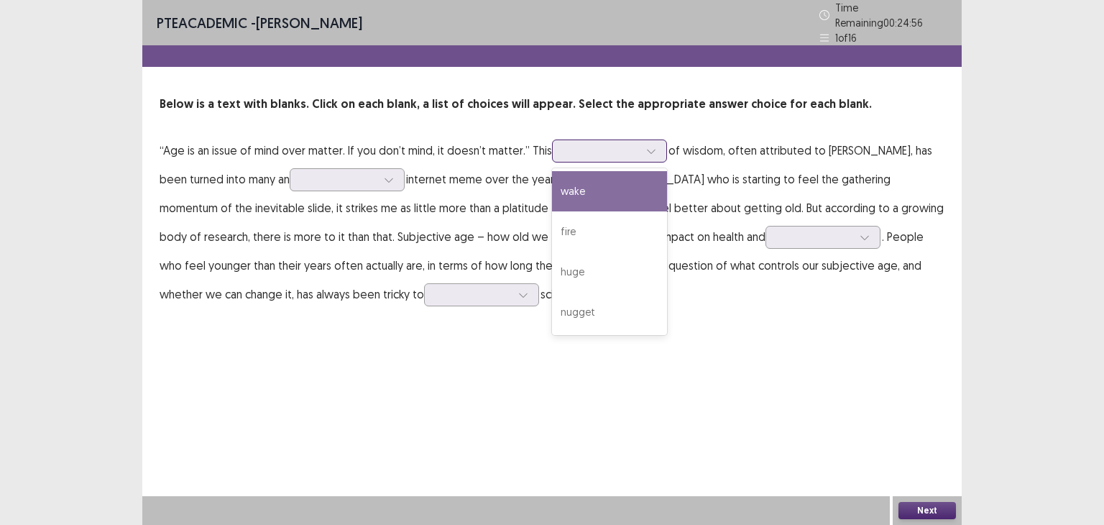
click at [616, 144] on div at bounding box center [601, 151] width 75 height 14
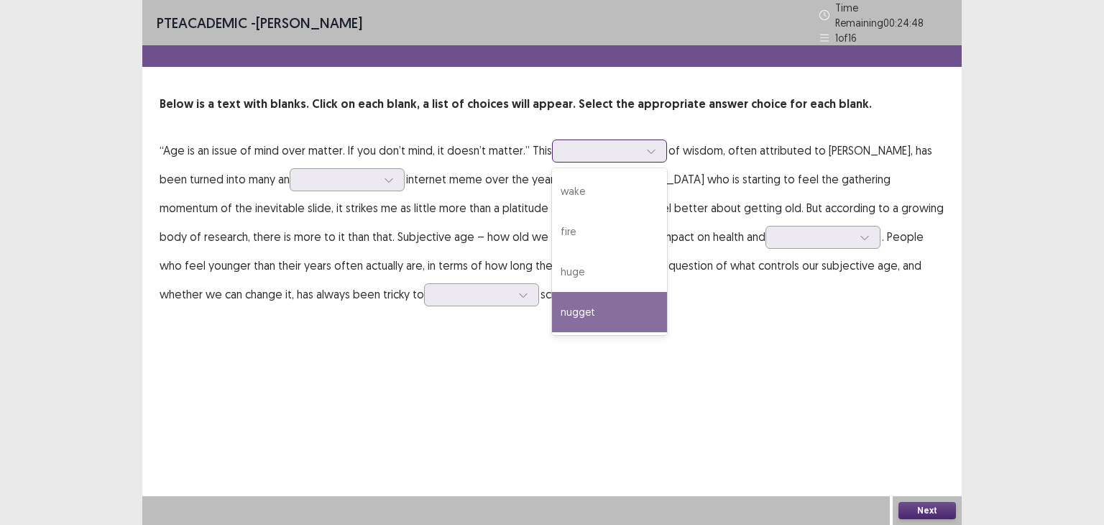
click at [596, 304] on div "nugget" at bounding box center [609, 312] width 115 height 40
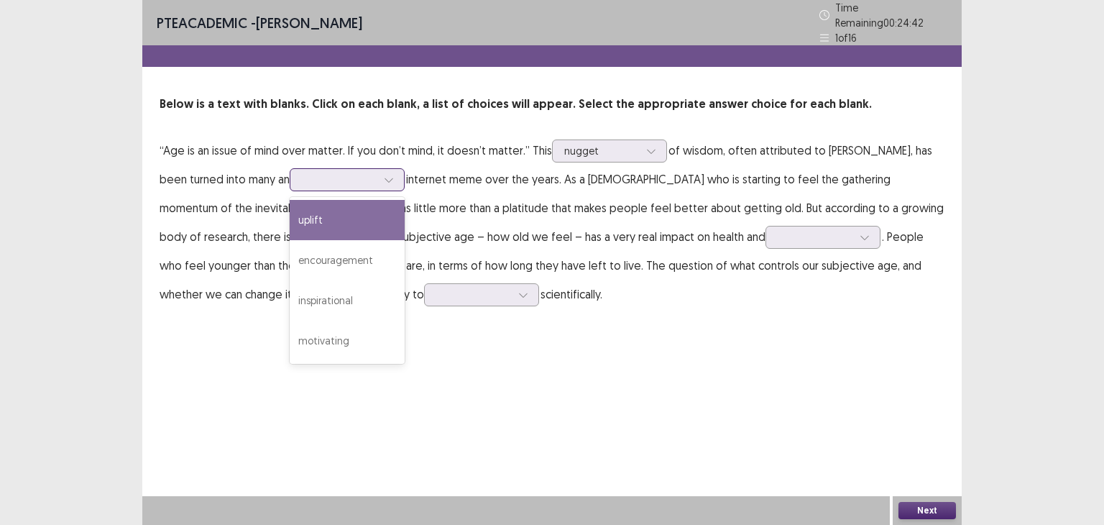
click at [349, 172] on div at bounding box center [339, 179] width 75 height 14
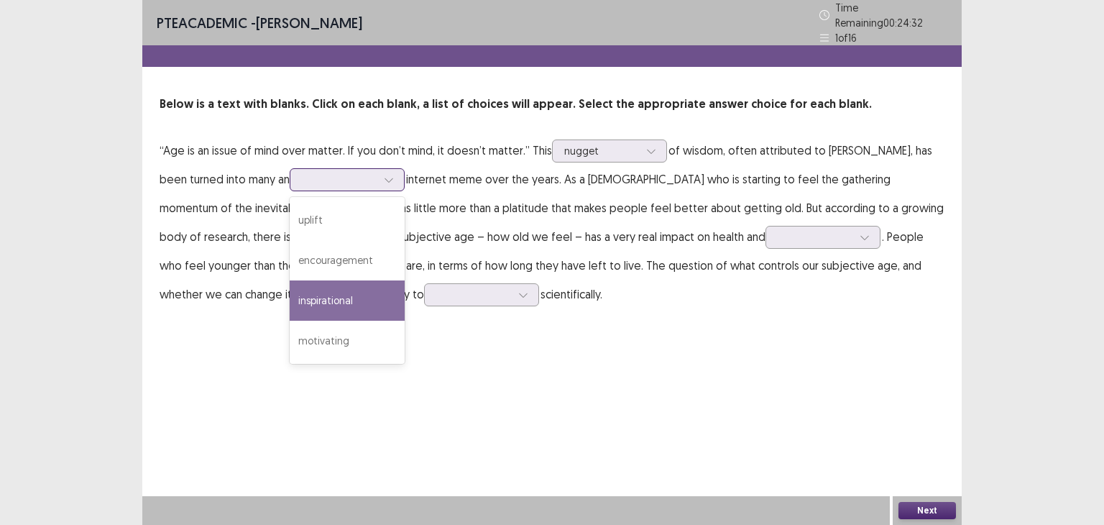
click at [335, 292] on div "inspirational" at bounding box center [347, 300] width 115 height 40
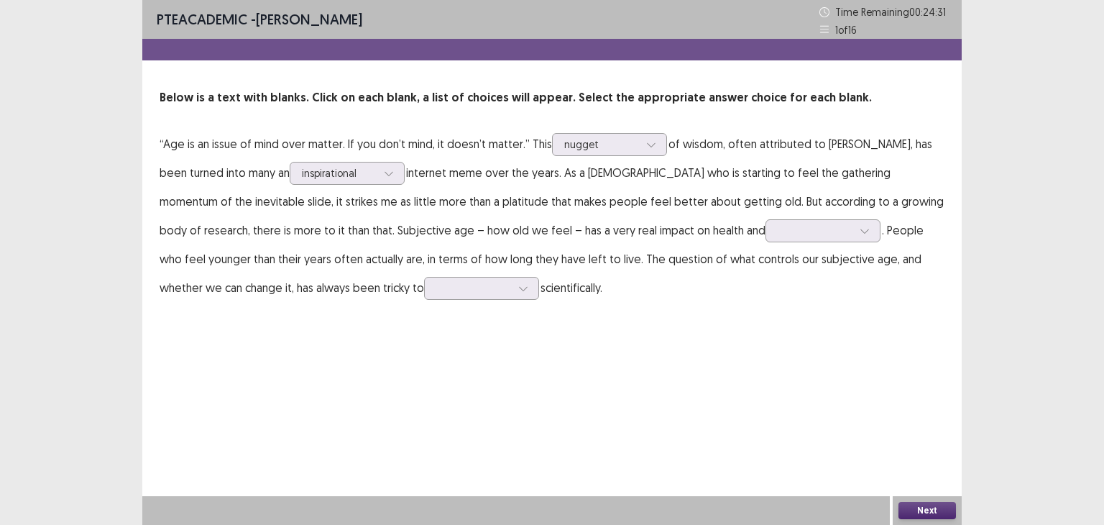
click at [425, 384] on div "PTE academic - [PERSON_NAME] Time Remaining 00 : 24 : 31 1 of 16 Below is a tex…" at bounding box center [551, 262] width 819 height 525
click at [765, 220] on div at bounding box center [822, 230] width 115 height 23
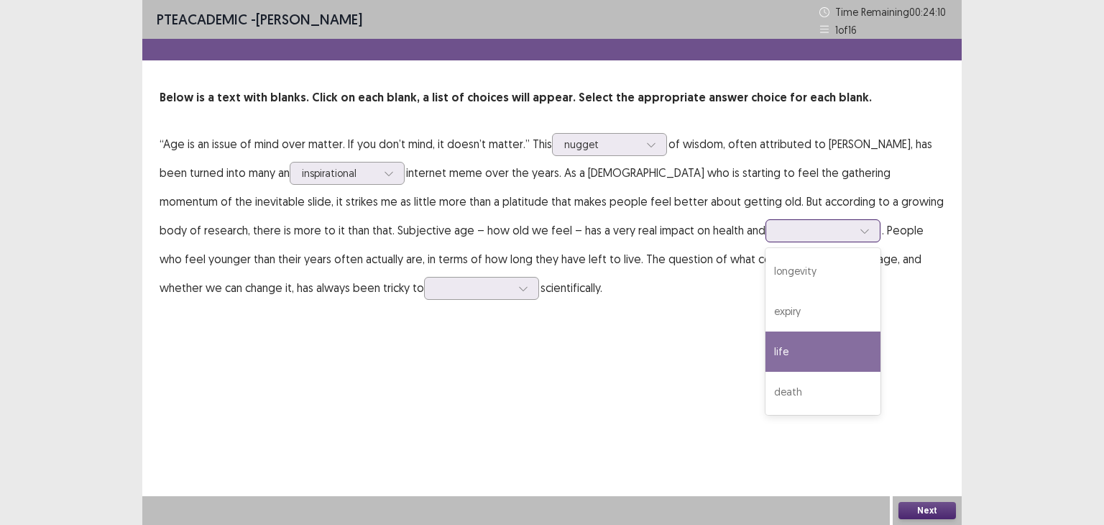
click at [765, 334] on div "life" at bounding box center [822, 351] width 115 height 40
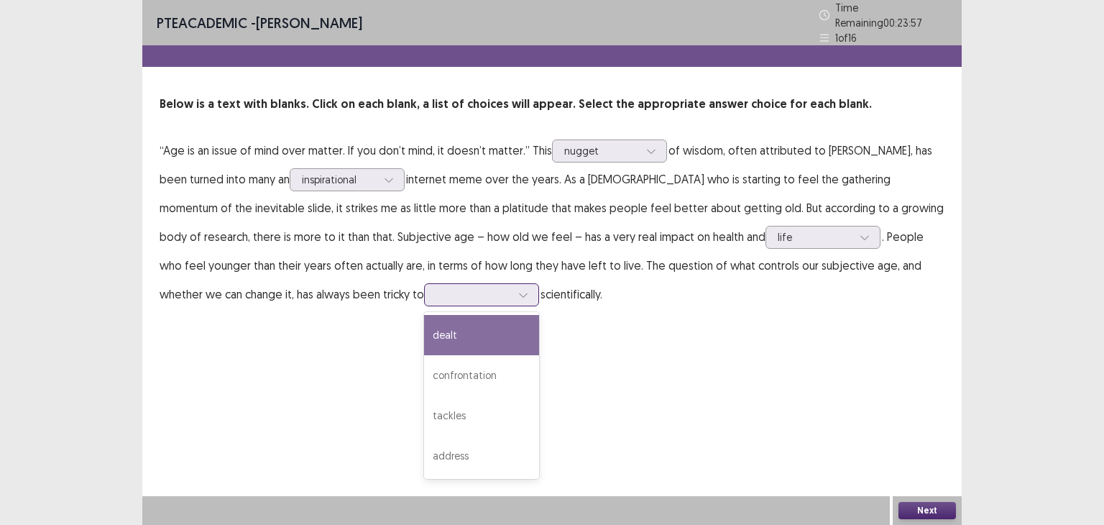
click at [436, 287] on div at bounding box center [473, 294] width 75 height 14
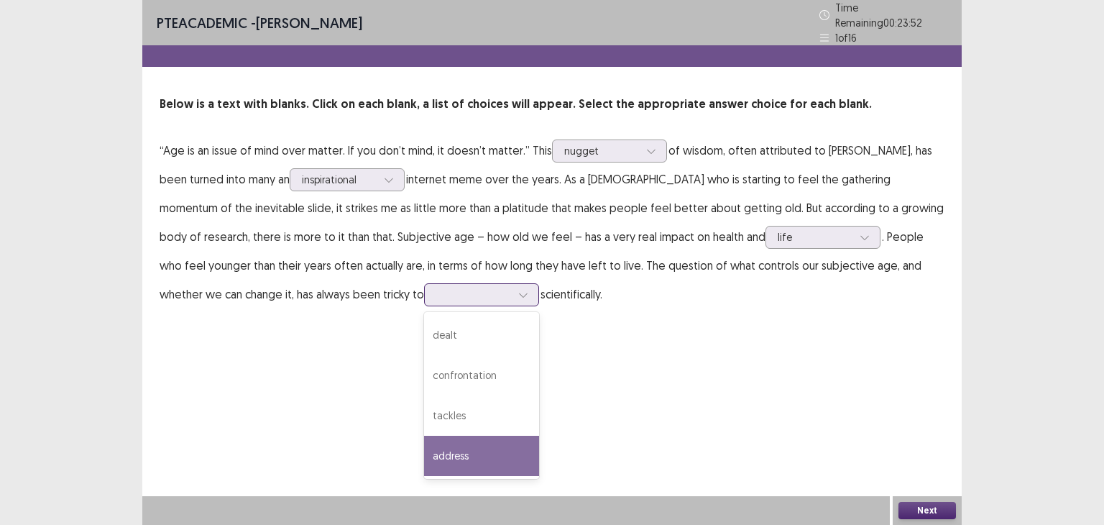
click at [424, 458] on div "address" at bounding box center [481, 455] width 115 height 40
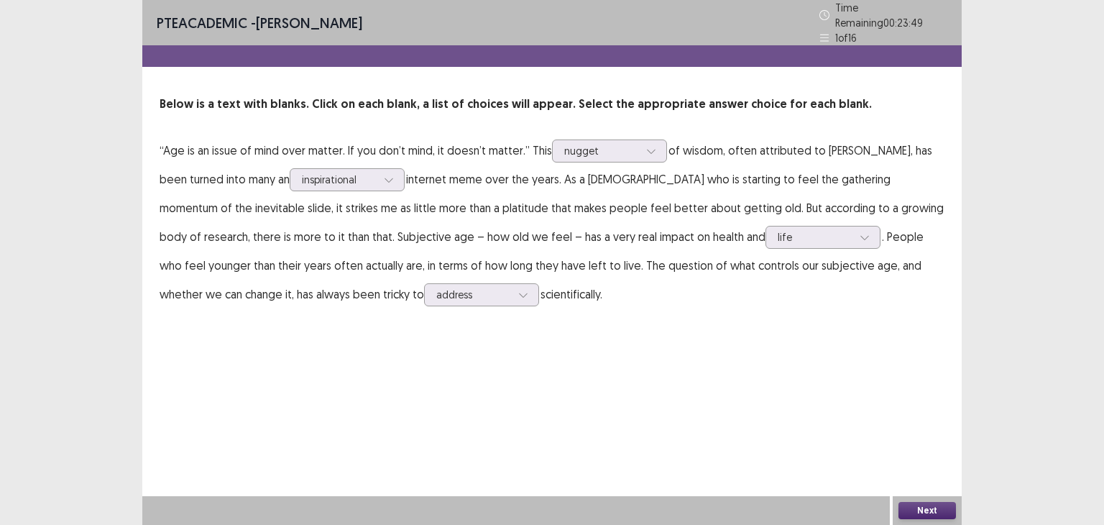
click at [940, 513] on button "Next" at bounding box center [926, 510] width 57 height 17
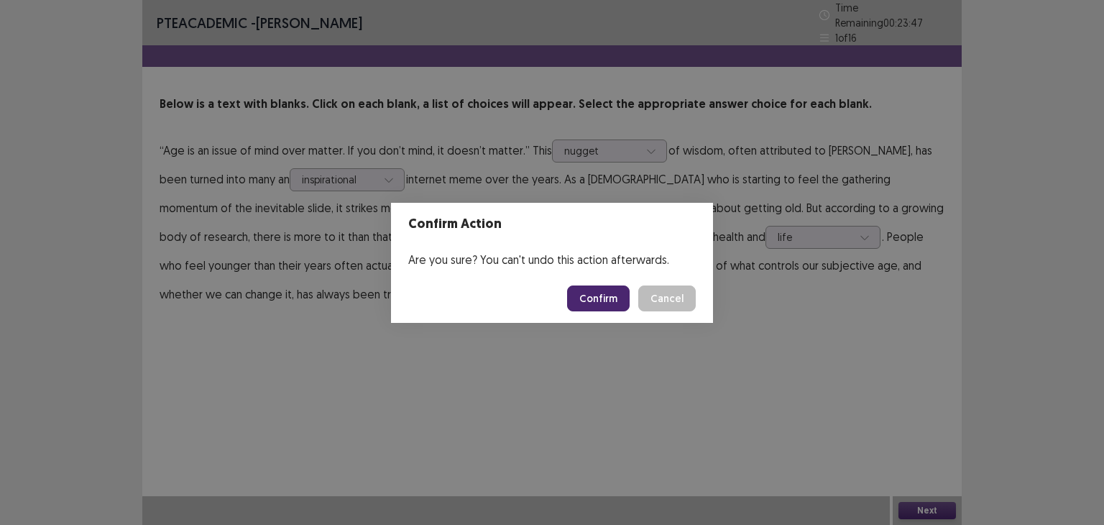
click at [591, 303] on button "Confirm" at bounding box center [598, 298] width 63 height 26
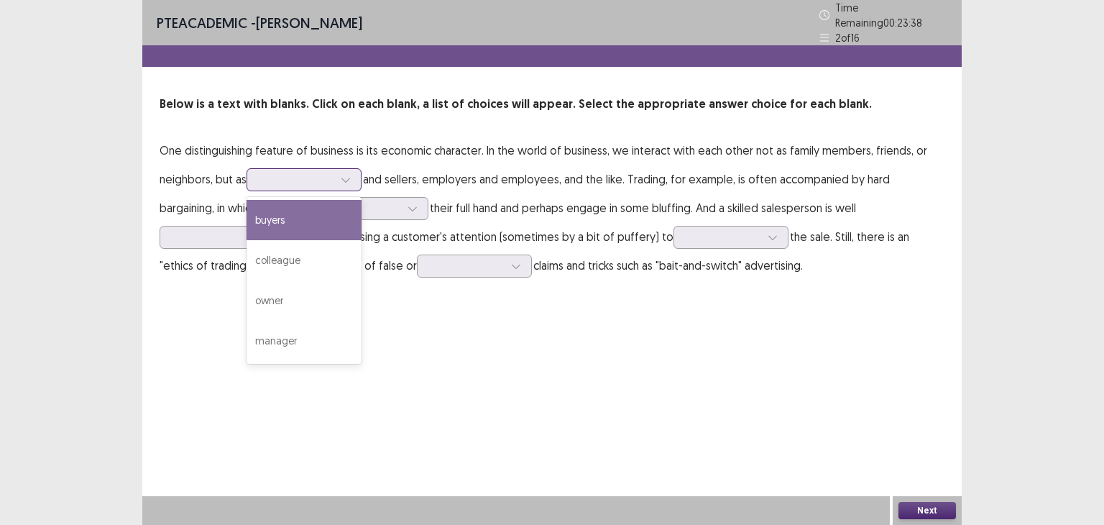
click at [308, 183] on div at bounding box center [303, 179] width 115 height 23
click at [308, 208] on div "buyers" at bounding box center [303, 220] width 115 height 40
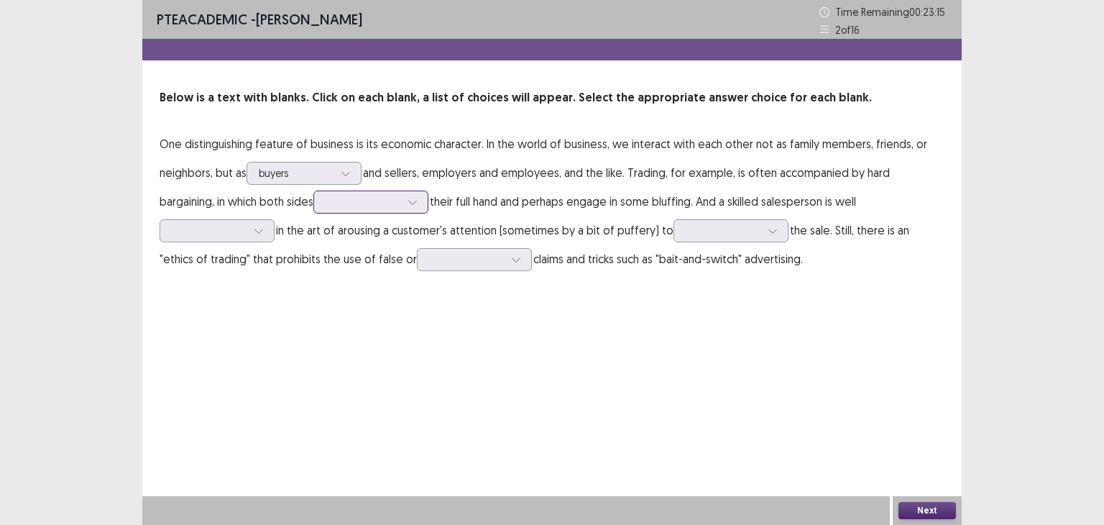
click at [351, 199] on div at bounding box center [363, 202] width 75 height 14
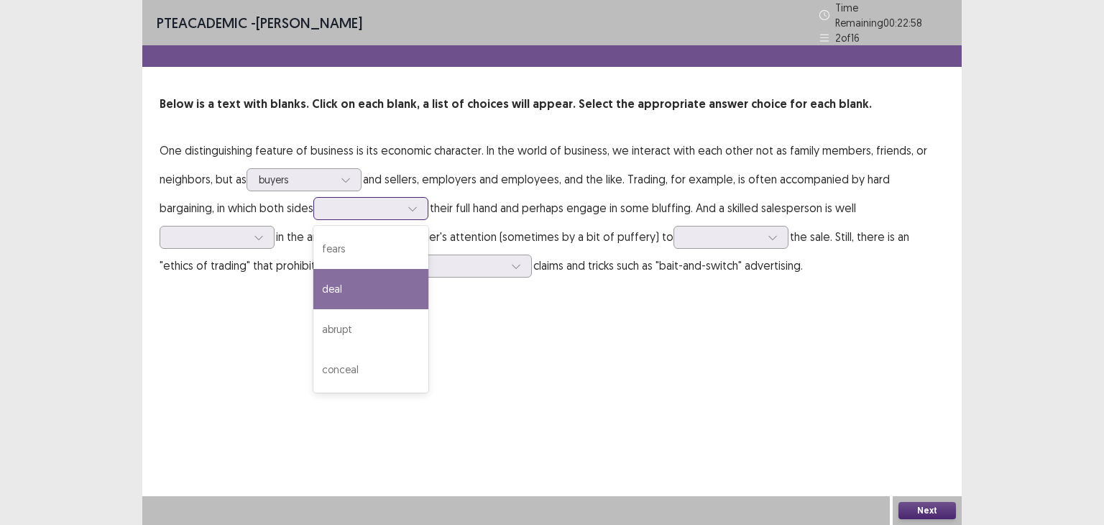
click at [350, 285] on div "deal" at bounding box center [370, 289] width 115 height 40
click at [384, 202] on div at bounding box center [363, 208] width 75 height 14
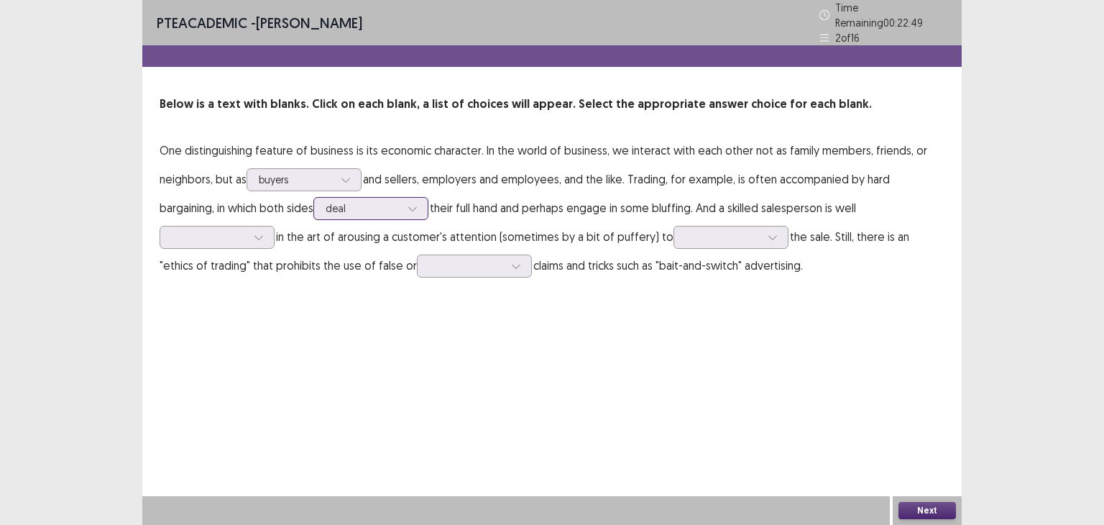
click at [384, 202] on div at bounding box center [363, 208] width 75 height 14
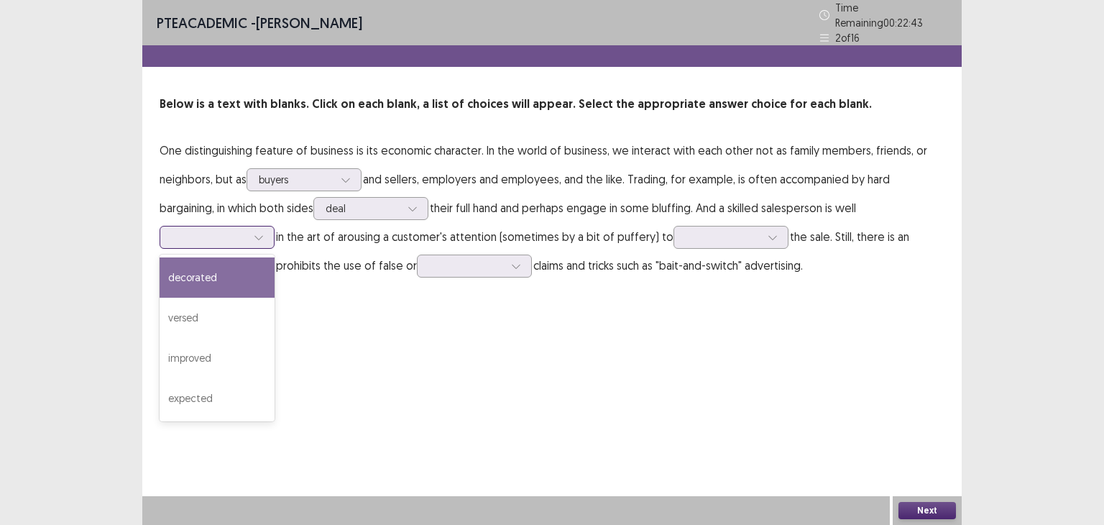
click at [250, 231] on div at bounding box center [259, 237] width 22 height 22
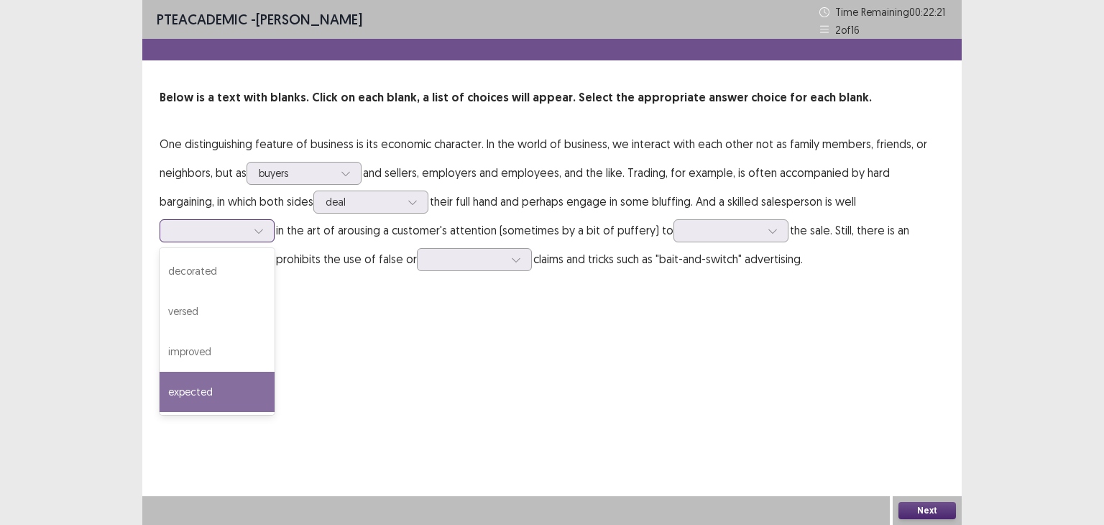
click at [230, 382] on div "expected" at bounding box center [217, 392] width 115 height 40
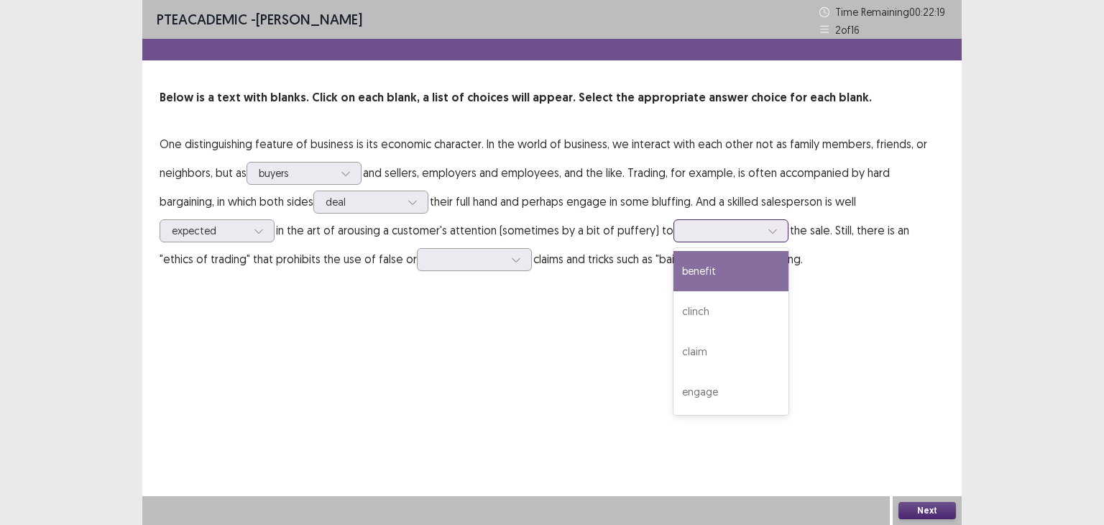
click at [693, 228] on div at bounding box center [723, 230] width 75 height 14
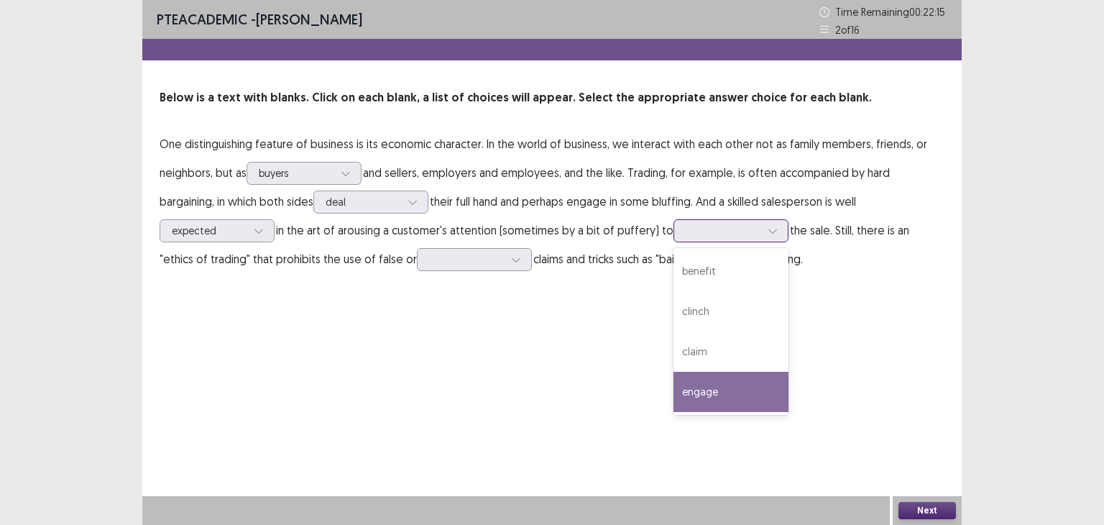
click at [693, 380] on div "engage" at bounding box center [730, 392] width 115 height 40
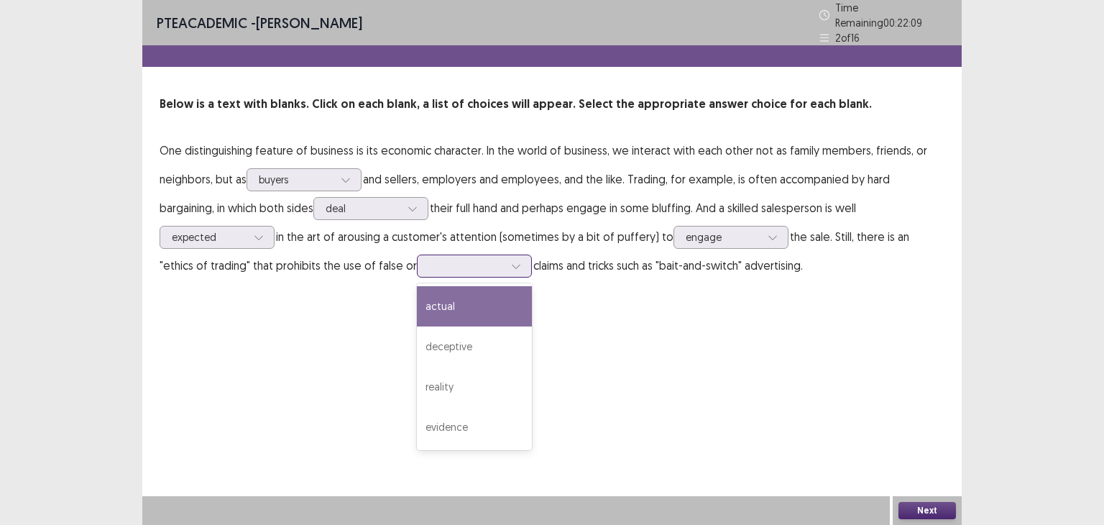
click at [460, 259] on div at bounding box center [466, 266] width 75 height 14
click at [438, 303] on div "actual" at bounding box center [474, 306] width 115 height 40
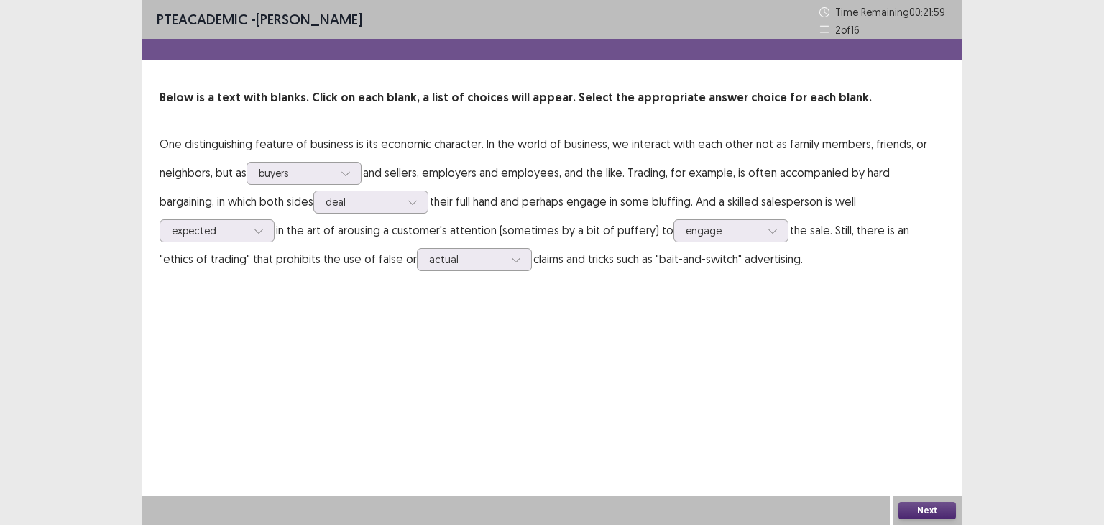
click at [899, 507] on button "Next" at bounding box center [926, 510] width 57 height 17
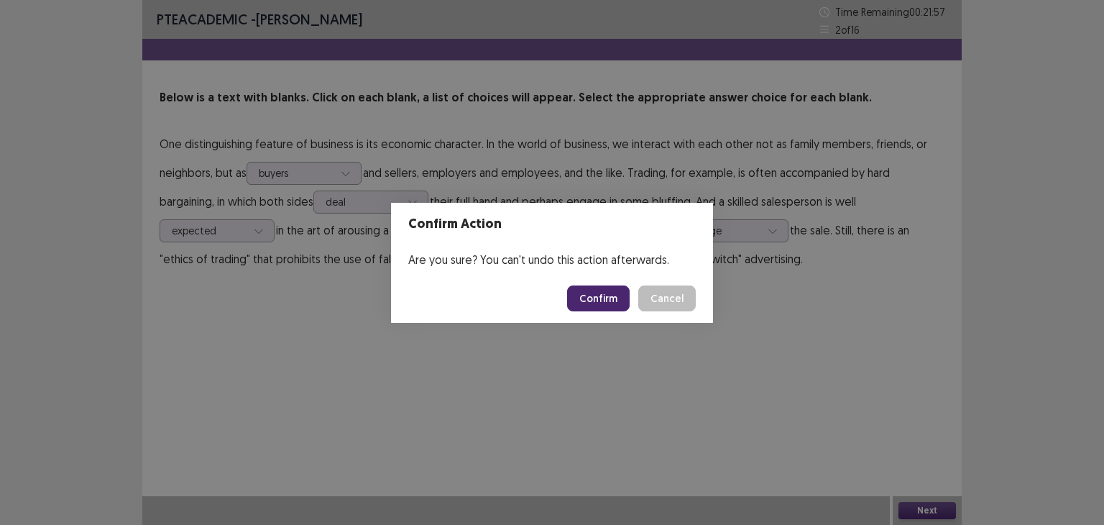
click at [605, 297] on button "Confirm" at bounding box center [598, 298] width 63 height 26
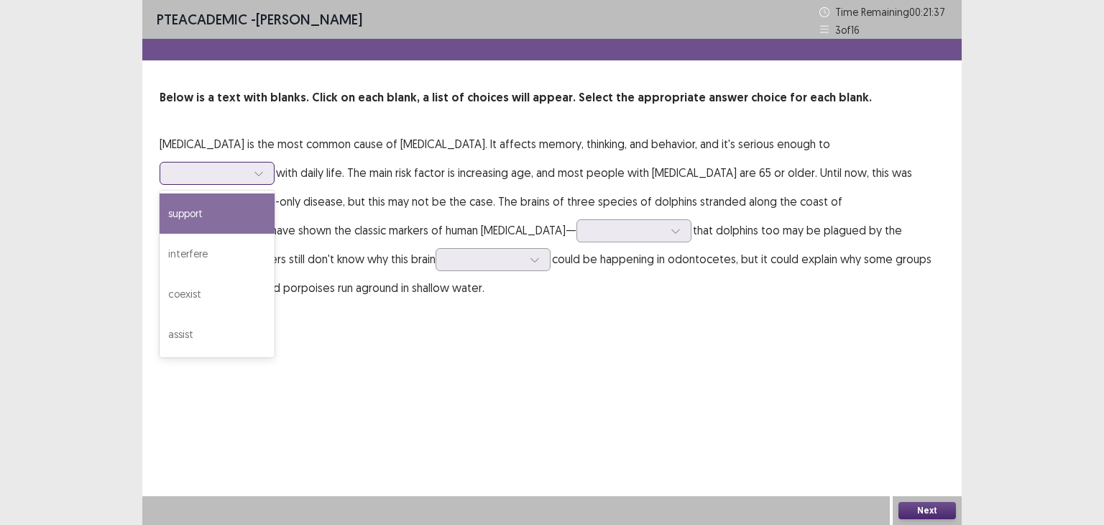
click at [248, 165] on div at bounding box center [209, 173] width 78 height 17
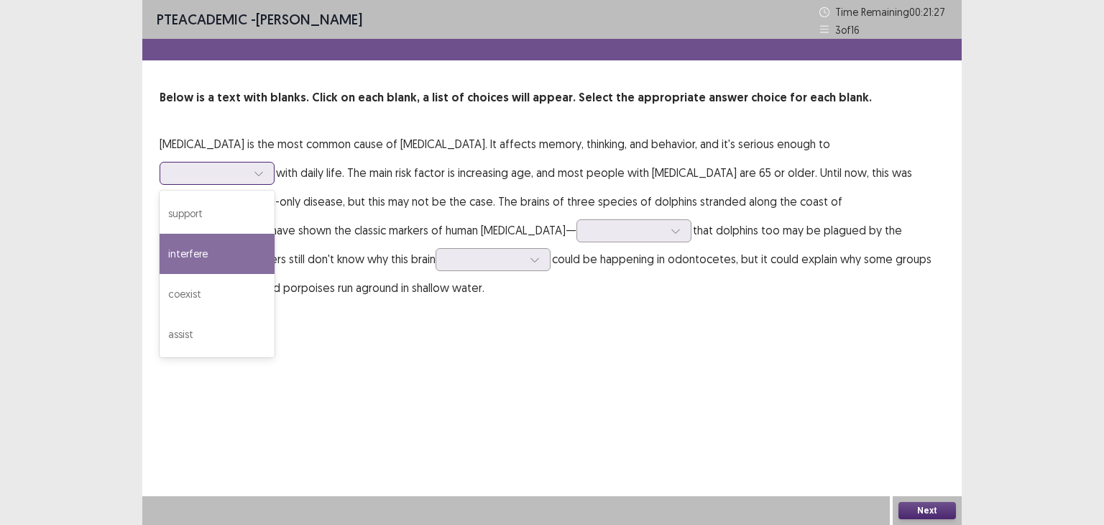
click at [275, 234] on div "interfere" at bounding box center [217, 254] width 115 height 40
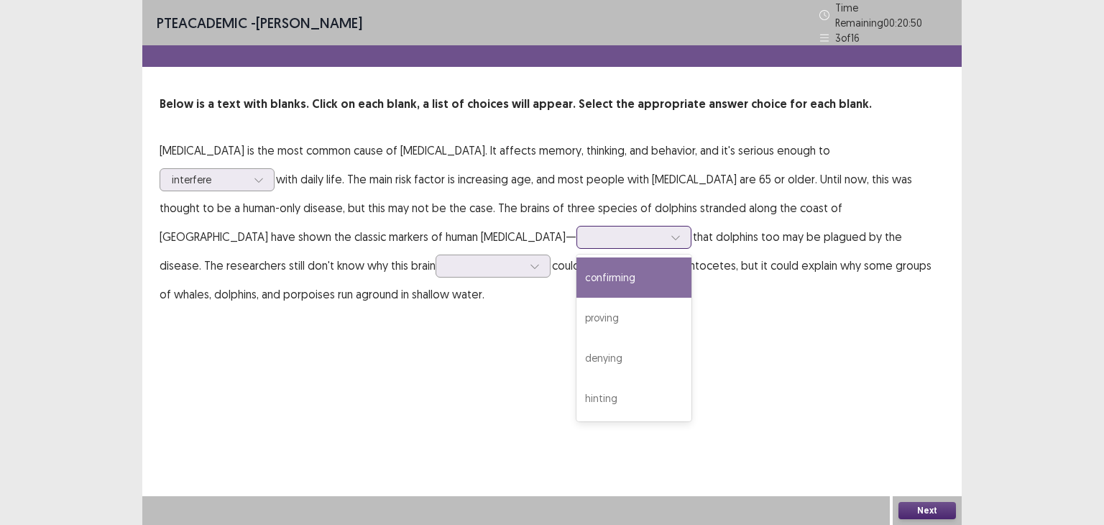
click at [665, 239] on div at bounding box center [676, 237] width 22 height 22
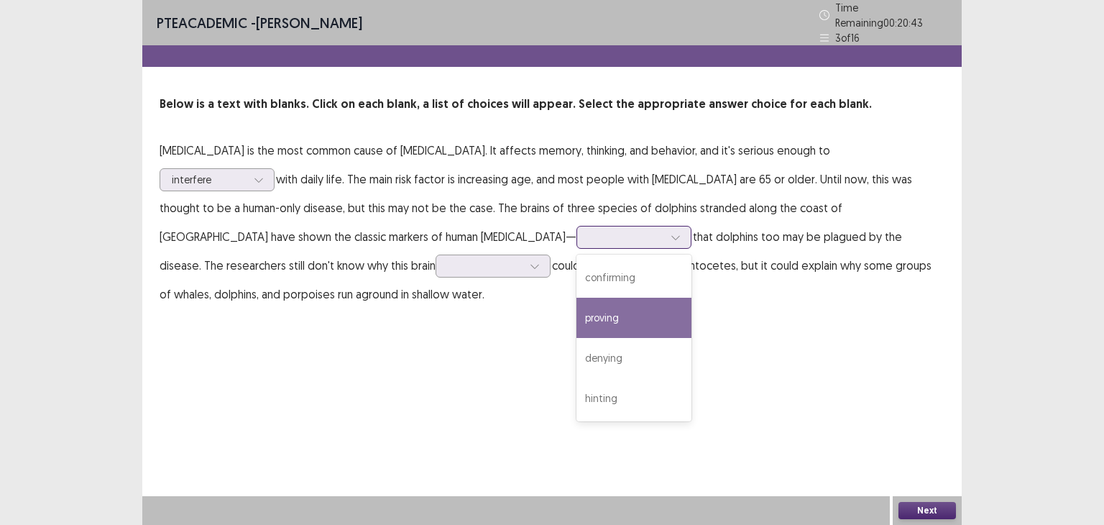
click at [576, 297] on div "proving" at bounding box center [633, 317] width 115 height 40
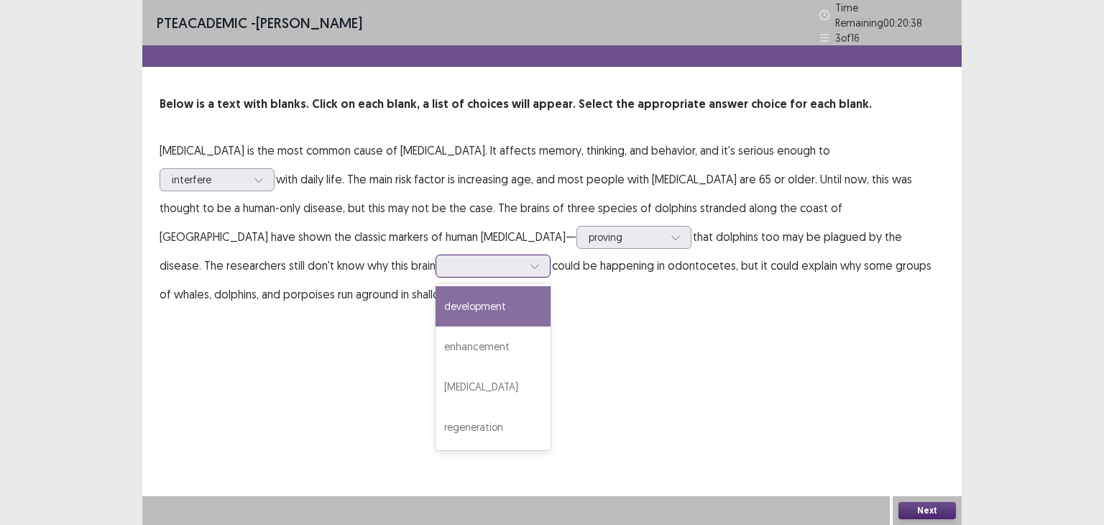
click at [545, 255] on div at bounding box center [535, 266] width 22 height 22
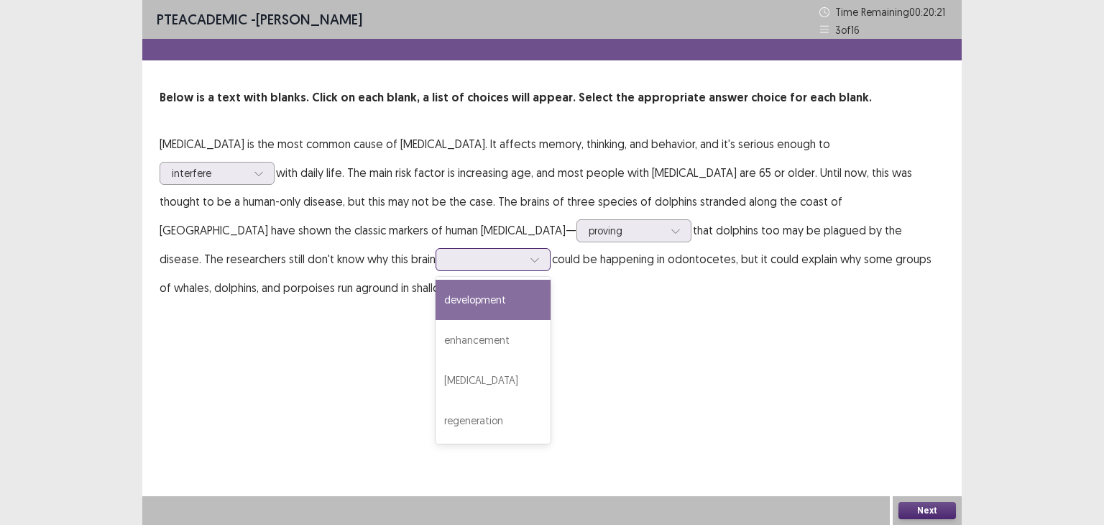
click at [550, 280] on div "development" at bounding box center [492, 300] width 115 height 40
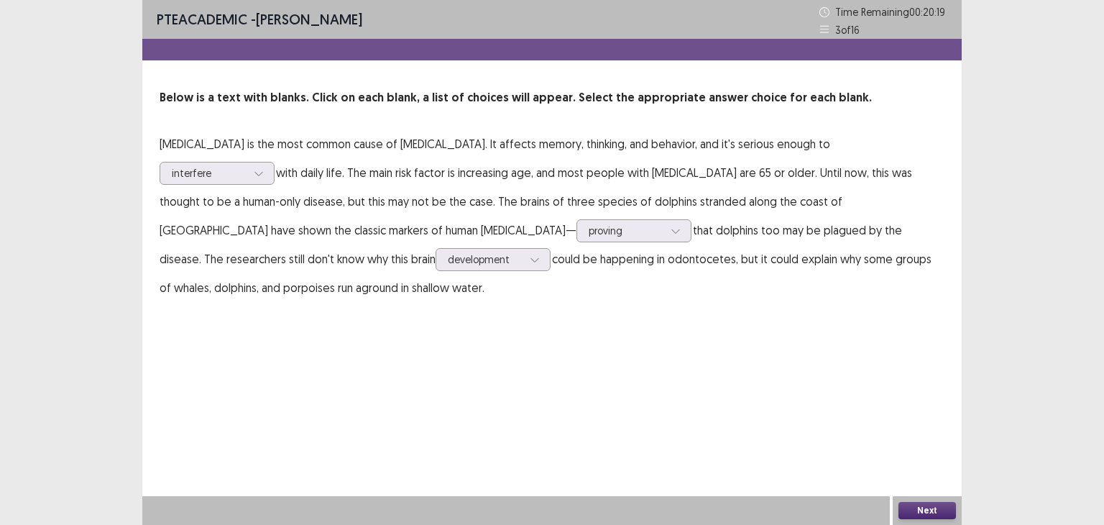
click at [913, 507] on button "Next" at bounding box center [926, 510] width 57 height 17
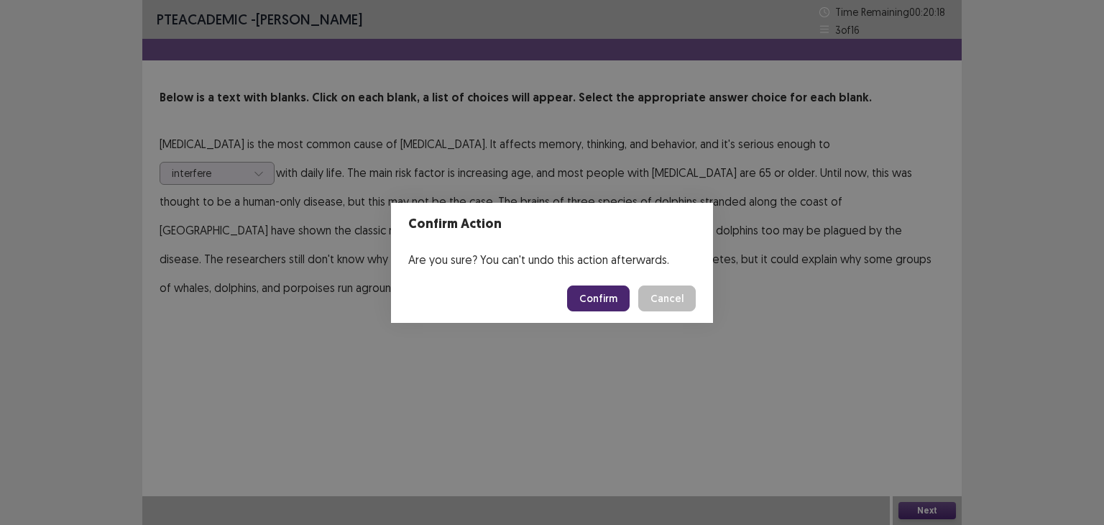
click at [604, 299] on button "Confirm" at bounding box center [598, 298] width 63 height 26
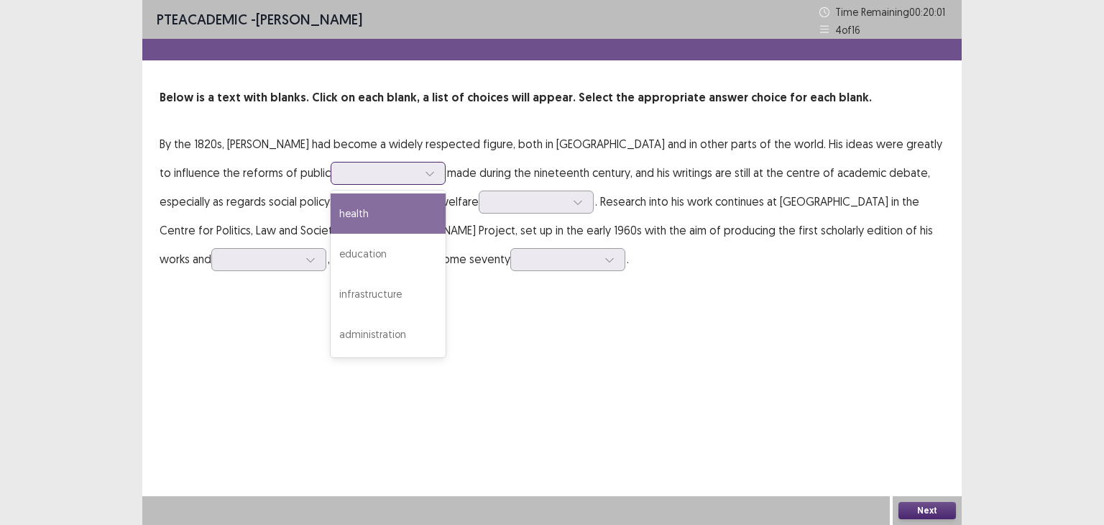
click at [343, 171] on div at bounding box center [380, 173] width 75 height 14
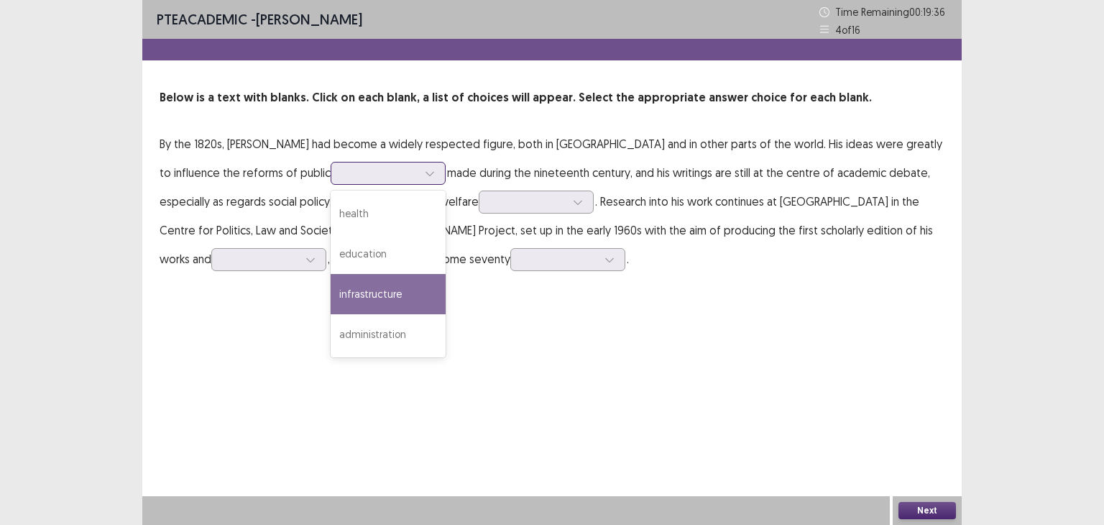
click at [331, 297] on div "infrastructure" at bounding box center [388, 294] width 115 height 40
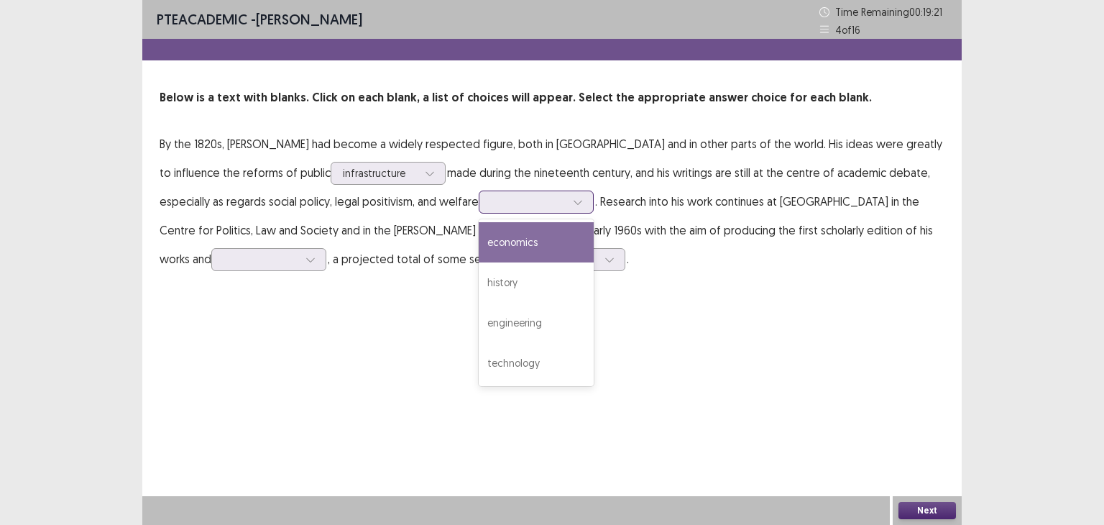
click at [567, 206] on div at bounding box center [578, 202] width 22 height 22
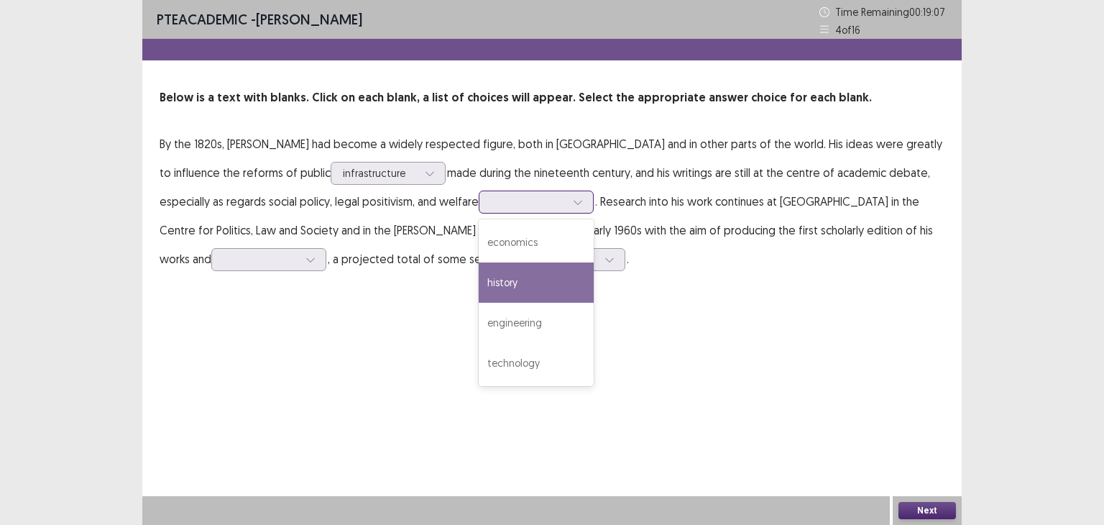
click at [479, 275] on div "history" at bounding box center [536, 282] width 115 height 40
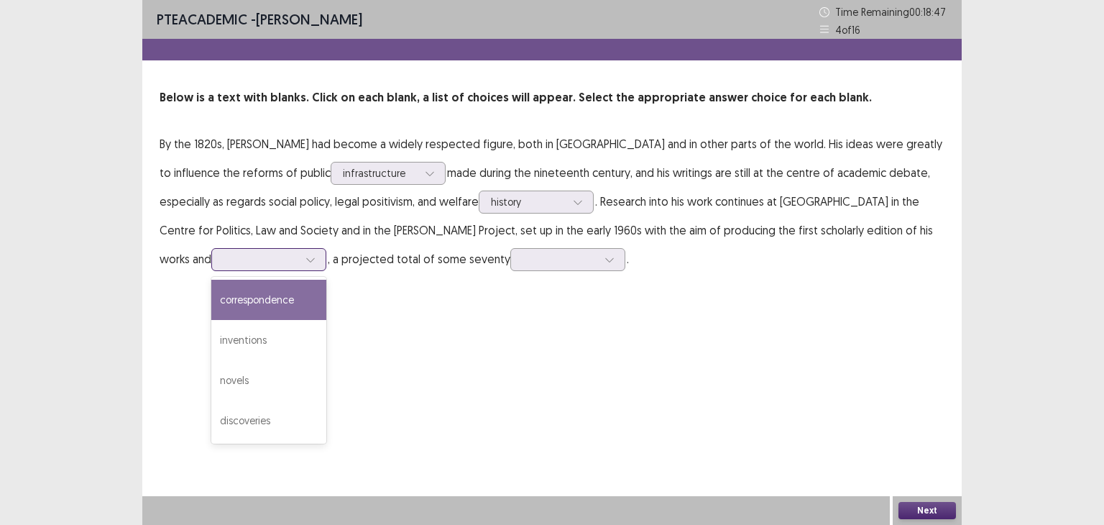
click at [300, 251] on div at bounding box center [261, 259] width 78 height 17
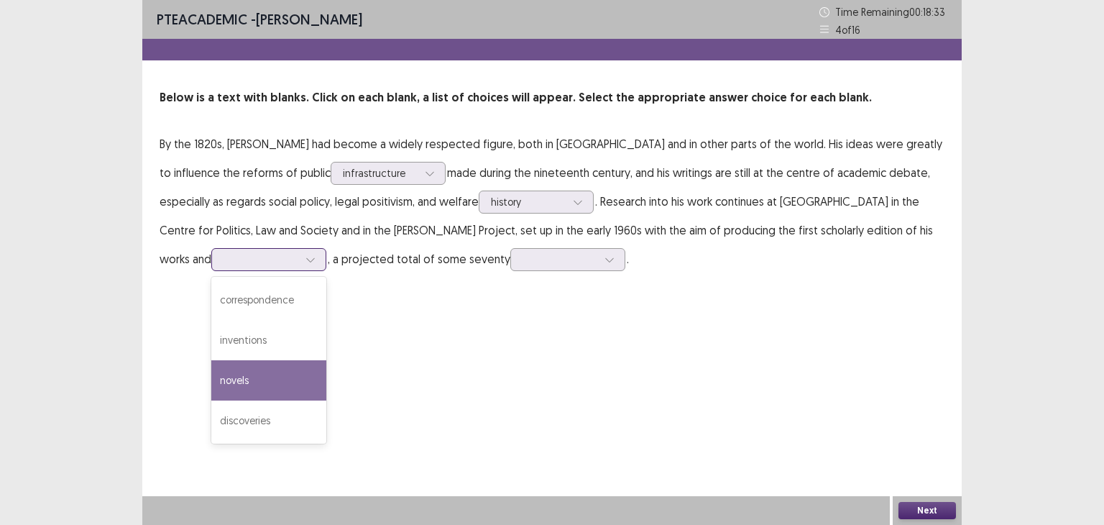
click at [326, 360] on div "novels" at bounding box center [268, 380] width 115 height 40
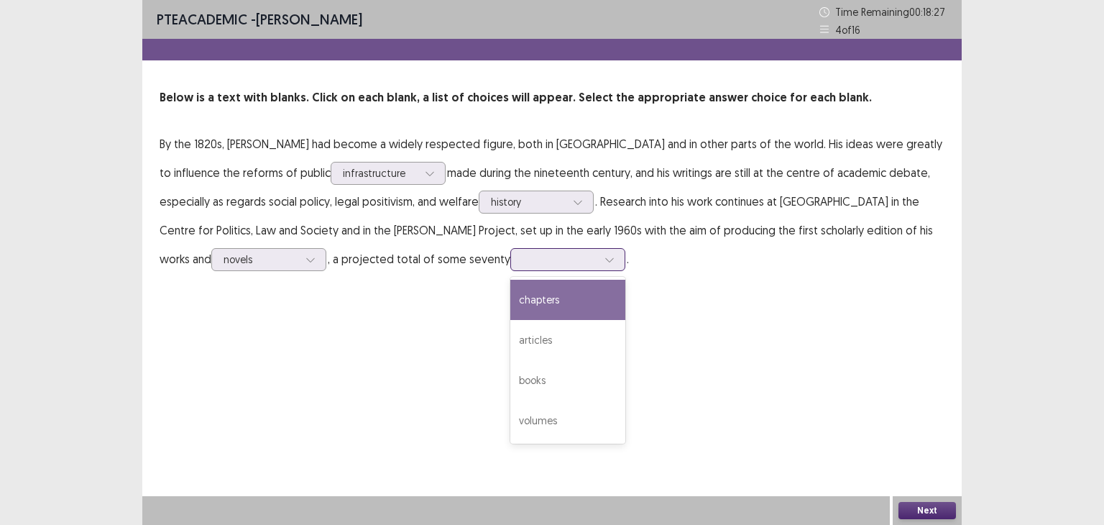
click at [522, 257] on div at bounding box center [559, 259] width 75 height 14
click at [510, 298] on div "chapters" at bounding box center [567, 300] width 115 height 40
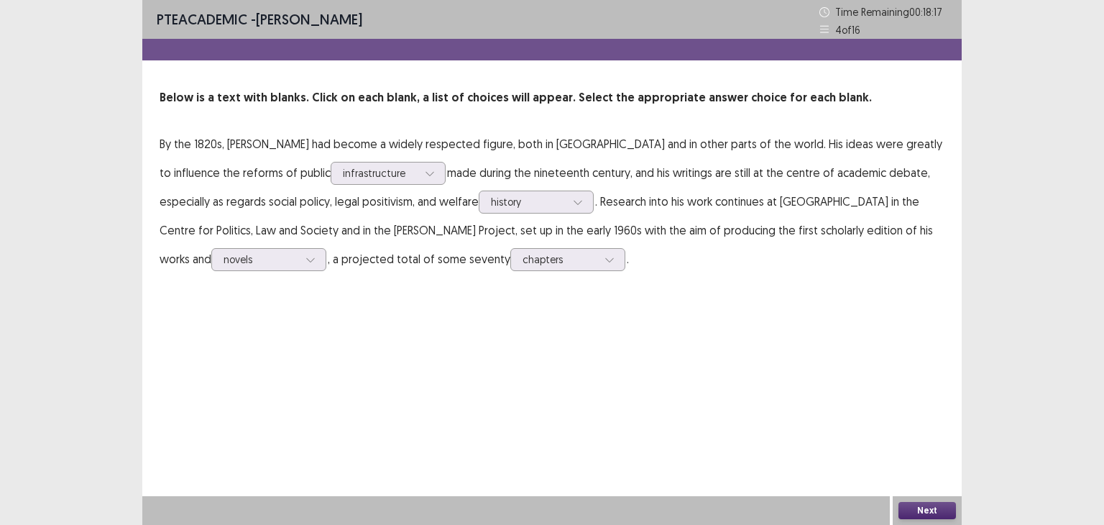
click at [918, 511] on button "Next" at bounding box center [926, 510] width 57 height 17
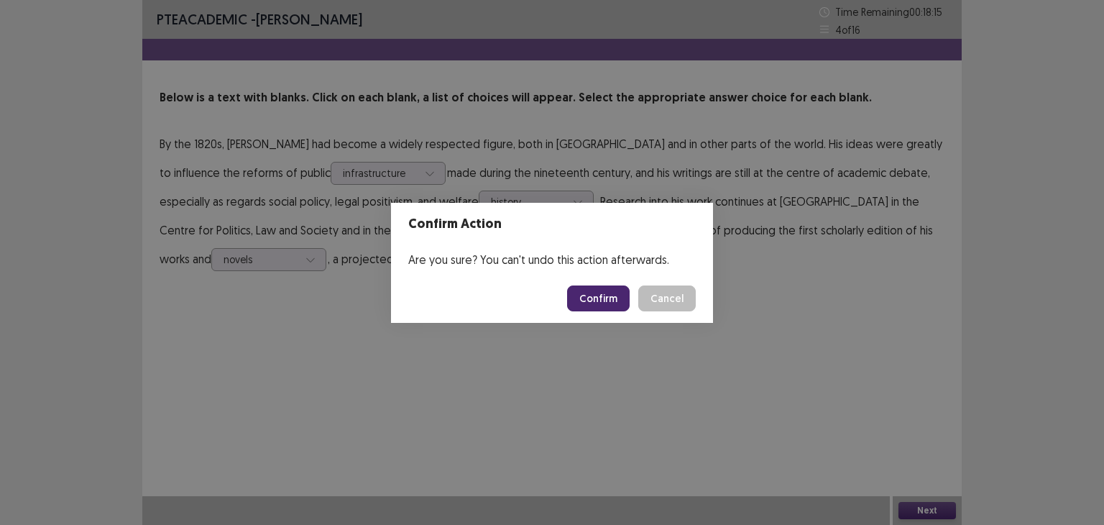
click at [583, 291] on button "Confirm" at bounding box center [598, 298] width 63 height 26
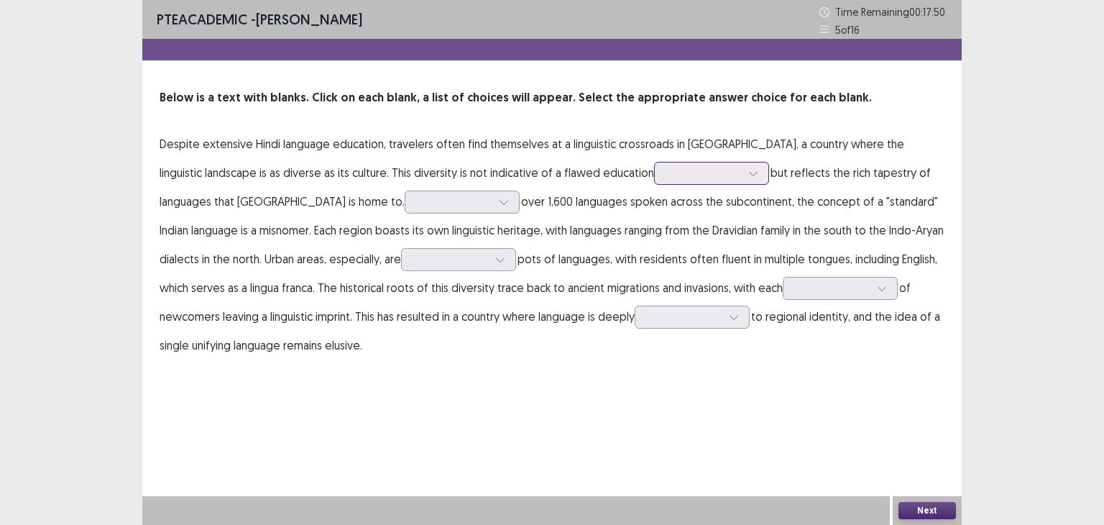
click at [666, 177] on div at bounding box center [703, 173] width 75 height 14
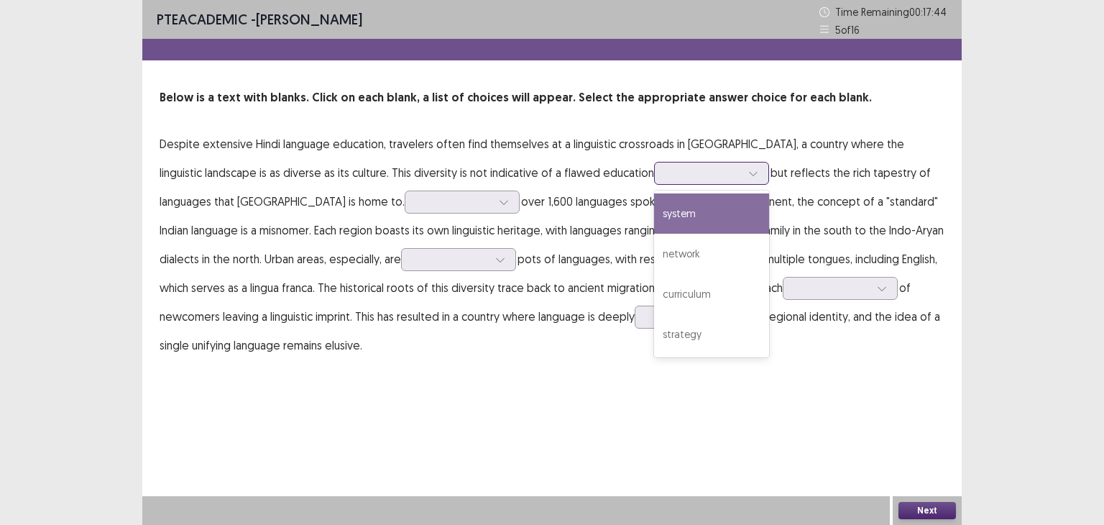
click at [654, 211] on div "system" at bounding box center [711, 213] width 115 height 40
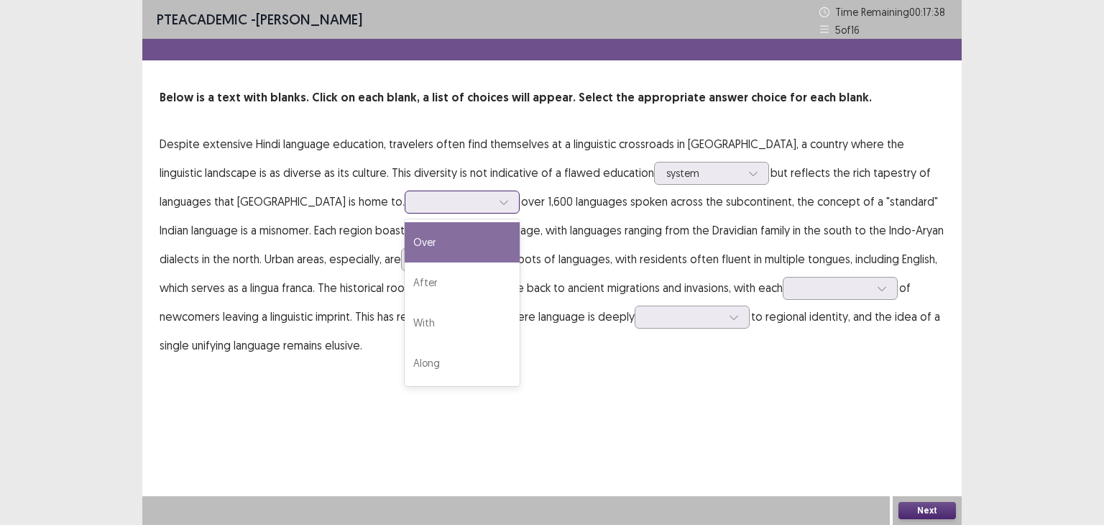
click at [417, 203] on div at bounding box center [454, 202] width 75 height 14
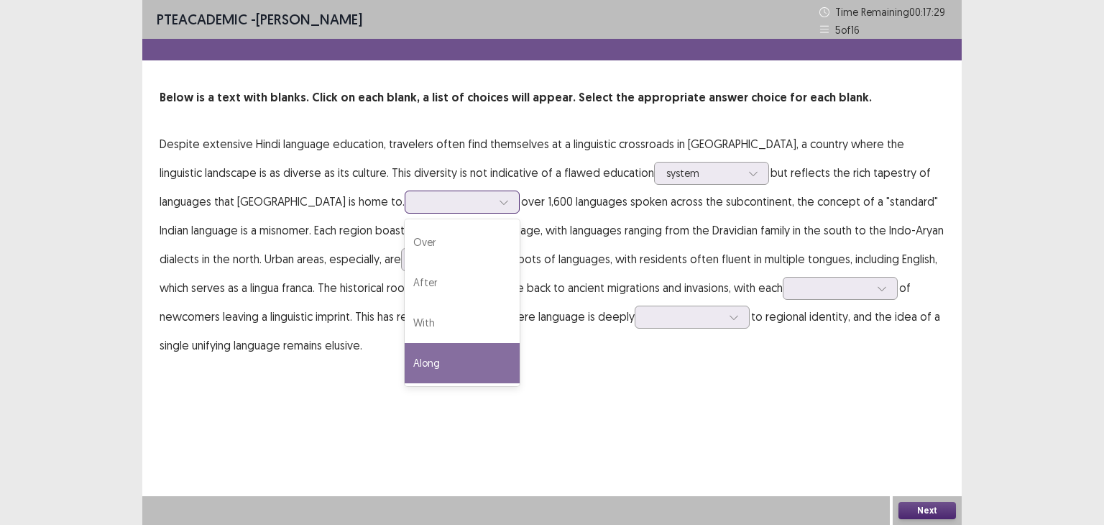
click at [405, 356] on div "Along" at bounding box center [462, 363] width 115 height 40
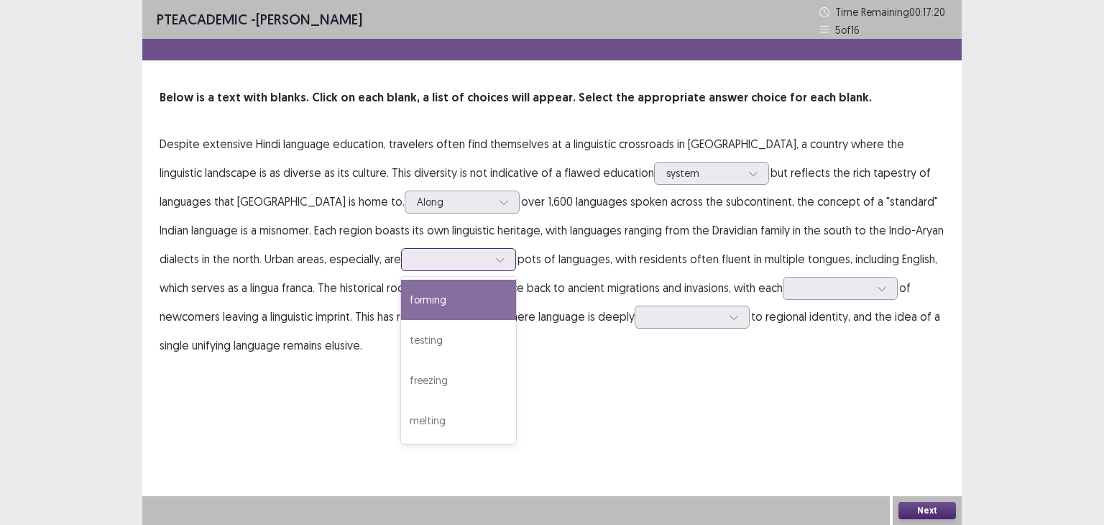
click at [495, 259] on icon at bounding box center [500, 259] width 10 height 10
click at [401, 290] on div "forming" at bounding box center [458, 300] width 115 height 40
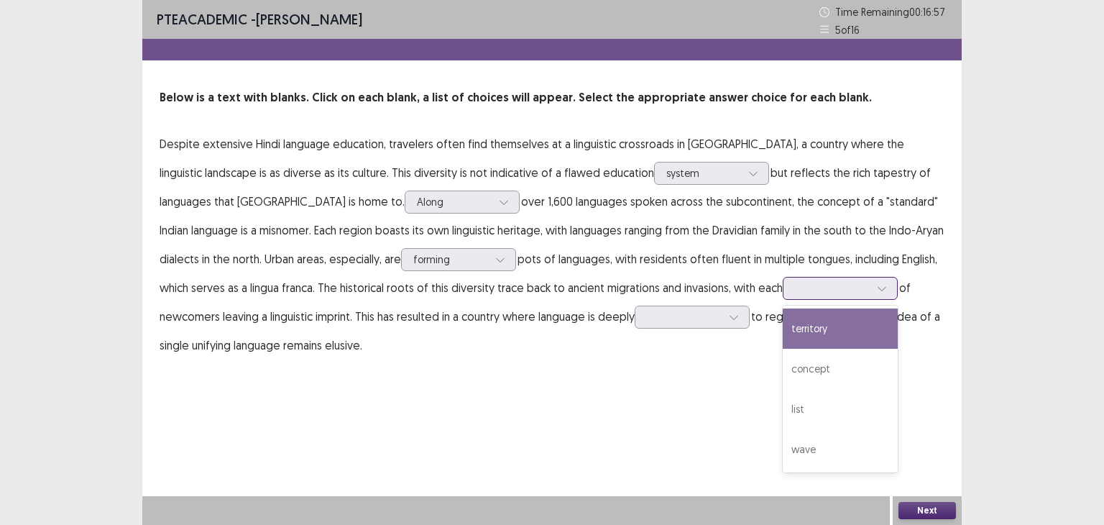
click at [783, 297] on div at bounding box center [840, 288] width 115 height 23
click at [783, 333] on div "territory" at bounding box center [840, 328] width 115 height 40
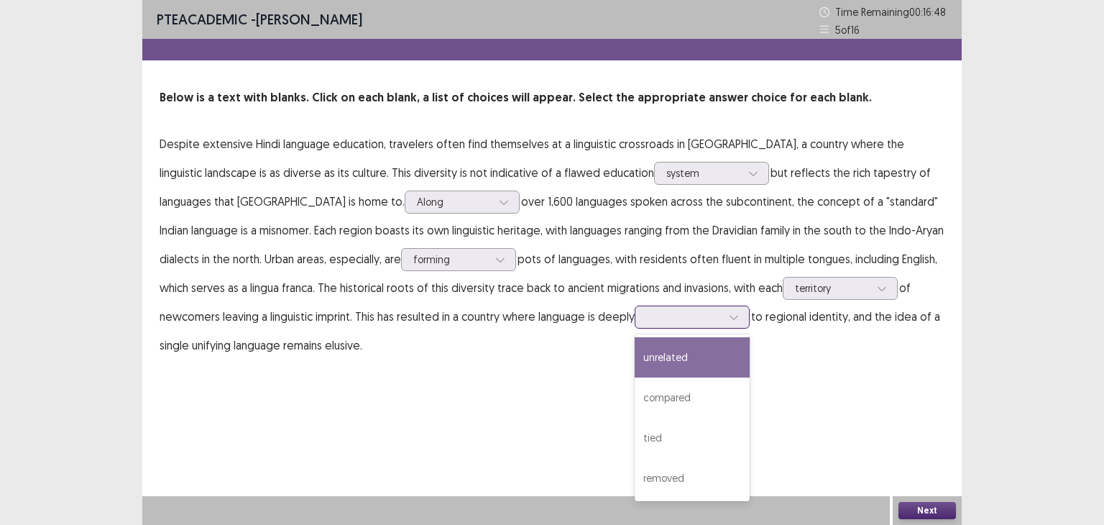
click at [647, 318] on div at bounding box center [684, 317] width 75 height 14
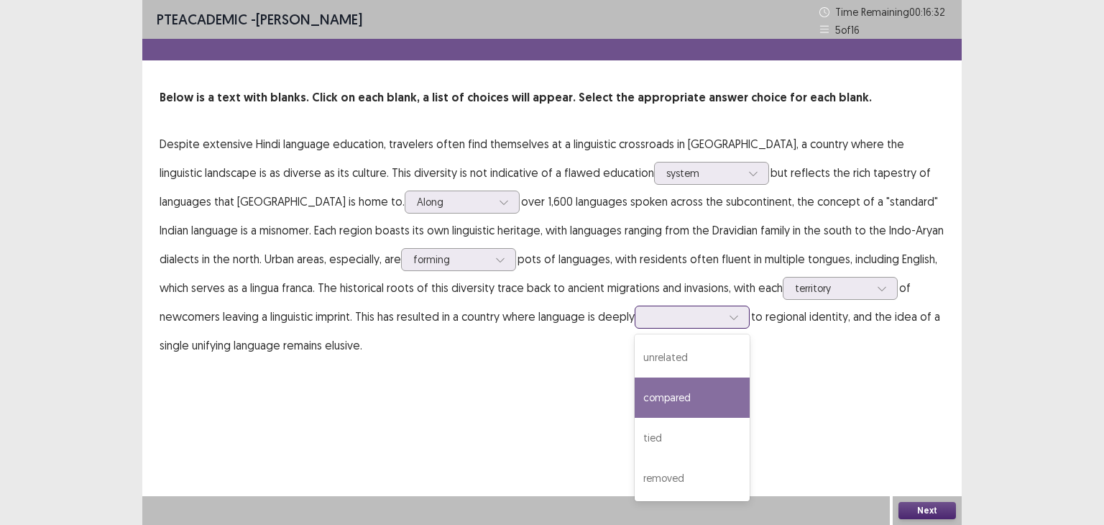
click at [635, 409] on div "compared" at bounding box center [692, 397] width 115 height 40
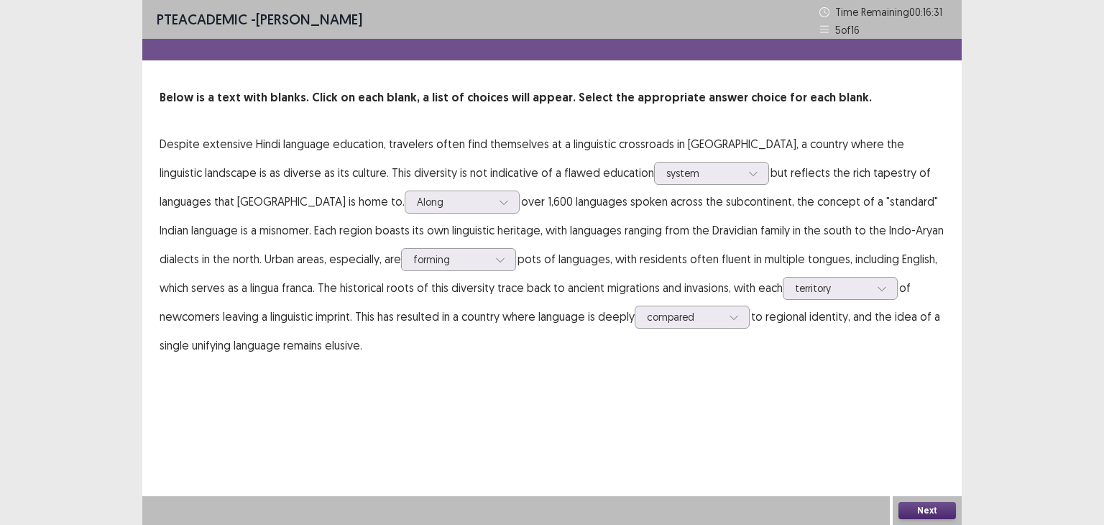
click at [936, 506] on button "Next" at bounding box center [926, 510] width 57 height 17
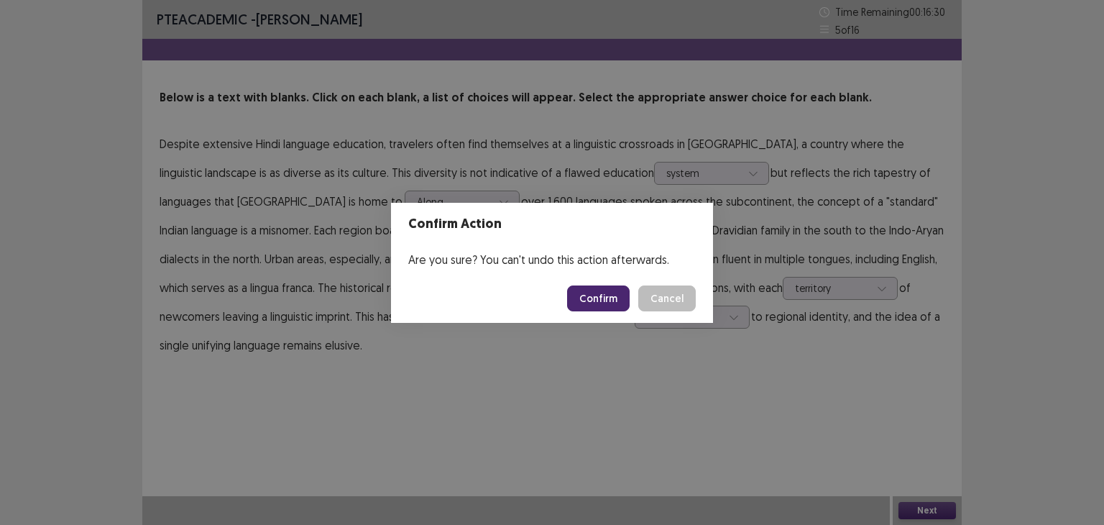
click at [615, 297] on button "Confirm" at bounding box center [598, 298] width 63 height 26
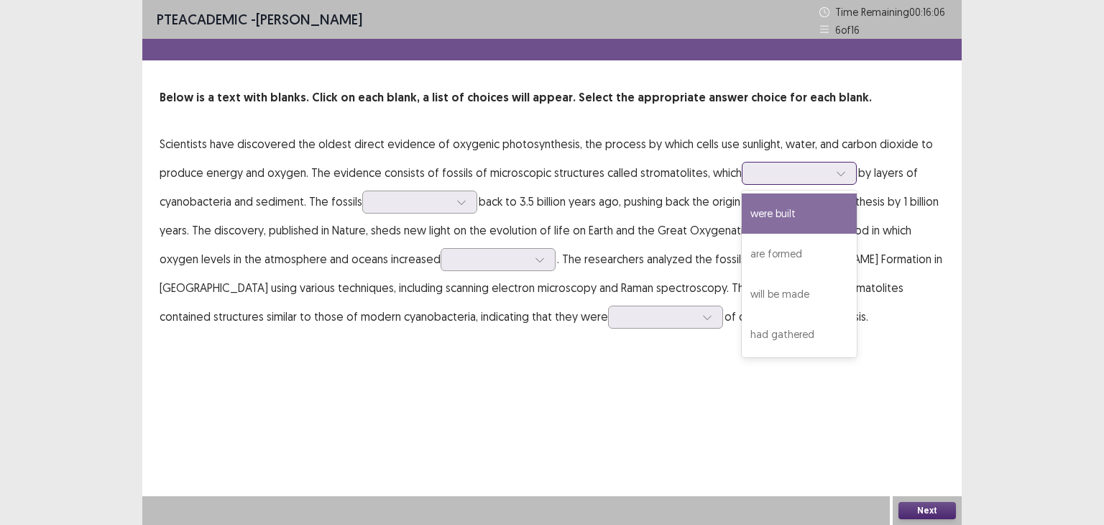
click at [801, 170] on div at bounding box center [791, 173] width 75 height 14
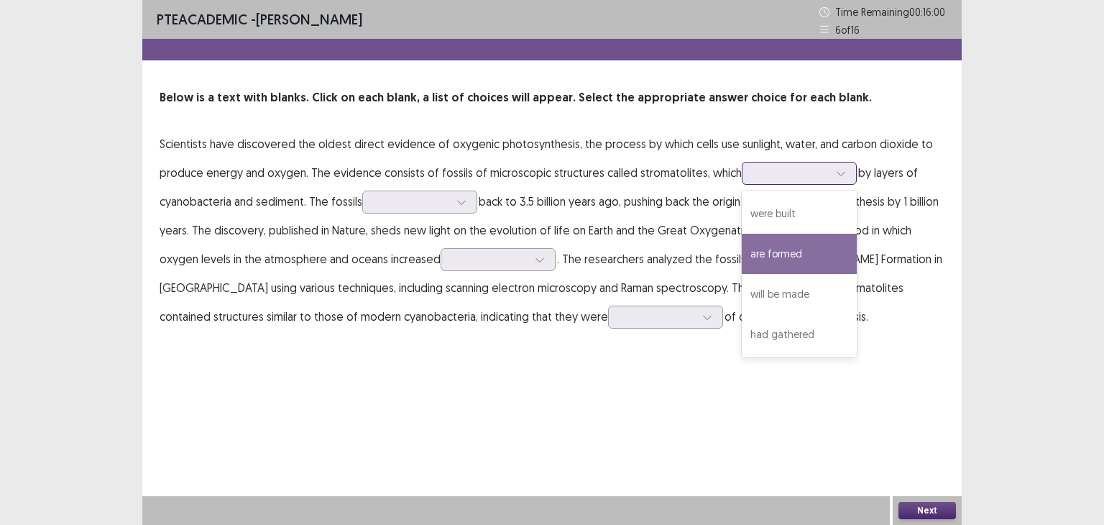
click at [793, 234] on div "are formed" at bounding box center [799, 254] width 115 height 40
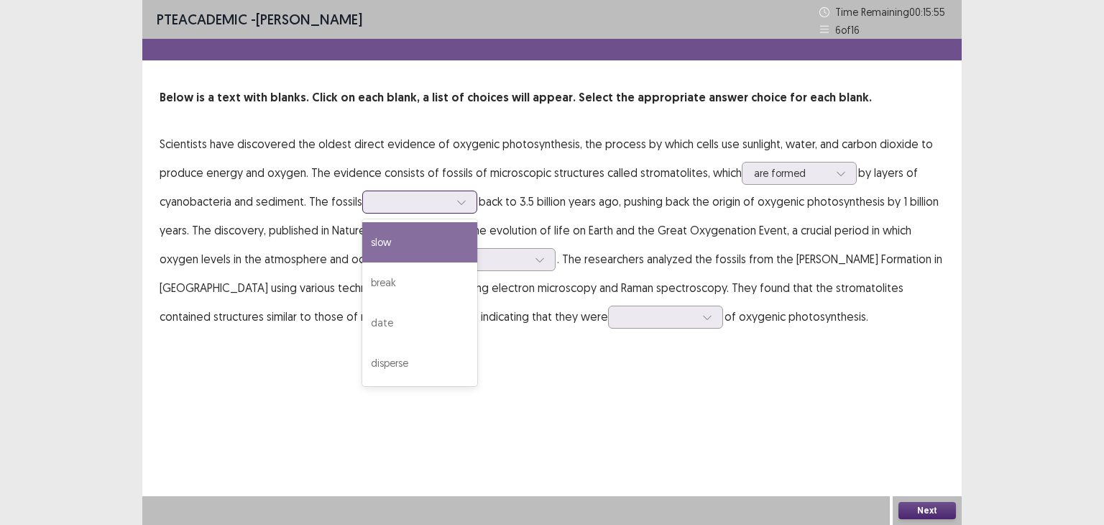
click at [391, 202] on div at bounding box center [411, 202] width 75 height 14
click at [401, 235] on div "slow" at bounding box center [419, 242] width 115 height 40
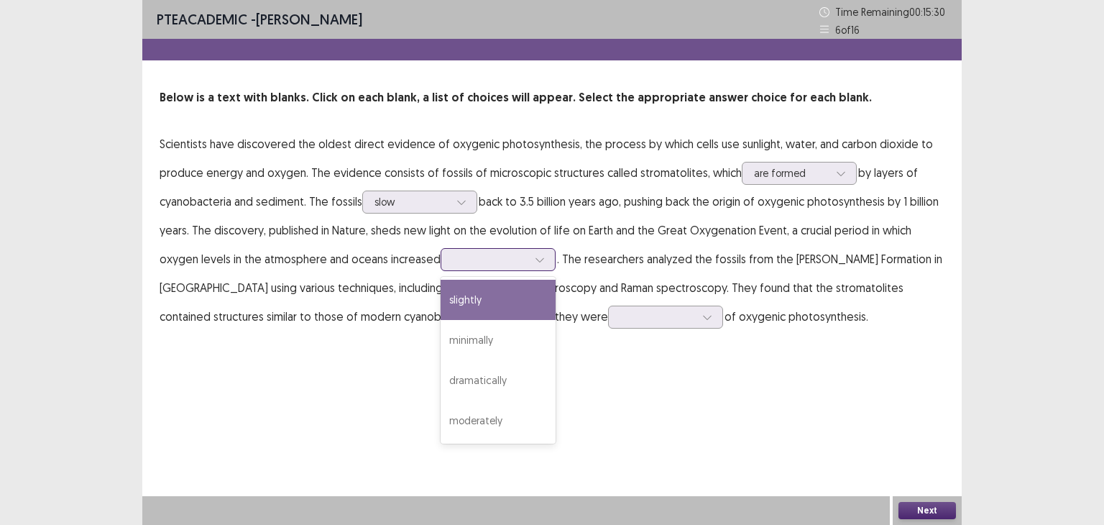
click at [500, 267] on div at bounding box center [490, 259] width 78 height 17
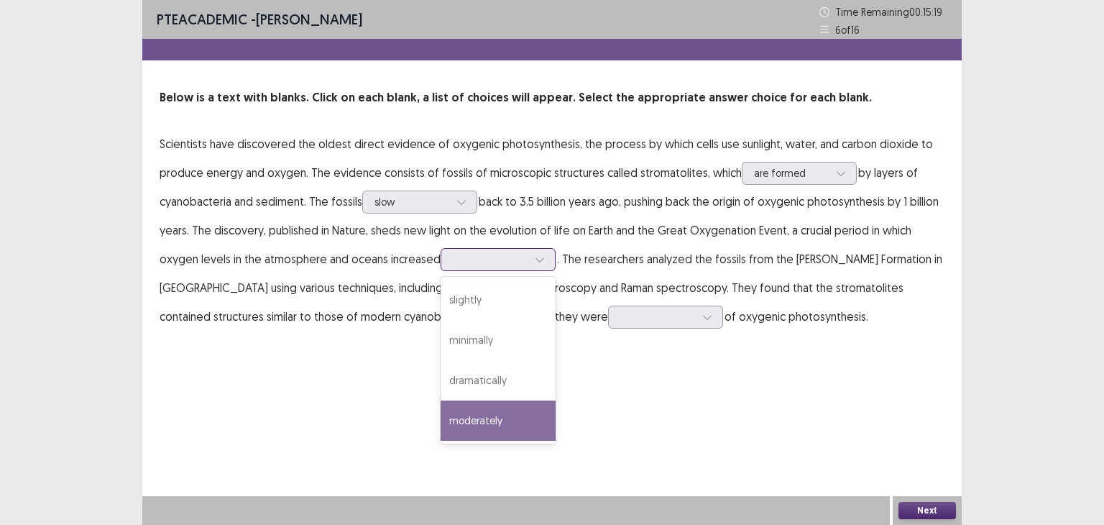
click at [509, 410] on div "moderately" at bounding box center [497, 420] width 115 height 40
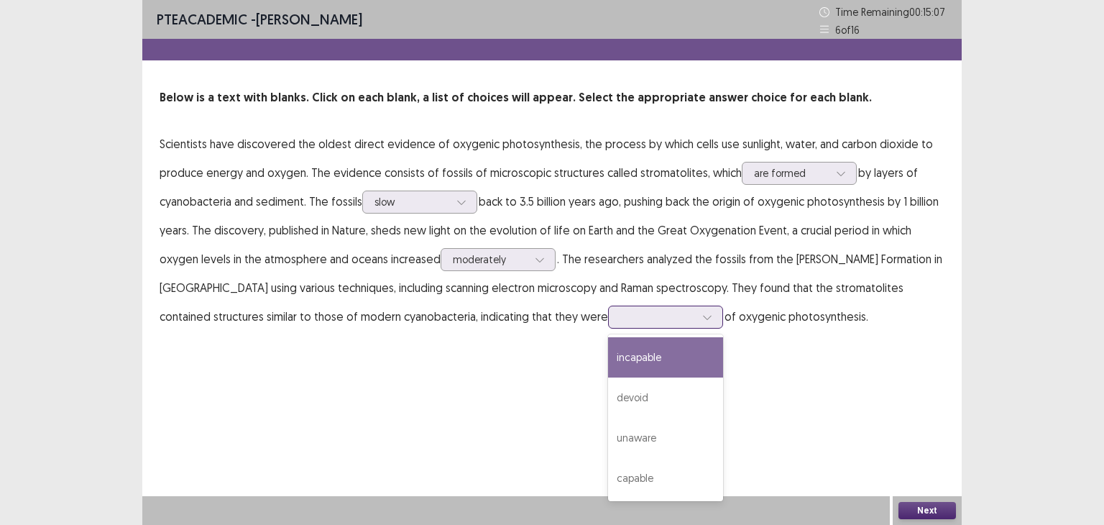
click at [702, 321] on icon at bounding box center [707, 317] width 10 height 10
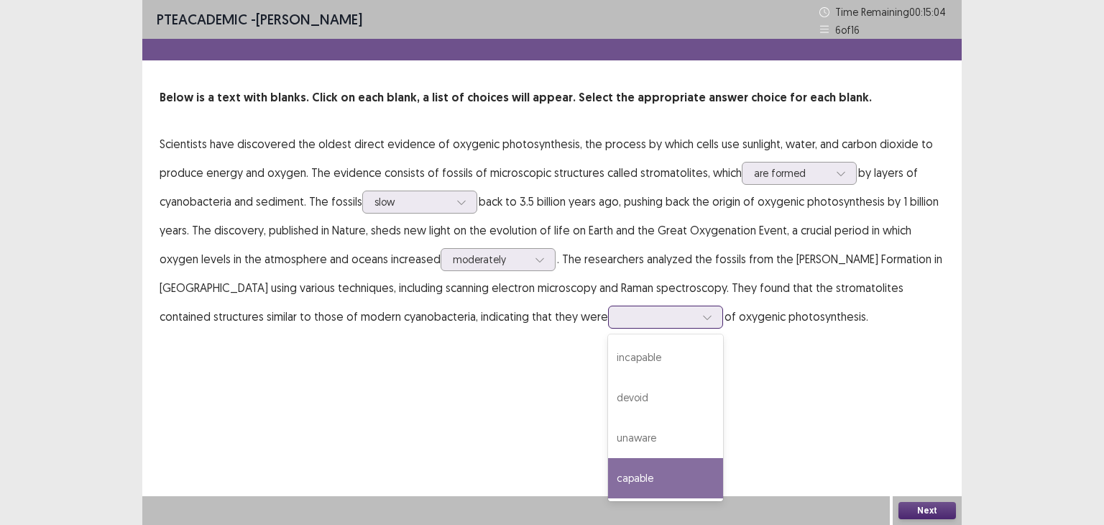
click at [608, 458] on div "capable" at bounding box center [665, 478] width 115 height 40
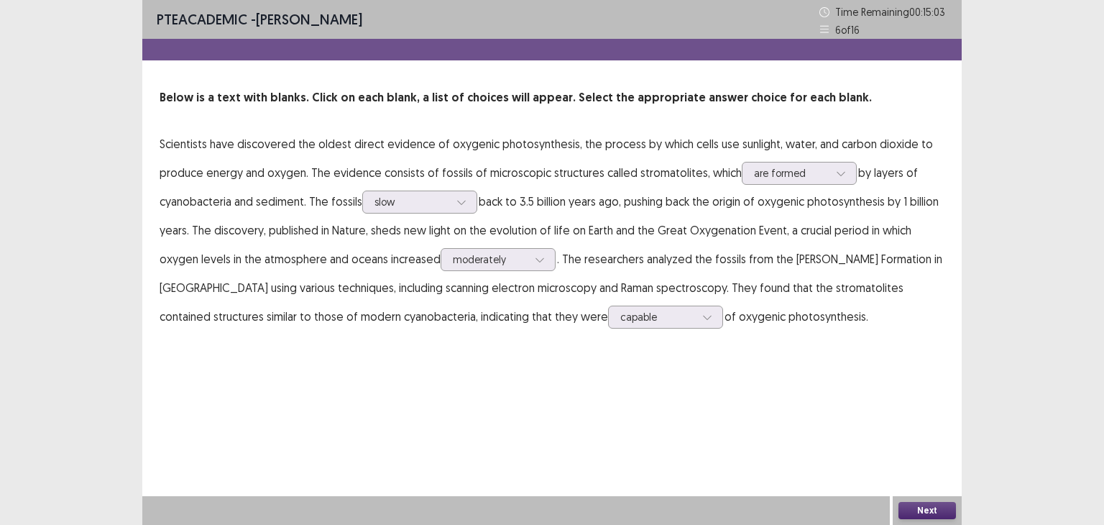
click at [928, 510] on button "Next" at bounding box center [926, 510] width 57 height 17
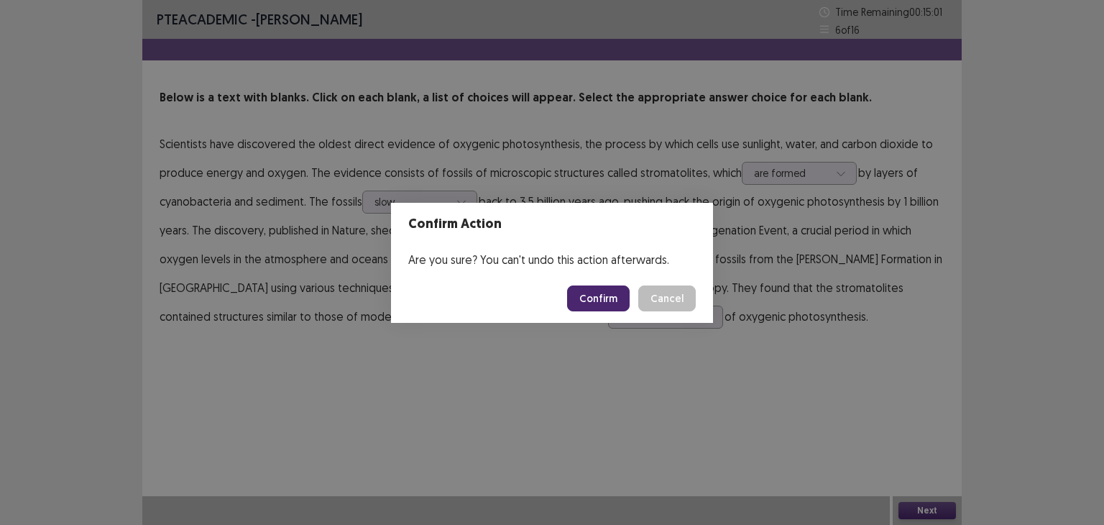
click at [614, 301] on button "Confirm" at bounding box center [598, 298] width 63 height 26
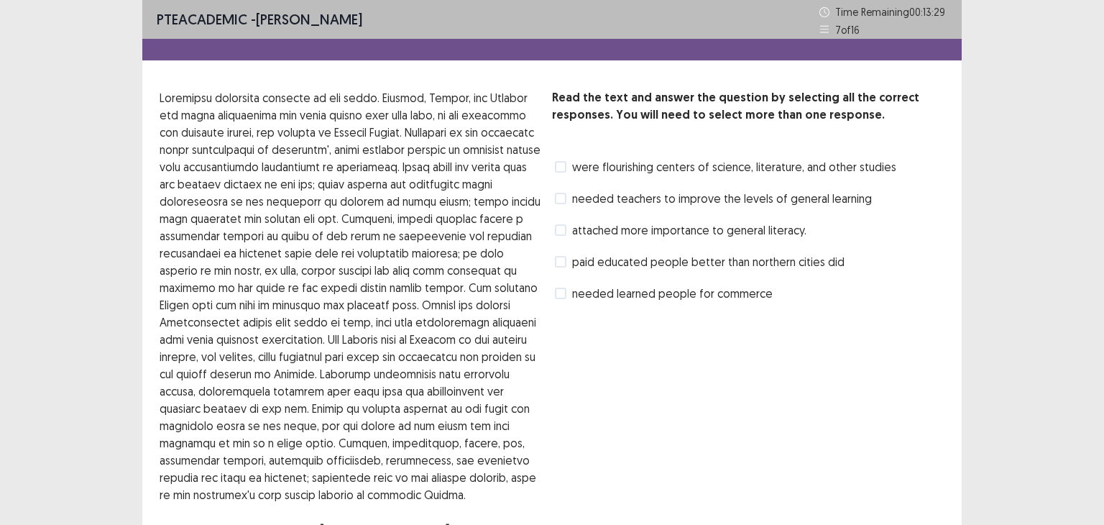
click at [595, 236] on span "attached more importance to general literacy." at bounding box center [689, 229] width 234 height 17
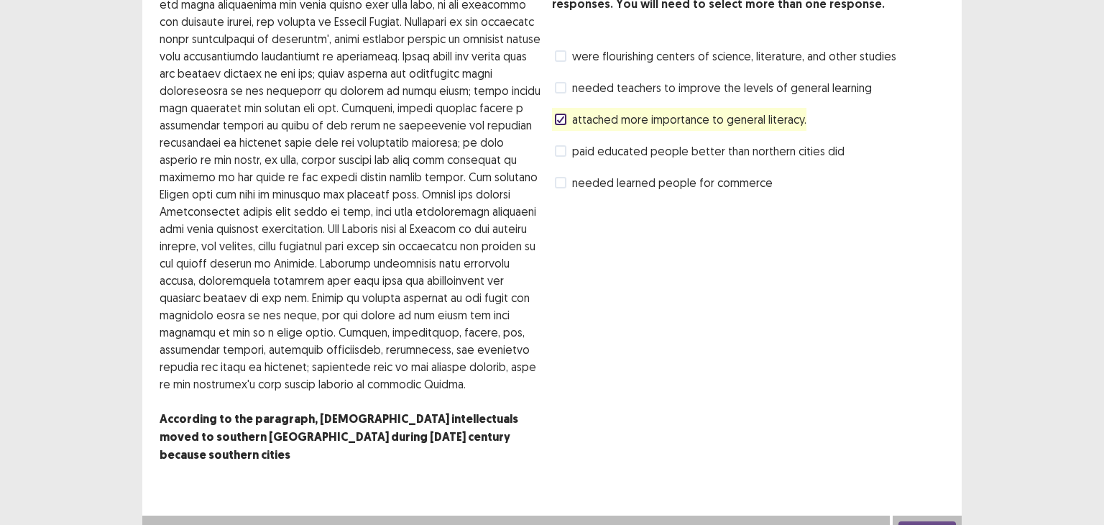
click at [903, 521] on button "Next" at bounding box center [926, 529] width 57 height 17
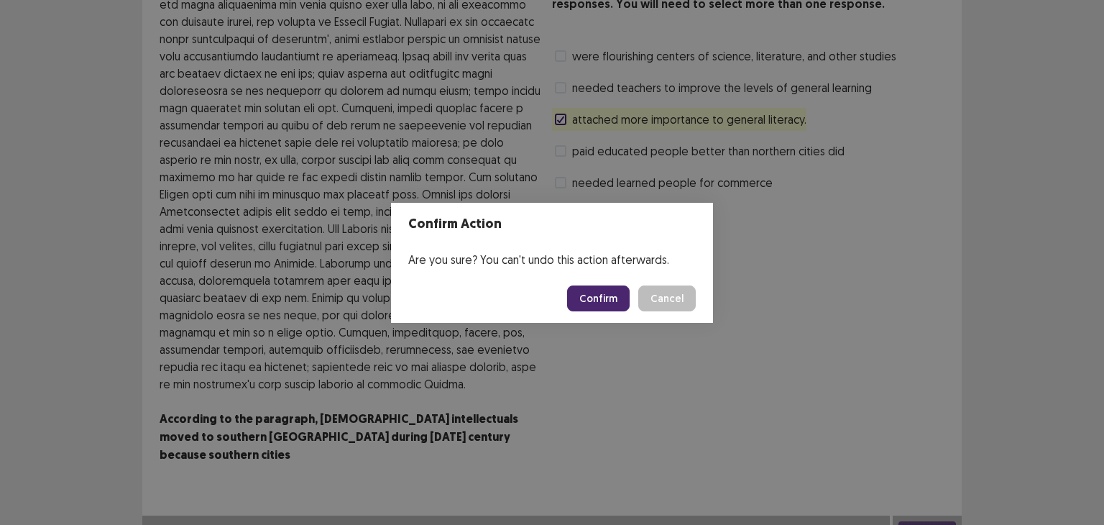
click at [606, 295] on button "Confirm" at bounding box center [598, 298] width 63 height 26
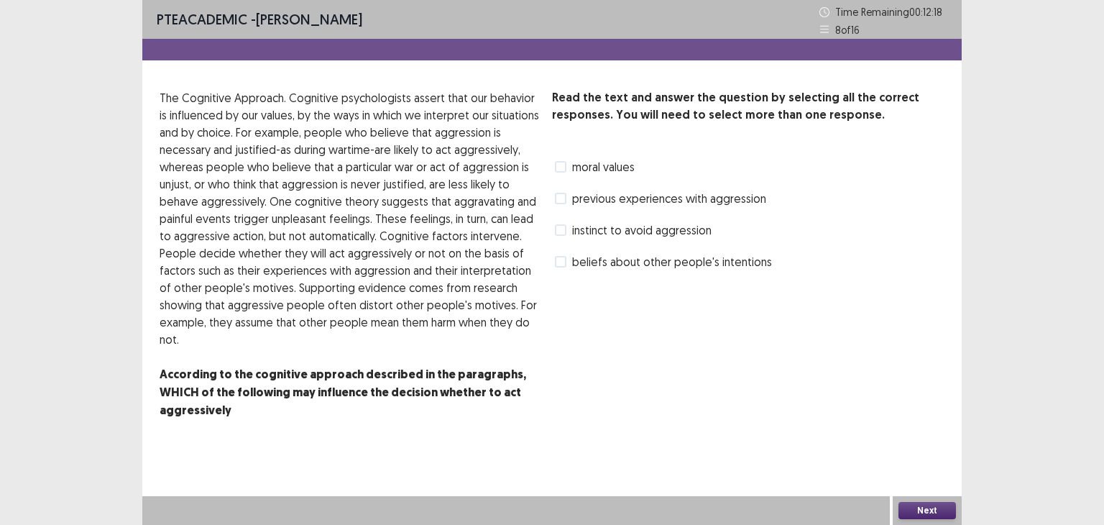
click at [598, 267] on span "beliefs about other people's intentions" at bounding box center [672, 261] width 200 height 17
click at [923, 504] on button "Next" at bounding box center [926, 510] width 57 height 17
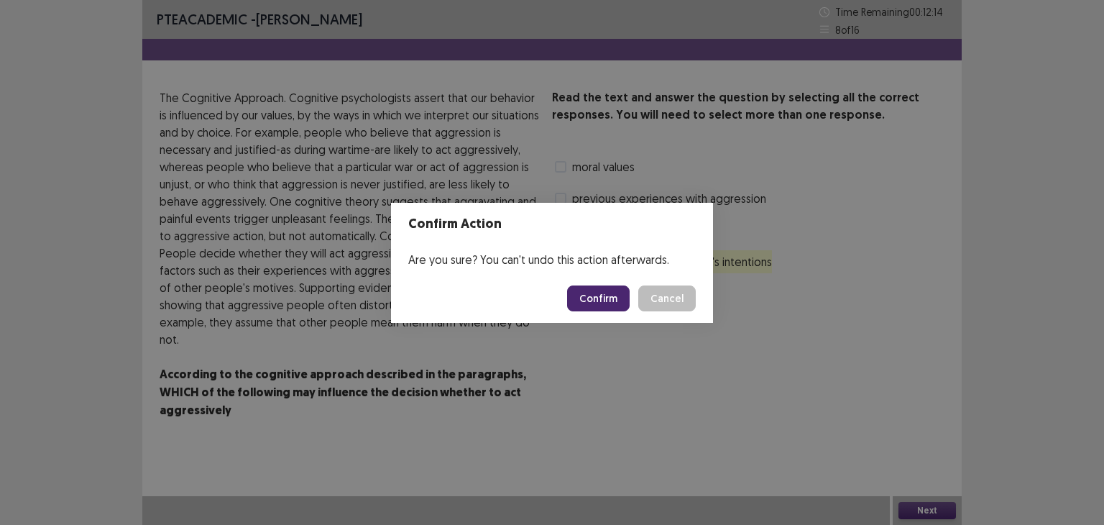
click at [609, 295] on button "Confirm" at bounding box center [598, 298] width 63 height 26
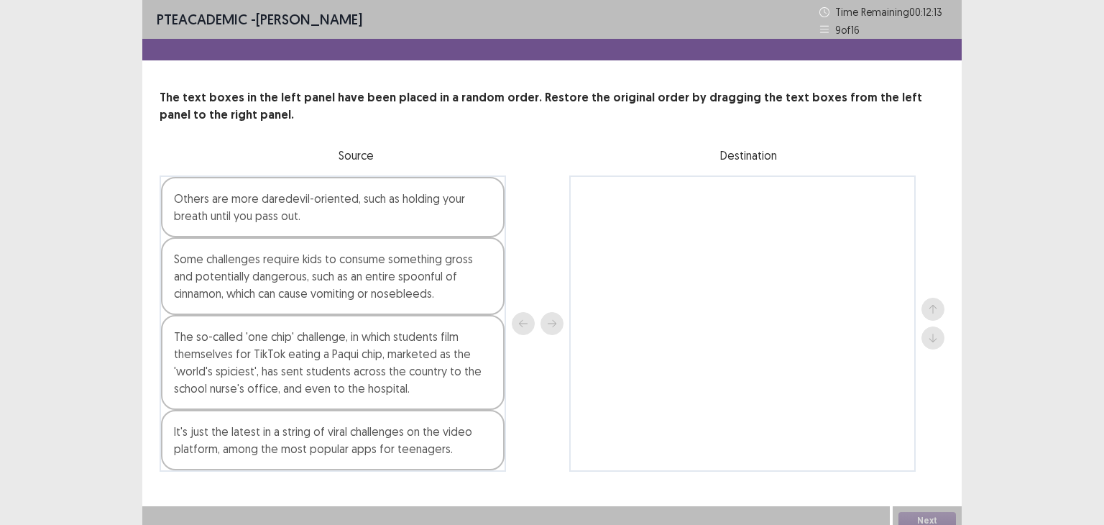
click at [420, 195] on div "Others are more daredevil-oriented, such as holding your breath until you pass …" at bounding box center [332, 207] width 343 height 60
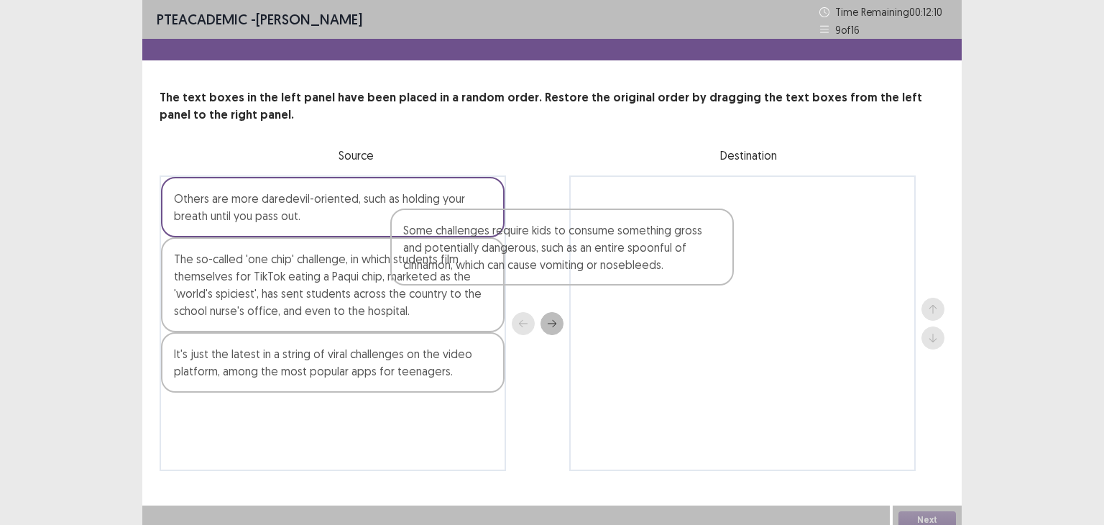
drag, startPoint x: 452, startPoint y: 265, endPoint x: 721, endPoint y: 229, distance: 272.0
click at [721, 229] on div "Others are more daredevil-oriented, such as holding your breath until you pass …" at bounding box center [552, 322] width 785 height 295
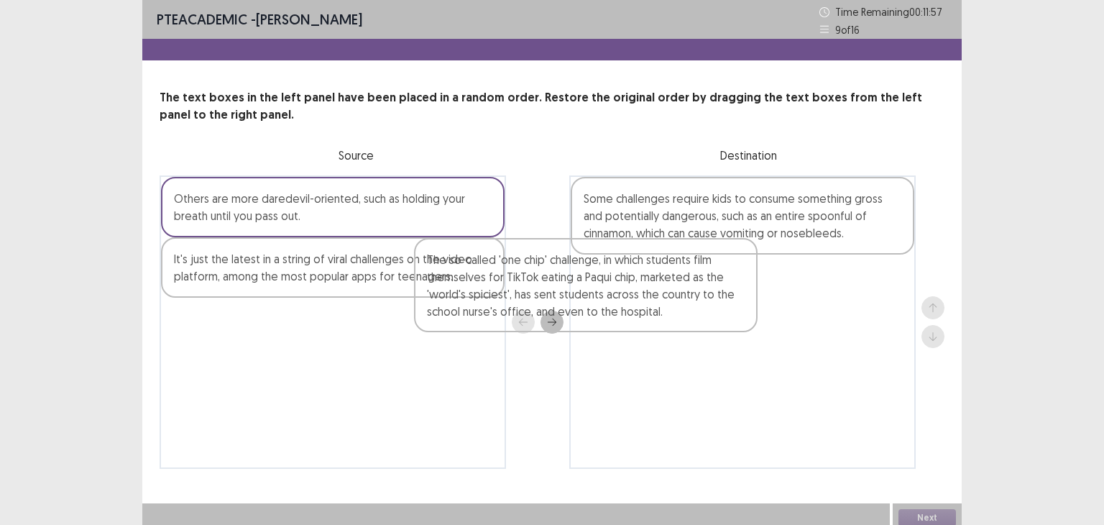
drag, startPoint x: 396, startPoint y: 299, endPoint x: 693, endPoint y: 296, distance: 297.5
click at [693, 296] on div "Others are more daredevil-oriented, such as holding your breath until you pass …" at bounding box center [552, 321] width 785 height 293
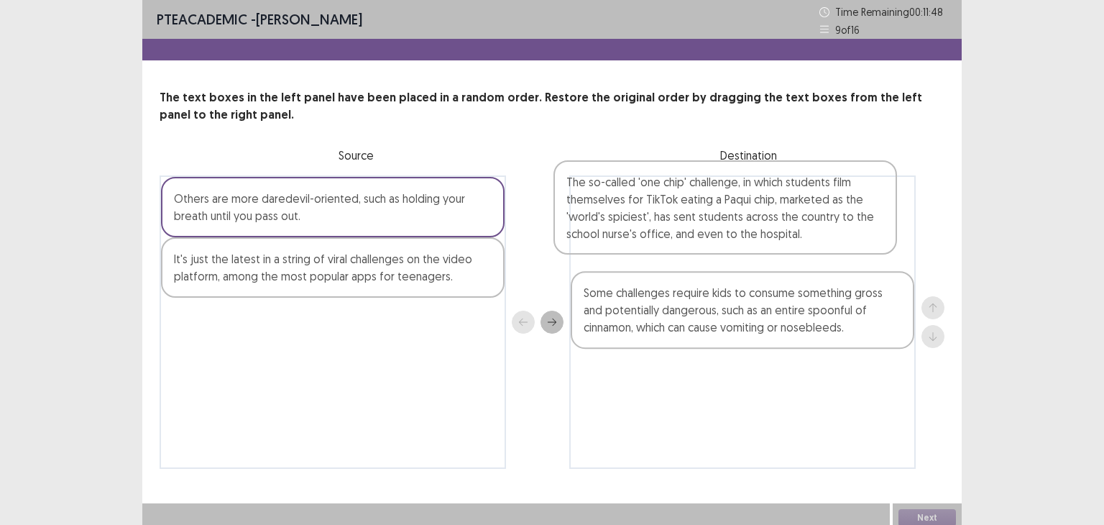
drag, startPoint x: 777, startPoint y: 303, endPoint x: 765, endPoint y: 212, distance: 92.0
click at [765, 212] on div "Some challenges require kids to consume something gross and potentially dangero…" at bounding box center [742, 321] width 346 height 293
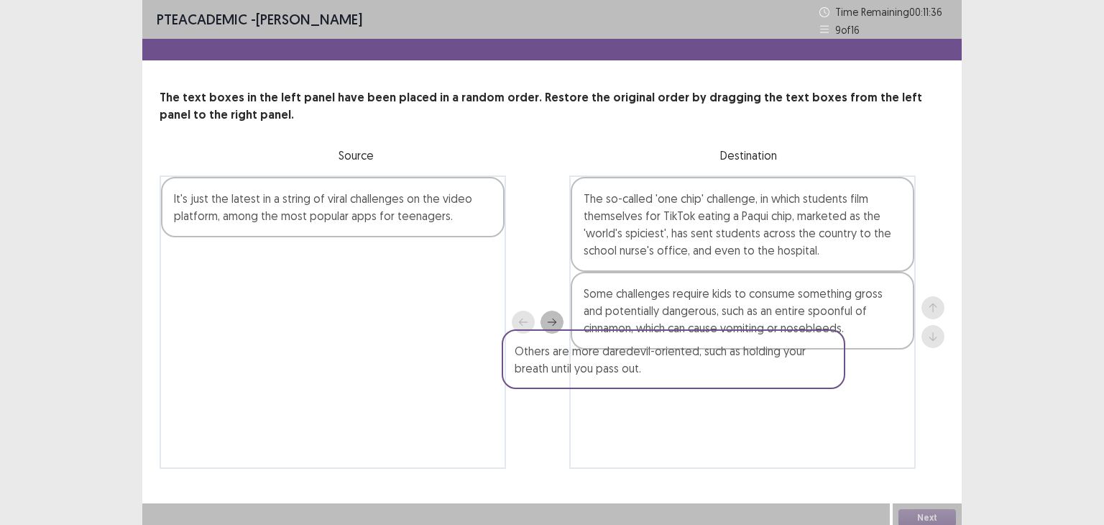
drag, startPoint x: 400, startPoint y: 218, endPoint x: 753, endPoint y: 372, distance: 385.3
click at [753, 372] on div "Others are more daredevil-oriented, such as holding your breath until you pass …" at bounding box center [552, 321] width 785 height 293
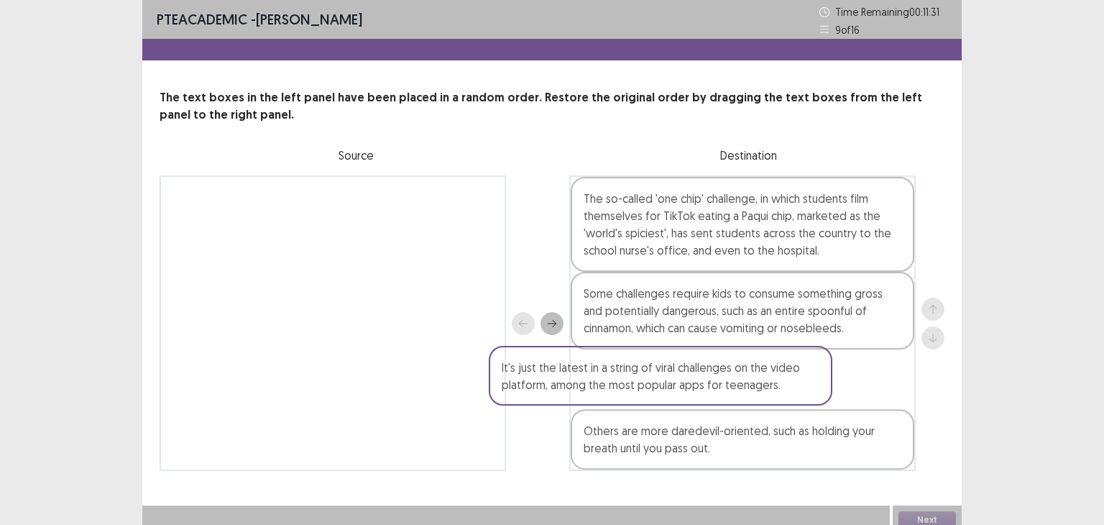
scroll to position [7, 0]
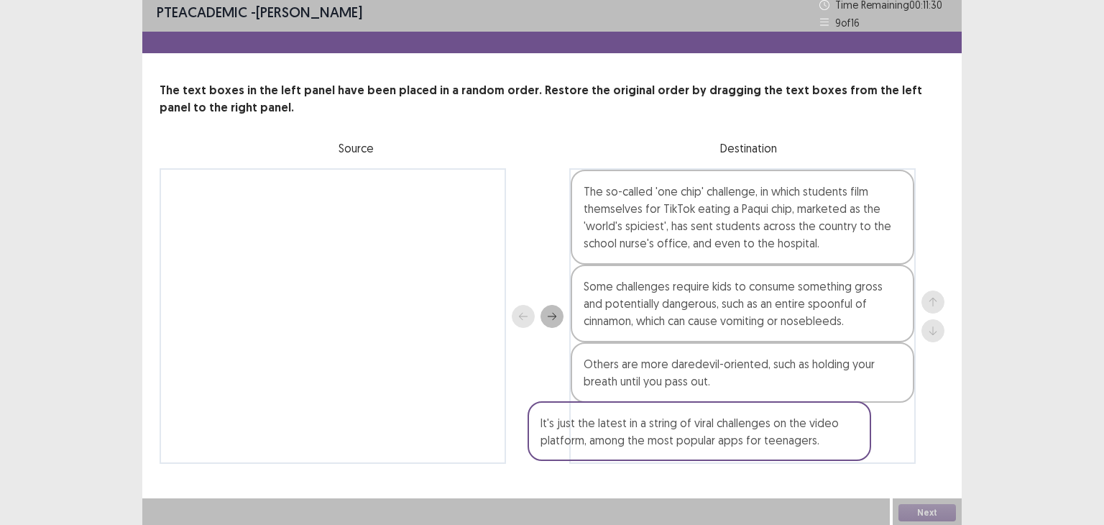
drag, startPoint x: 364, startPoint y: 228, endPoint x: 752, endPoint y: 440, distance: 443.1
click at [752, 440] on div "It's just the latest in a string of viral challenges on the video platform, amo…" at bounding box center [552, 315] width 785 height 295
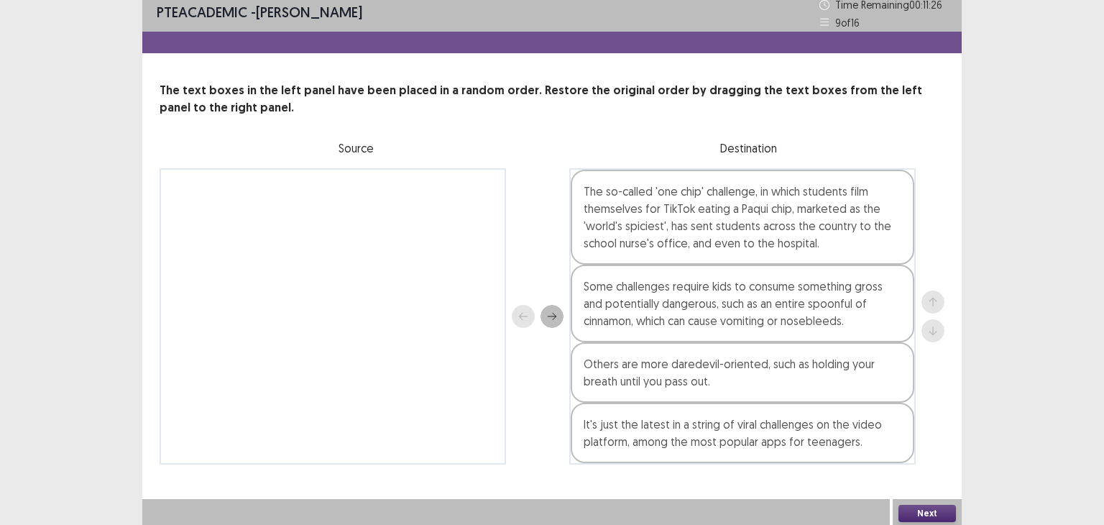
click at [931, 511] on button "Next" at bounding box center [926, 512] width 57 height 17
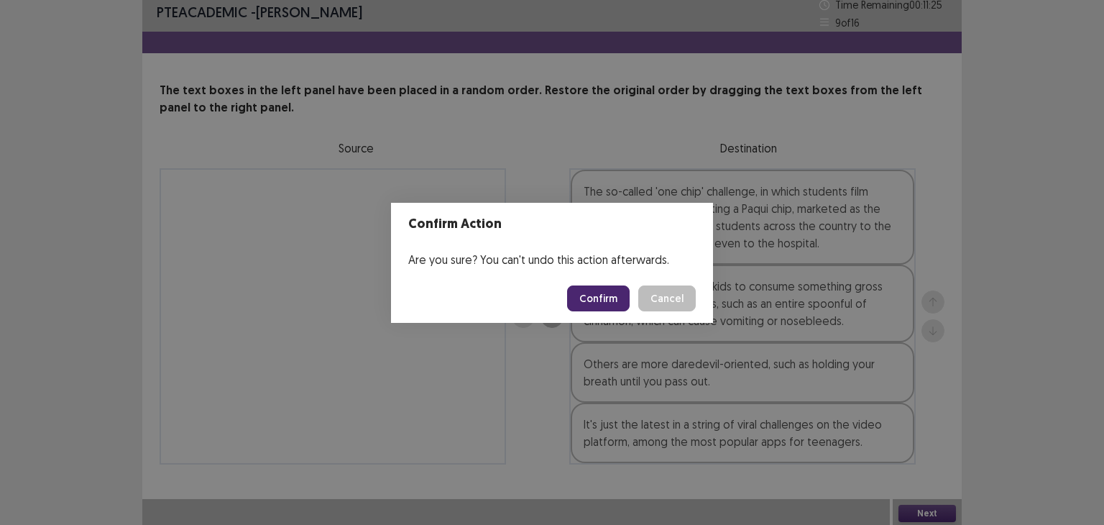
click at [609, 300] on button "Confirm" at bounding box center [598, 298] width 63 height 26
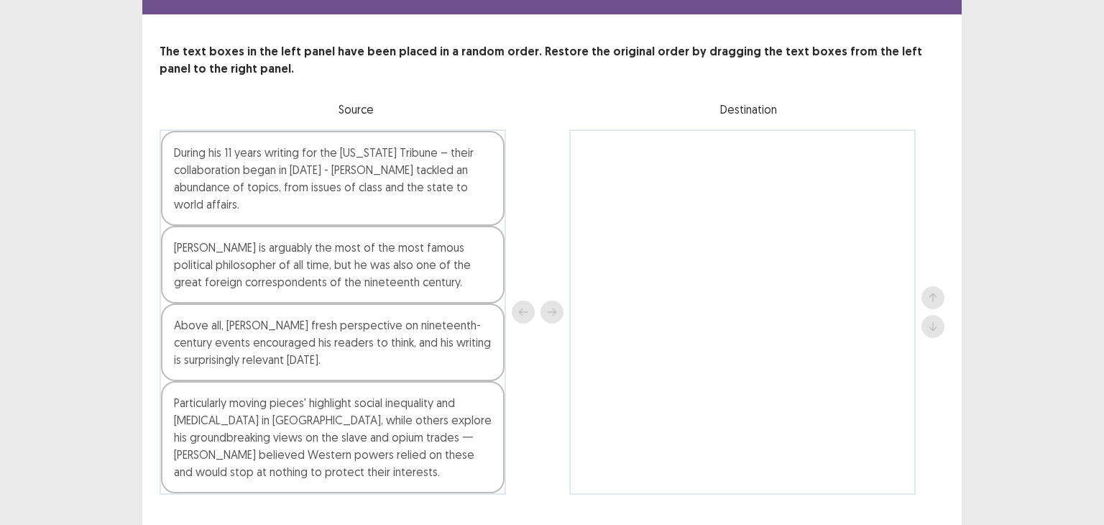
scroll to position [48, 0]
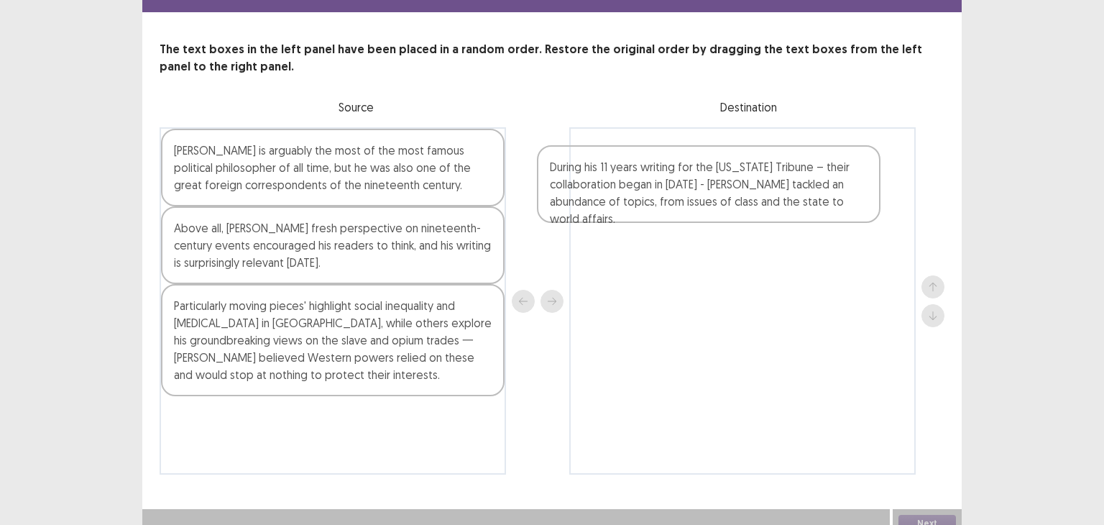
drag, startPoint x: 402, startPoint y: 195, endPoint x: 798, endPoint y: 198, distance: 395.2
click at [798, 198] on div "During his 11 years writing for the [US_STATE] Tribune – their collaboration be…" at bounding box center [552, 300] width 785 height 347
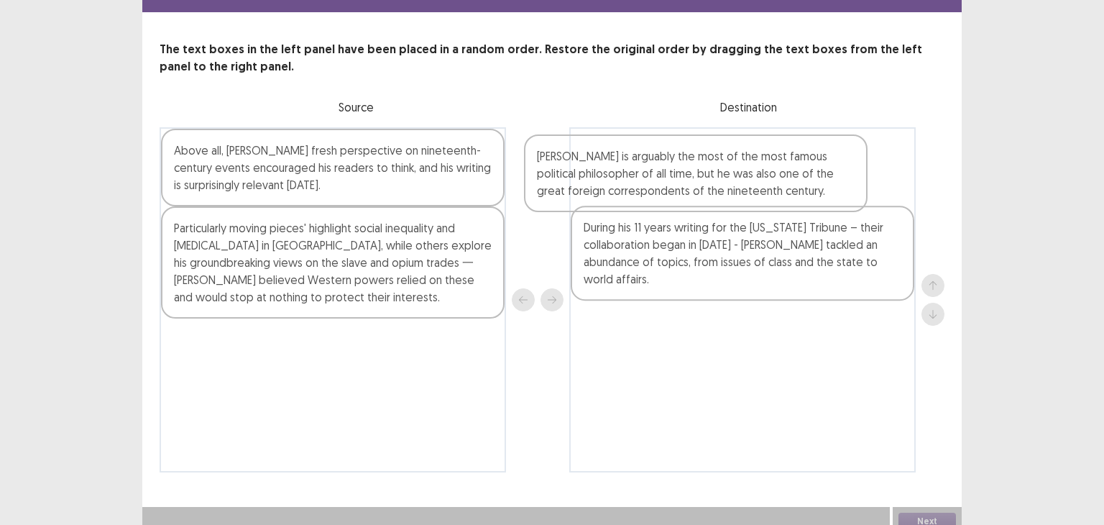
drag, startPoint x: 405, startPoint y: 170, endPoint x: 784, endPoint y: 172, distance: 378.7
click at [784, 172] on div "[PERSON_NAME] is arguably the most of the most famous political philosopher of …" at bounding box center [552, 299] width 785 height 345
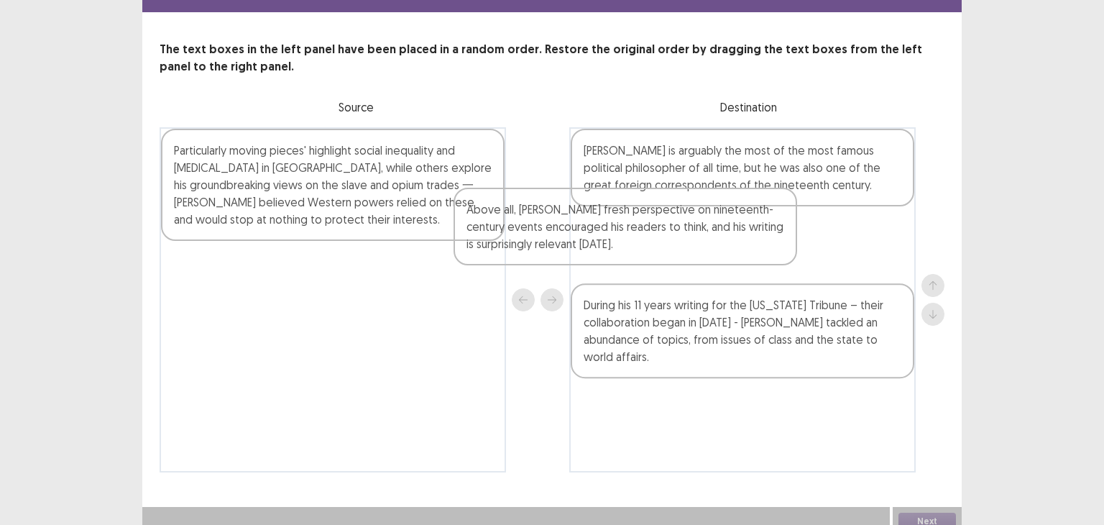
drag, startPoint x: 453, startPoint y: 173, endPoint x: 753, endPoint y: 236, distance: 307.0
click at [753, 236] on div "Above all, [PERSON_NAME] fresh perspective on nineteenth-century events encoura…" at bounding box center [552, 299] width 785 height 345
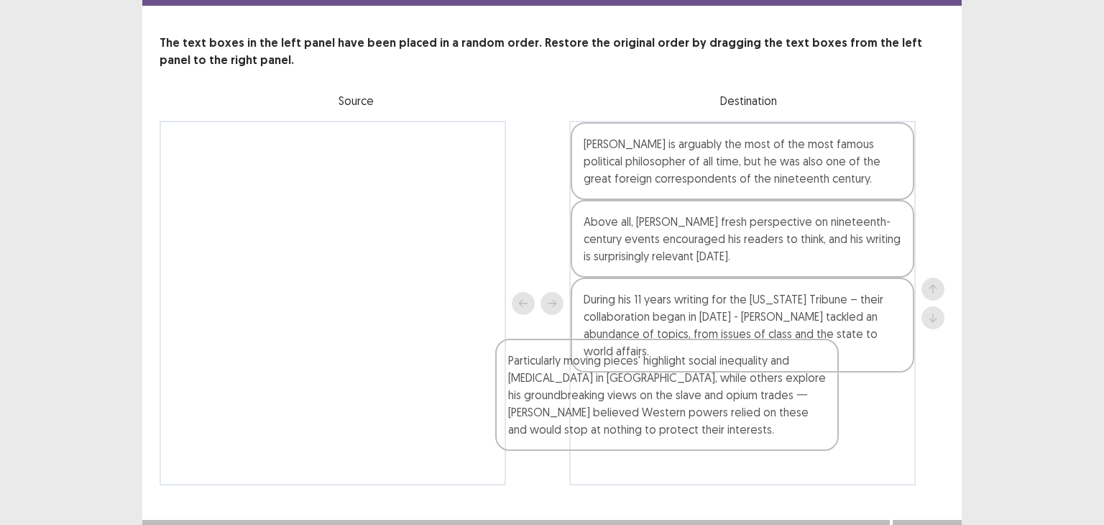
scroll to position [58, 0]
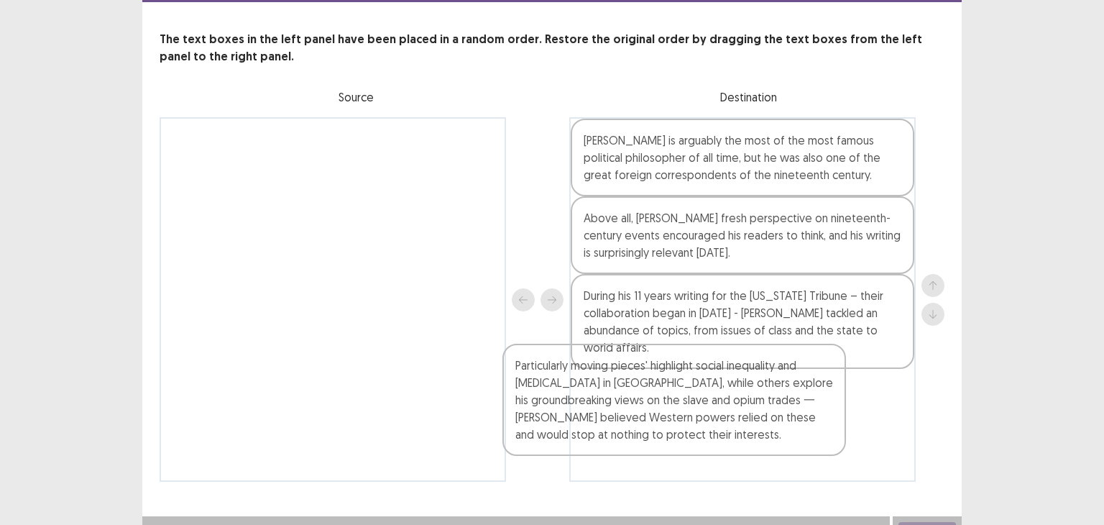
drag, startPoint x: 415, startPoint y: 180, endPoint x: 770, endPoint y: 400, distance: 418.6
click at [770, 400] on div "Particularly moving pieces' highlight social inequality and [MEDICAL_DATA] in […" at bounding box center [552, 299] width 785 height 364
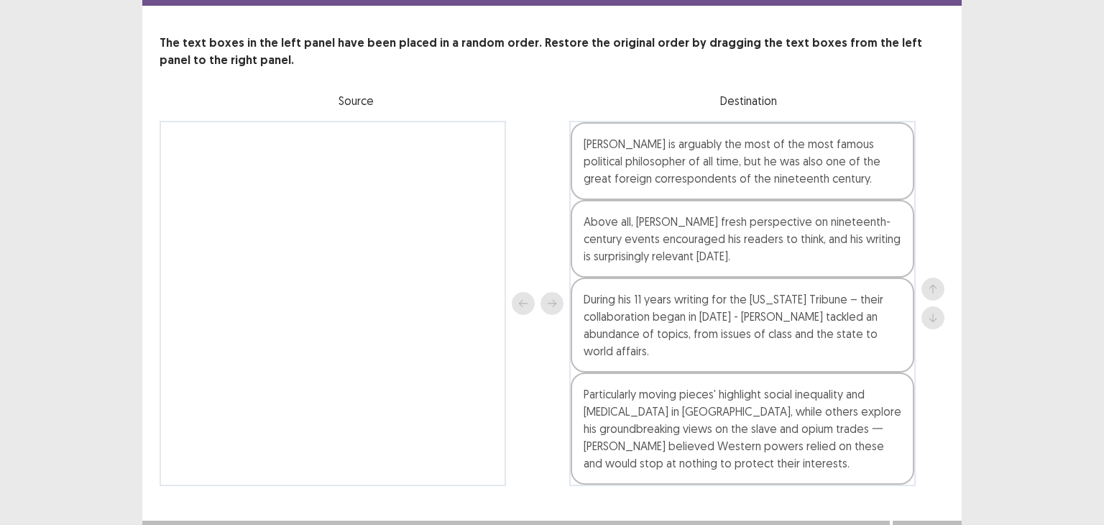
scroll to position [59, 0]
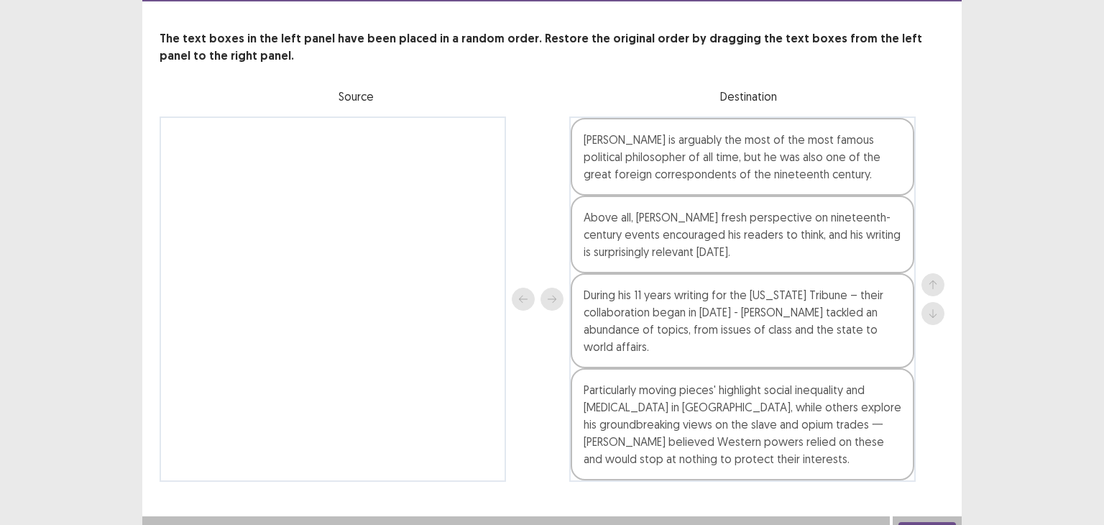
click at [949, 522] on button "Next" at bounding box center [926, 530] width 57 height 17
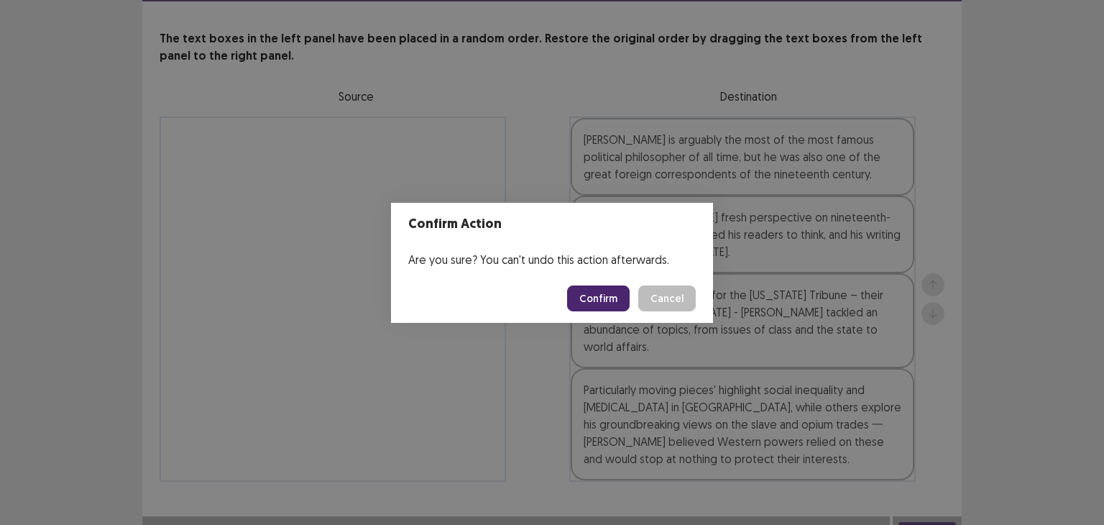
click at [596, 297] on button "Confirm" at bounding box center [598, 298] width 63 height 26
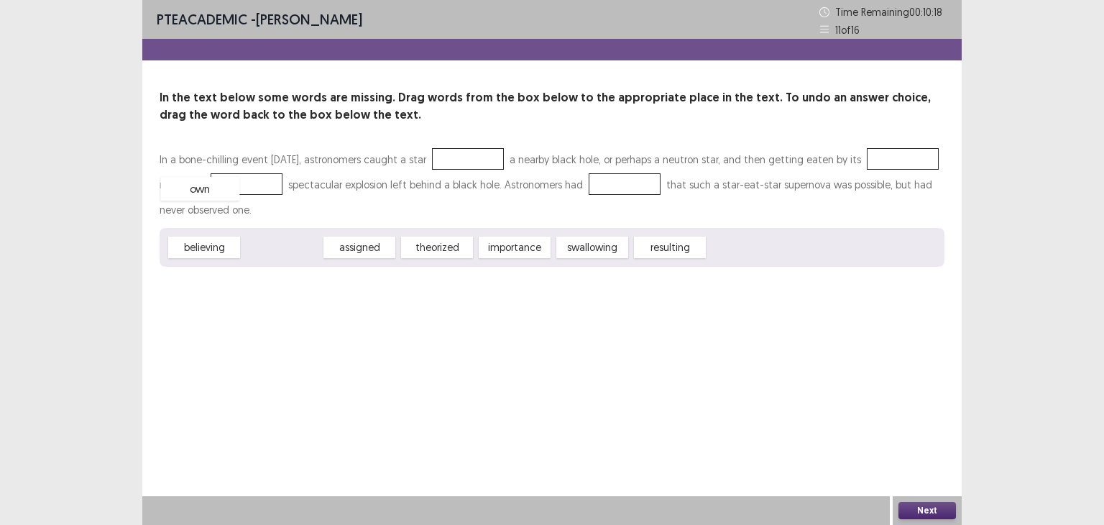
drag, startPoint x: 276, startPoint y: 249, endPoint x: 194, endPoint y: 190, distance: 100.9
drag, startPoint x: 597, startPoint y: 249, endPoint x: 712, endPoint y: 193, distance: 127.6
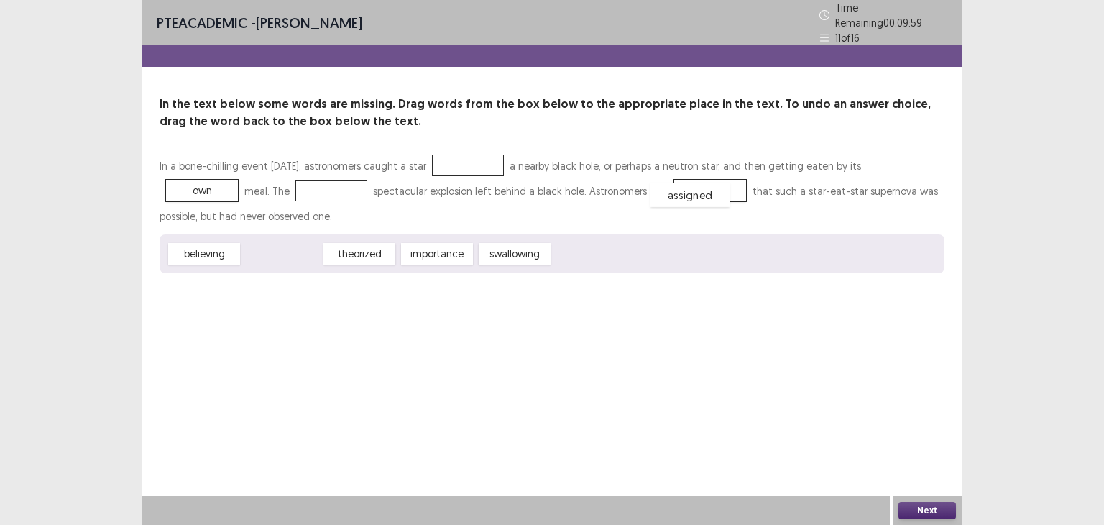
drag, startPoint x: 296, startPoint y: 245, endPoint x: 706, endPoint y: 185, distance: 414.0
drag, startPoint x: 380, startPoint y: 249, endPoint x: 529, endPoint y: 165, distance: 170.5
drag, startPoint x: 507, startPoint y: 150, endPoint x: 353, endPoint y: 162, distance: 154.9
drag, startPoint x: 412, startPoint y: 248, endPoint x: 474, endPoint y: 153, distance: 113.2
click at [915, 507] on button "Next" at bounding box center [926, 510] width 57 height 17
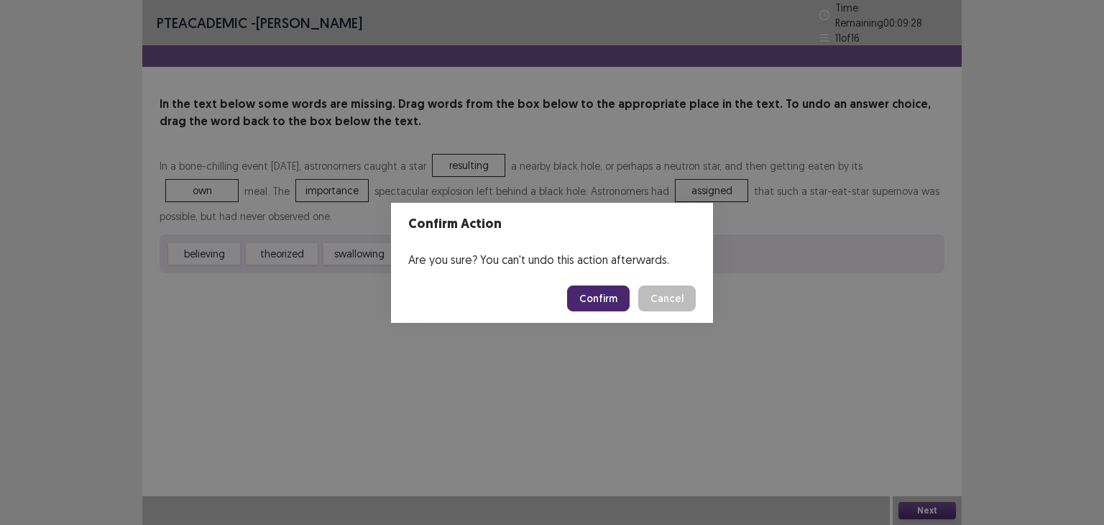
click at [606, 292] on button "Confirm" at bounding box center [598, 298] width 63 height 26
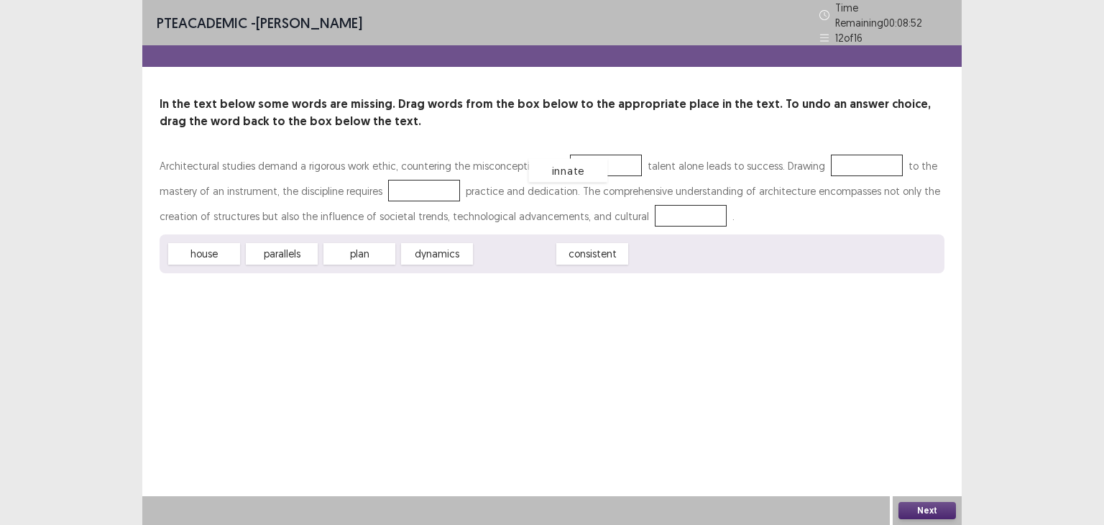
drag, startPoint x: 520, startPoint y: 248, endPoint x: 576, endPoint y: 165, distance: 99.5
drag, startPoint x: 351, startPoint y: 250, endPoint x: 361, endPoint y: 248, distance: 10.3
click at [361, 248] on div "plan" at bounding box center [370, 251] width 79 height 24
drag, startPoint x: 527, startPoint y: 244, endPoint x: 433, endPoint y: 185, distance: 110.1
drag, startPoint x: 451, startPoint y: 242, endPoint x: 680, endPoint y: 207, distance: 231.2
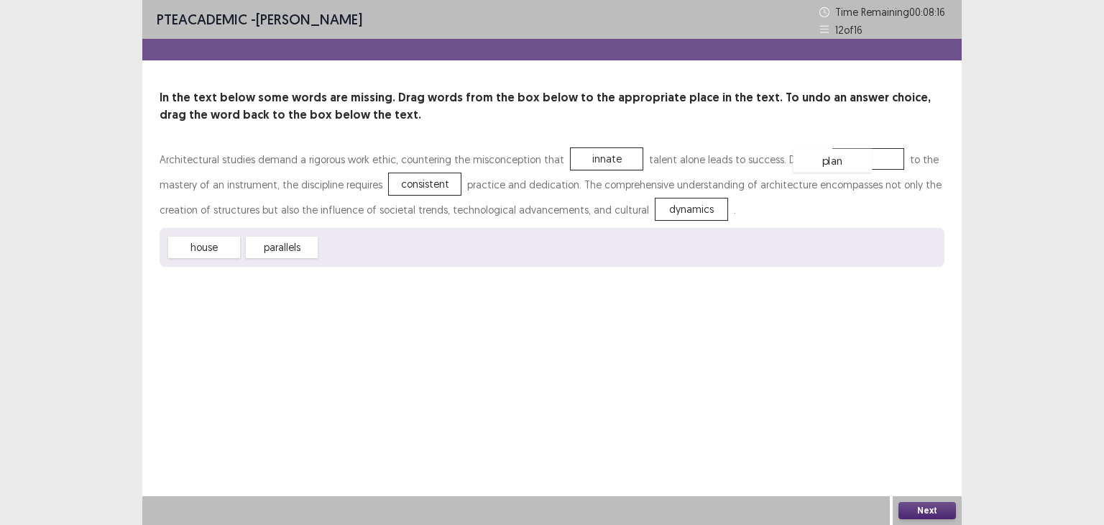
drag, startPoint x: 373, startPoint y: 247, endPoint x: 855, endPoint y: 157, distance: 490.6
click at [924, 508] on button "Next" at bounding box center [926, 510] width 57 height 17
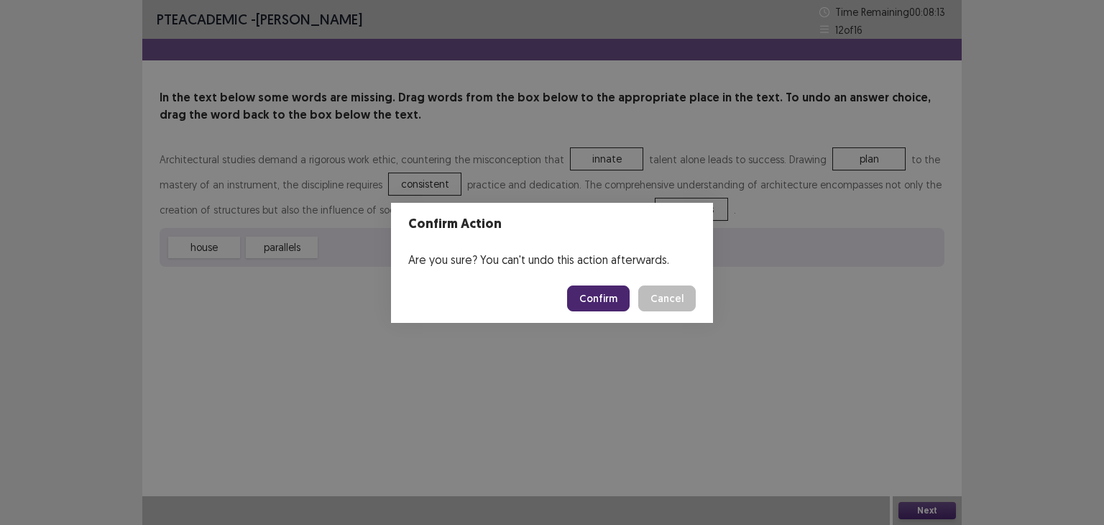
click at [617, 310] on button "Confirm" at bounding box center [598, 298] width 63 height 26
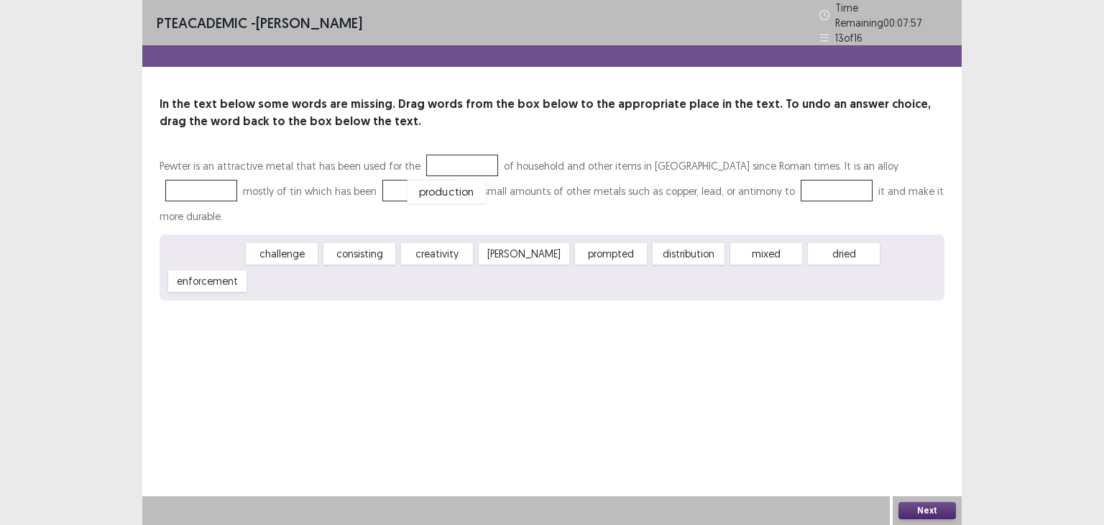
drag, startPoint x: 206, startPoint y: 226, endPoint x: 448, endPoint y: 164, distance: 250.6
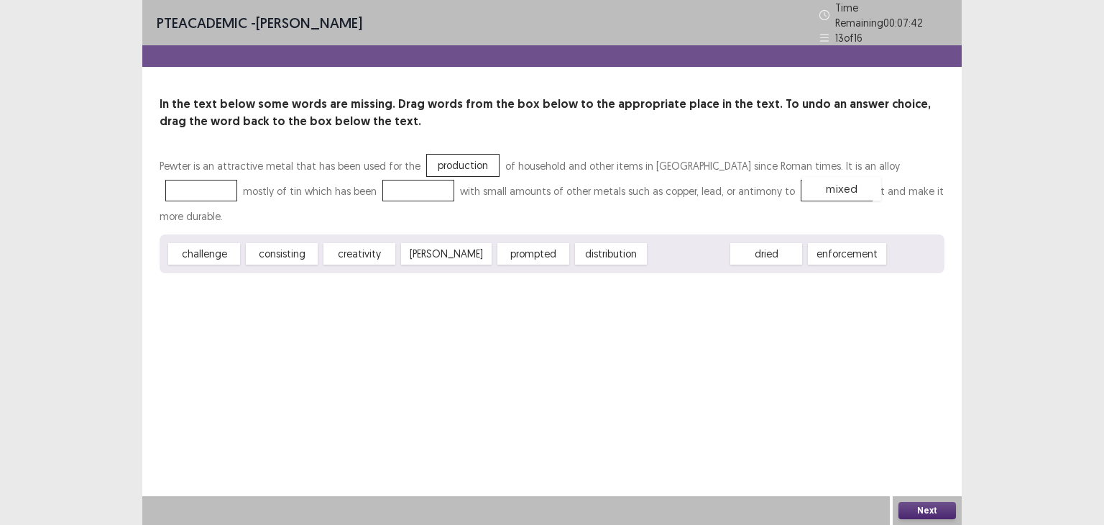
drag, startPoint x: 681, startPoint y: 226, endPoint x: 835, endPoint y: 162, distance: 166.8
drag, startPoint x: 439, startPoint y: 229, endPoint x: 831, endPoint y: 166, distance: 397.4
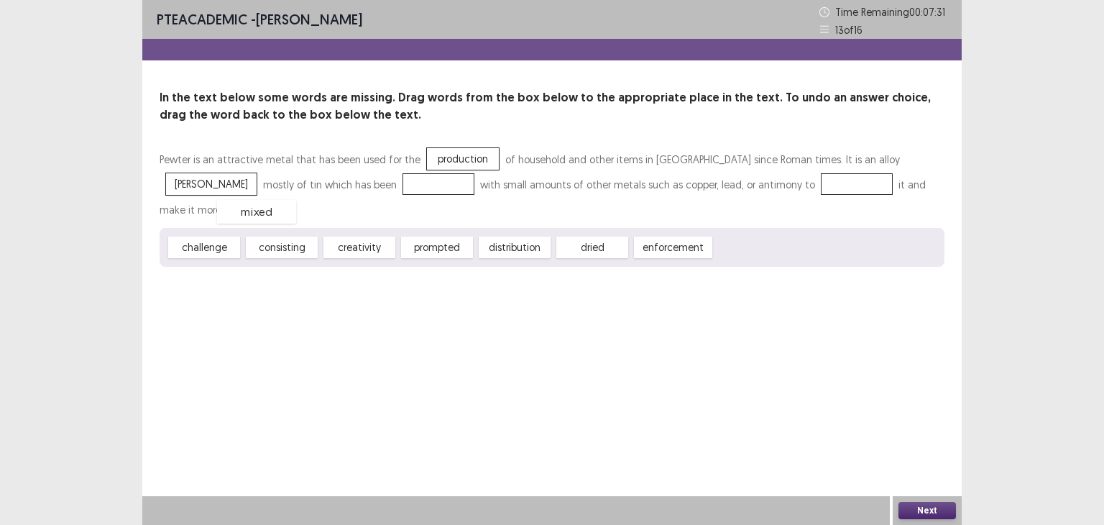
drag, startPoint x: 735, startPoint y: 214, endPoint x: 241, endPoint y: 179, distance: 494.9
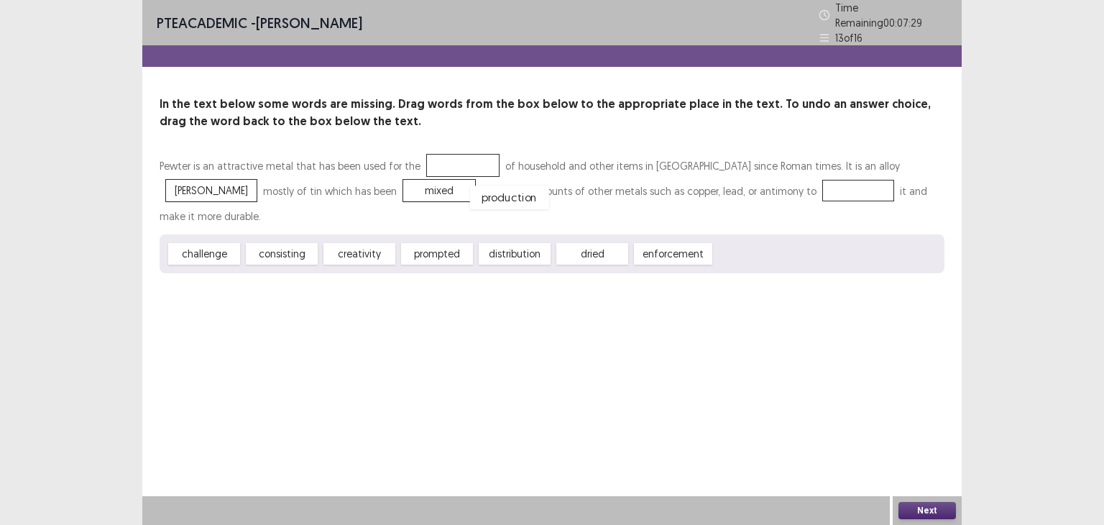
drag, startPoint x: 459, startPoint y: 154, endPoint x: 506, endPoint y: 189, distance: 58.1
drag, startPoint x: 748, startPoint y: 216, endPoint x: 443, endPoint y: 148, distance: 312.1
drag, startPoint x: 857, startPoint y: 155, endPoint x: 673, endPoint y: 187, distance: 187.4
drag, startPoint x: 598, startPoint y: 231, endPoint x: 841, endPoint y: 161, distance: 252.7
click at [937, 506] on button "Next" at bounding box center [926, 510] width 57 height 17
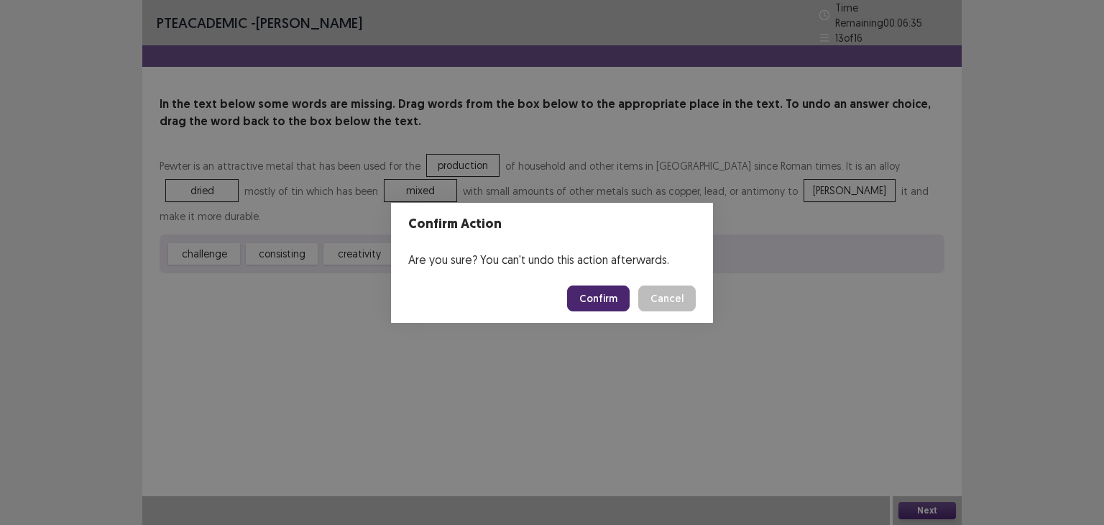
click at [584, 295] on button "Confirm" at bounding box center [598, 298] width 63 height 26
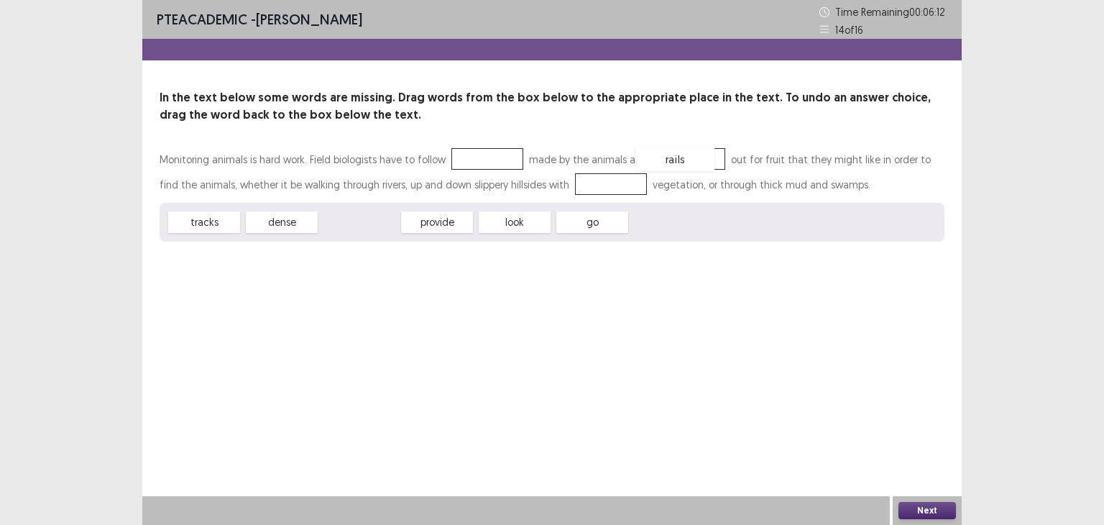
drag, startPoint x: 362, startPoint y: 228, endPoint x: 678, endPoint y: 165, distance: 321.7
drag, startPoint x: 253, startPoint y: 219, endPoint x: 456, endPoint y: 152, distance: 213.4
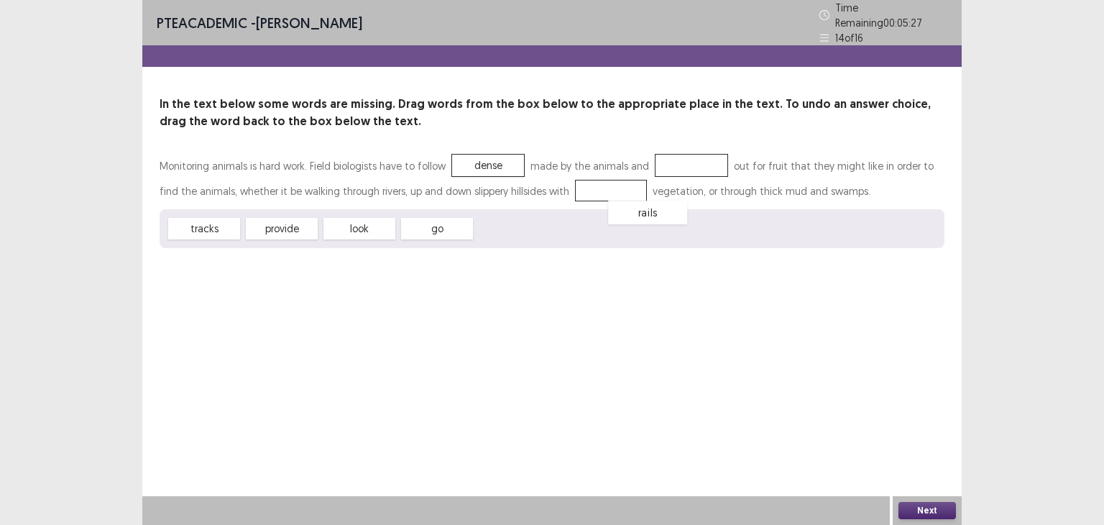
drag, startPoint x: 698, startPoint y: 162, endPoint x: 625, endPoint y: 239, distance: 106.7
drag, startPoint x: 484, startPoint y: 153, endPoint x: 660, endPoint y: 144, distance: 176.3
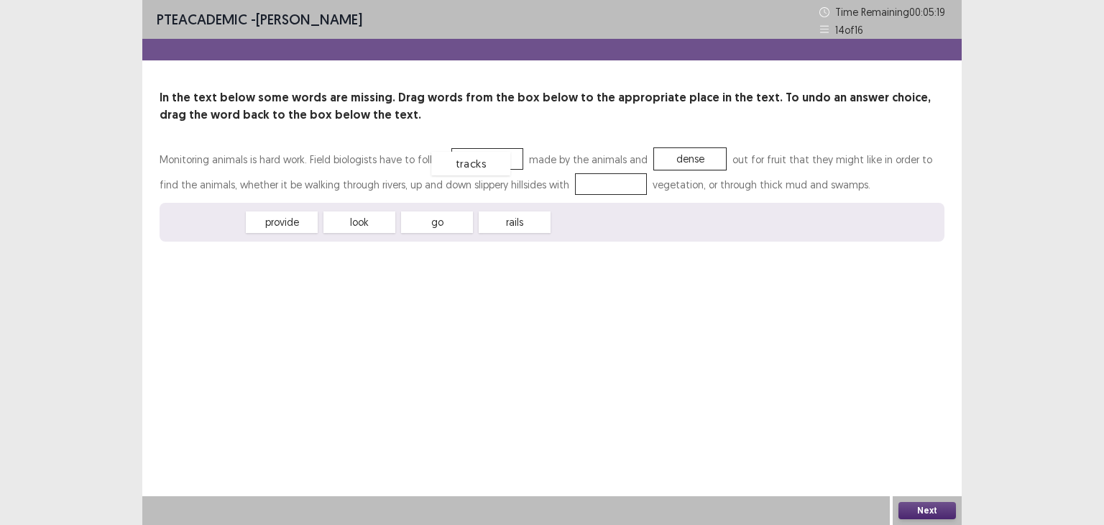
drag, startPoint x: 224, startPoint y: 227, endPoint x: 492, endPoint y: 168, distance: 273.7
drag, startPoint x: 267, startPoint y: 225, endPoint x: 673, endPoint y: 165, distance: 409.8
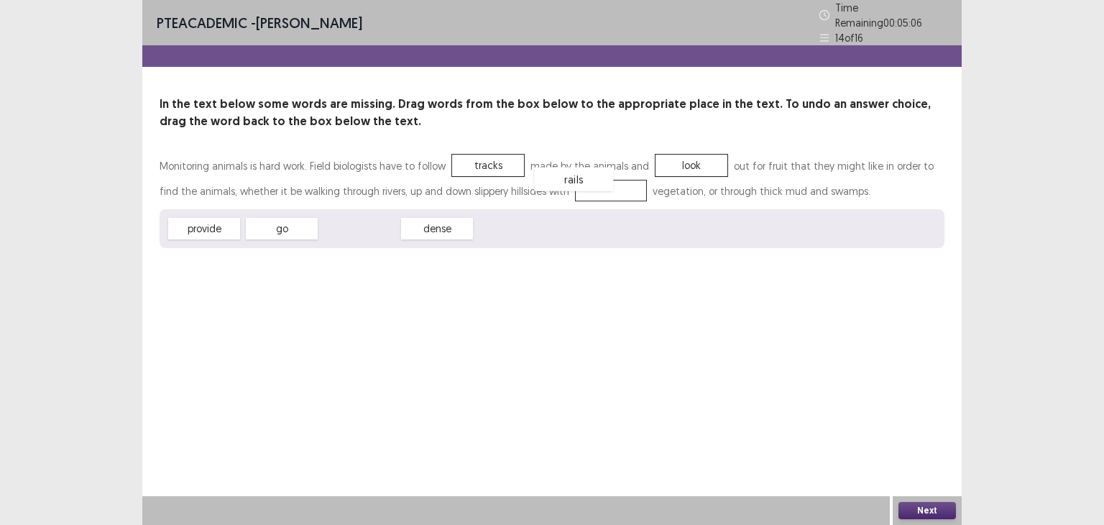
drag, startPoint x: 361, startPoint y: 223, endPoint x: 576, endPoint y: 180, distance: 218.3
click at [911, 515] on button "Next" at bounding box center [926, 510] width 57 height 17
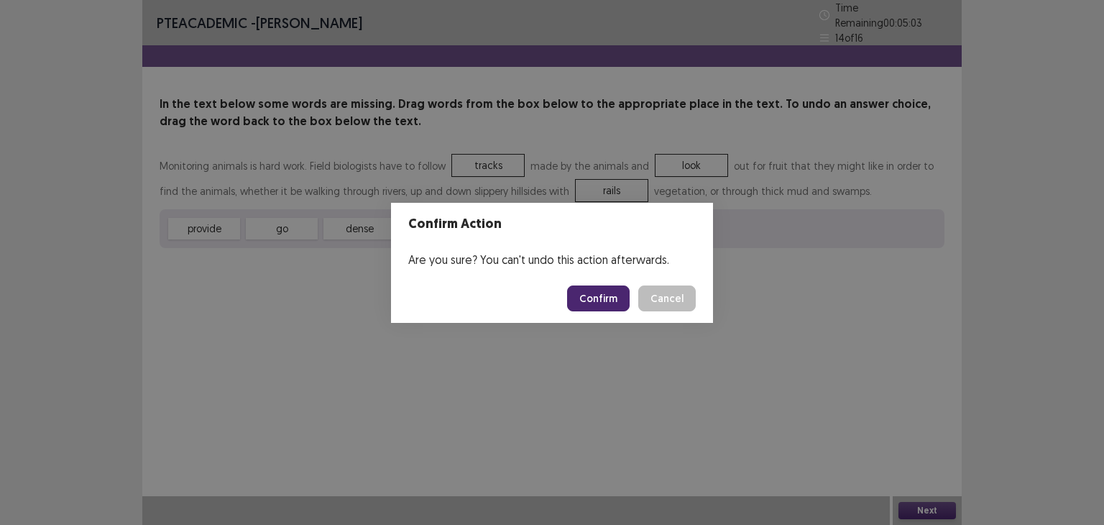
click at [586, 296] on button "Confirm" at bounding box center [598, 298] width 63 height 26
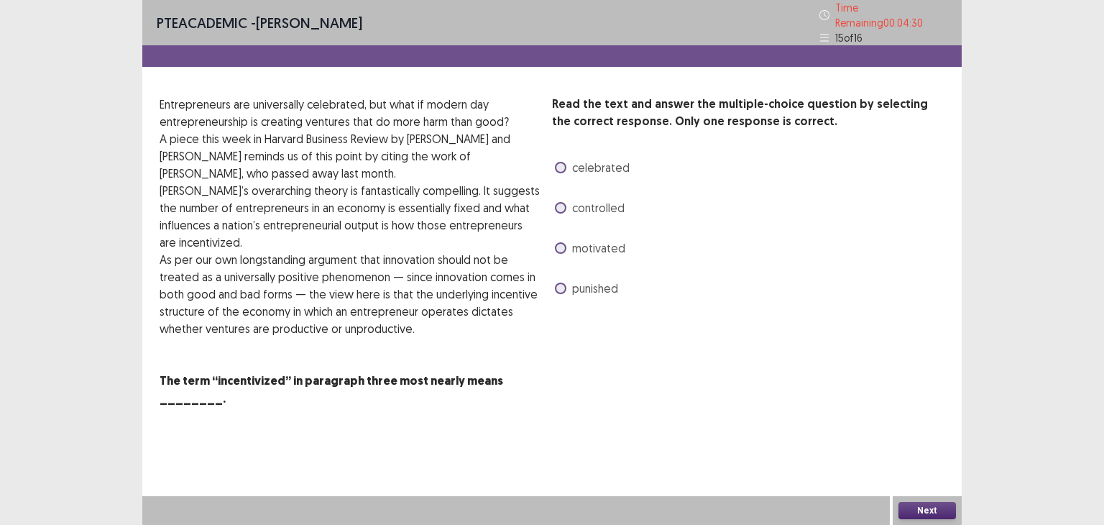
click at [619, 211] on div "controlled" at bounding box center [588, 207] width 73 height 23
click at [619, 206] on span "controlled" at bounding box center [598, 207] width 52 height 17
click at [931, 498] on div "Next" at bounding box center [926, 510] width 69 height 29
click at [931, 515] on button "Next" at bounding box center [926, 510] width 57 height 17
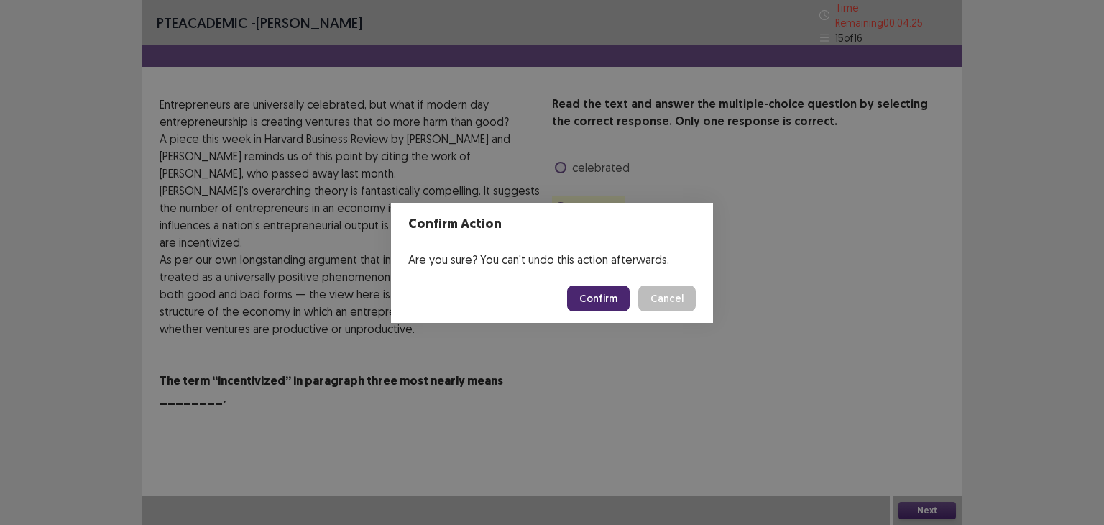
click at [603, 309] on button "Confirm" at bounding box center [598, 298] width 63 height 26
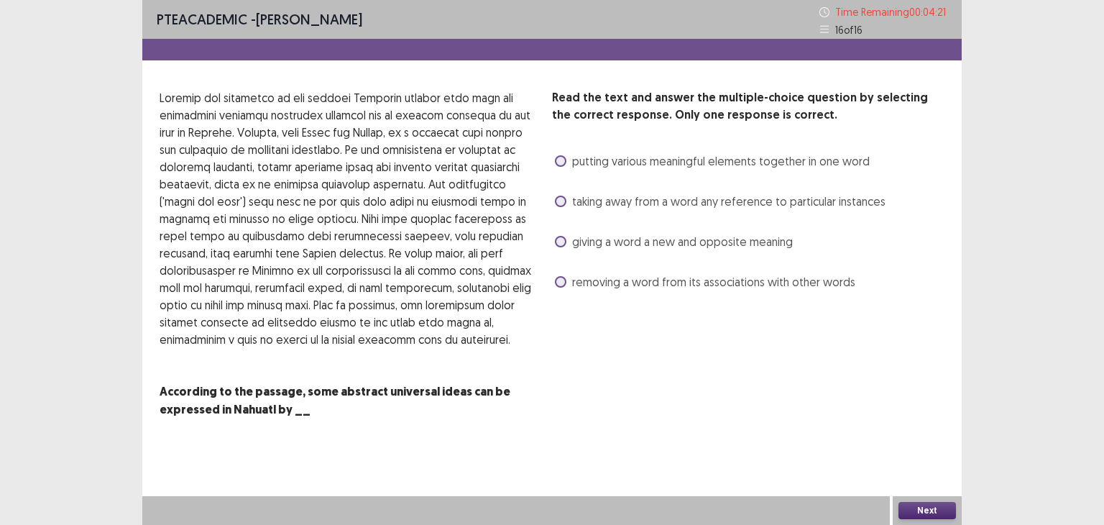
drag, startPoint x: 742, startPoint y: 158, endPoint x: 855, endPoint y: 357, distance: 229.2
click at [855, 357] on div "Read the text and answer the multiple-choice question by selecting the correct …" at bounding box center [748, 262] width 392 height 346
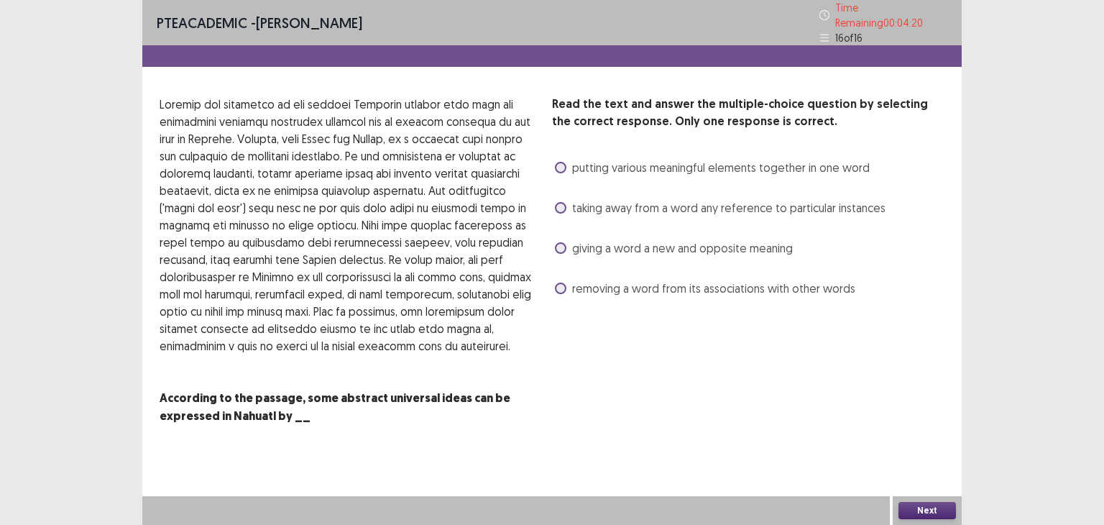
click at [824, 162] on span "putting various meaningful elements together in one word" at bounding box center [720, 167] width 297 height 17
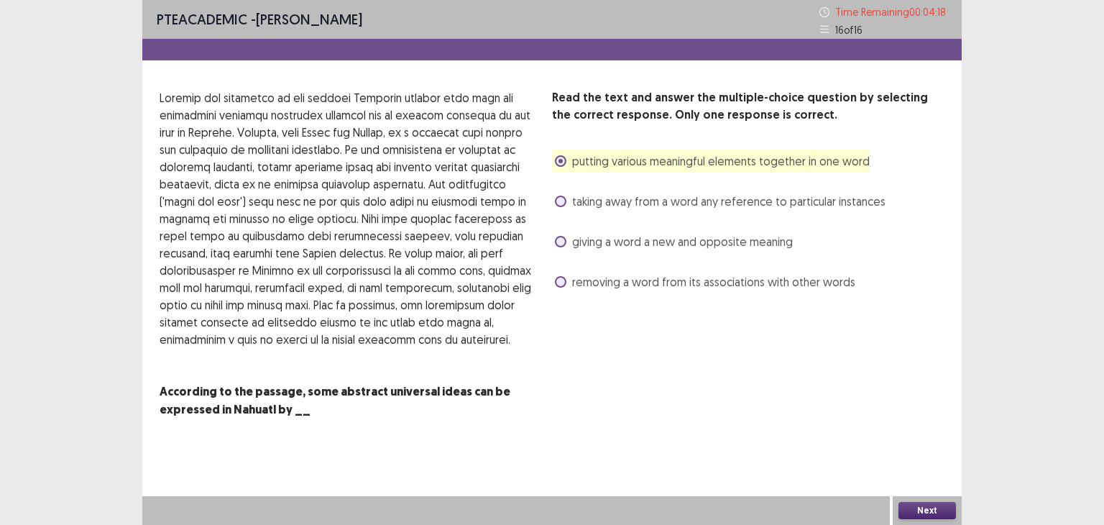
click at [922, 507] on button "Next" at bounding box center [926, 510] width 57 height 17
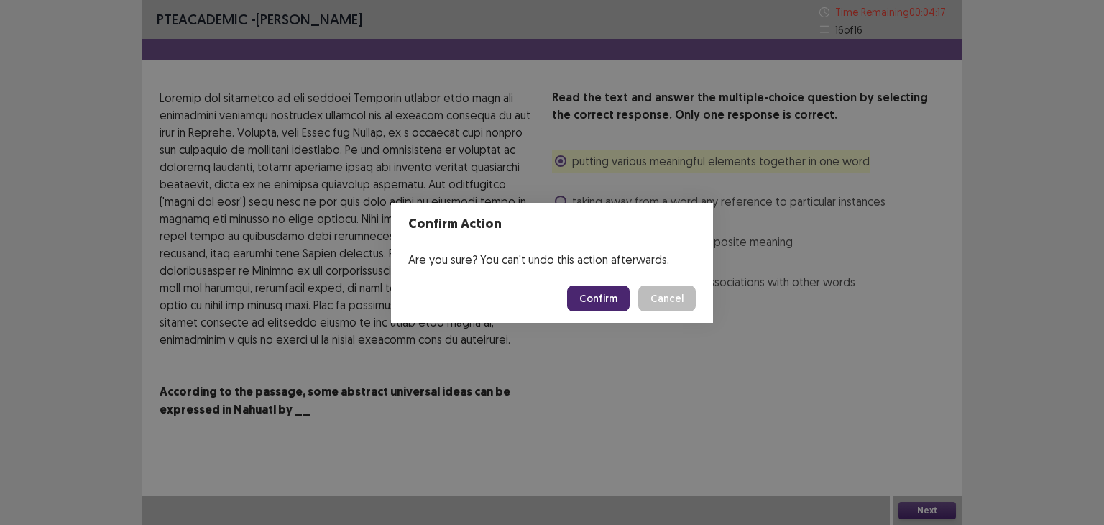
click at [606, 293] on button "Confirm" at bounding box center [598, 298] width 63 height 26
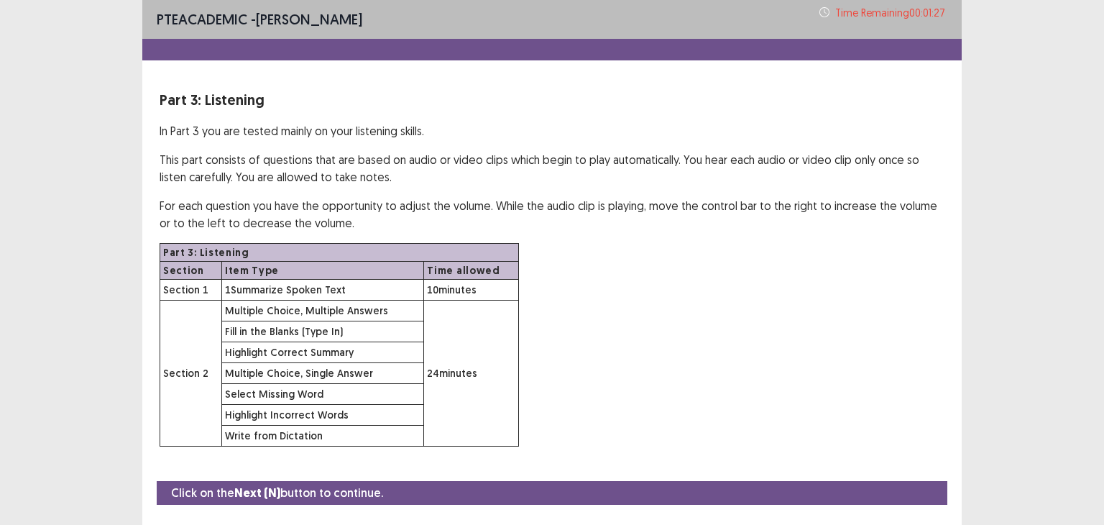
scroll to position [35, 0]
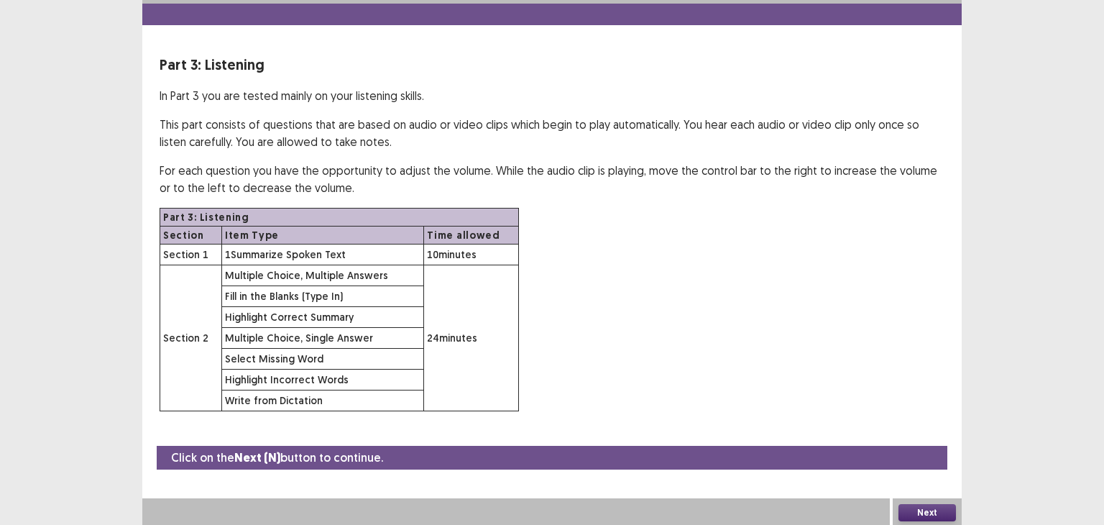
click at [934, 512] on button "Next" at bounding box center [926, 512] width 57 height 17
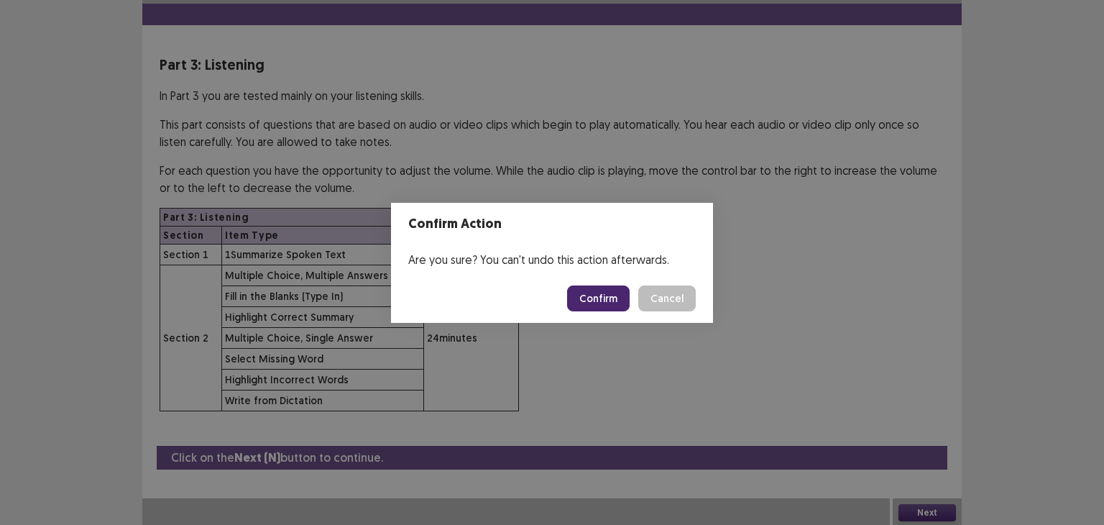
click at [594, 292] on button "Confirm" at bounding box center [598, 298] width 63 height 26
